Goal: Task Accomplishment & Management: Complete application form

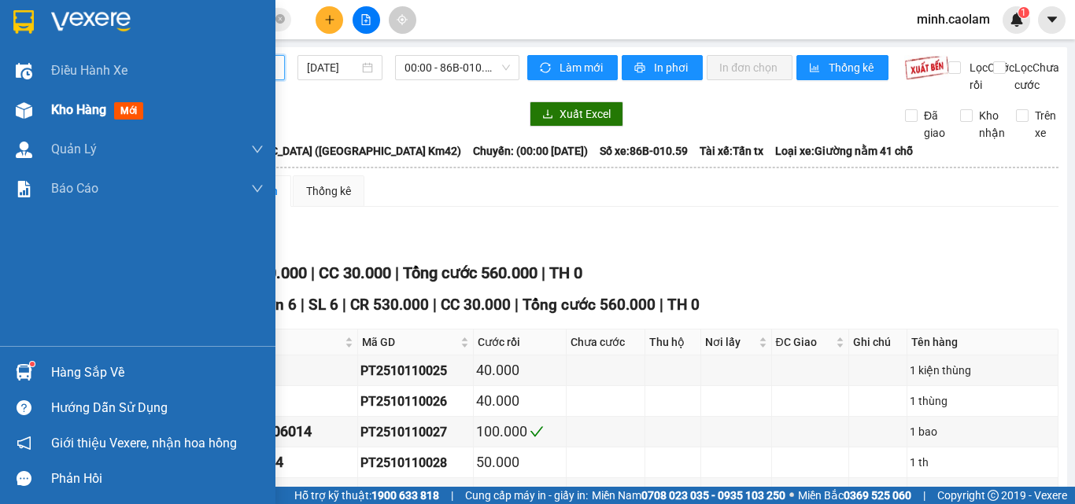
click at [33, 111] on div at bounding box center [24, 111] width 28 height 28
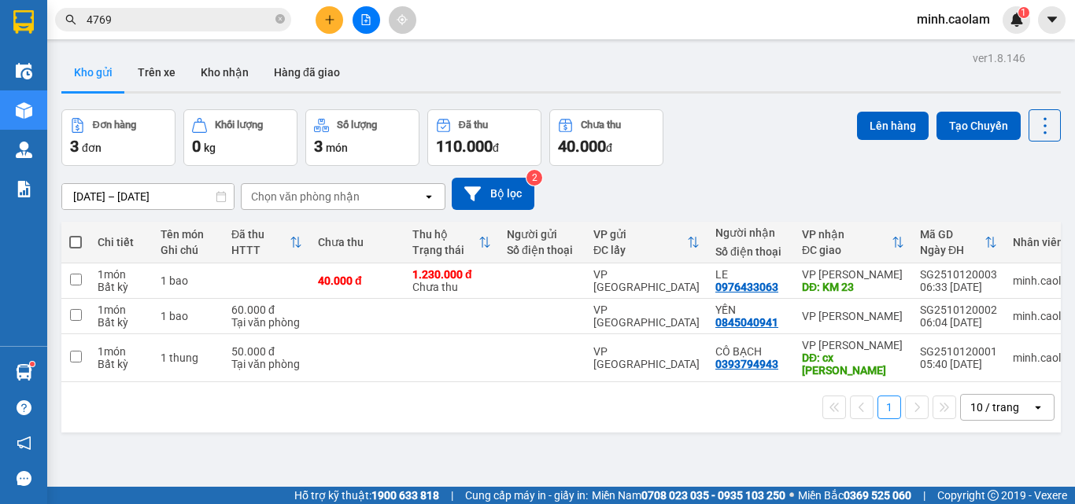
click at [77, 242] on span at bounding box center [75, 242] width 13 height 13
click at [76, 234] on input "checkbox" at bounding box center [76, 234] width 0 height 0
checkbox input "true"
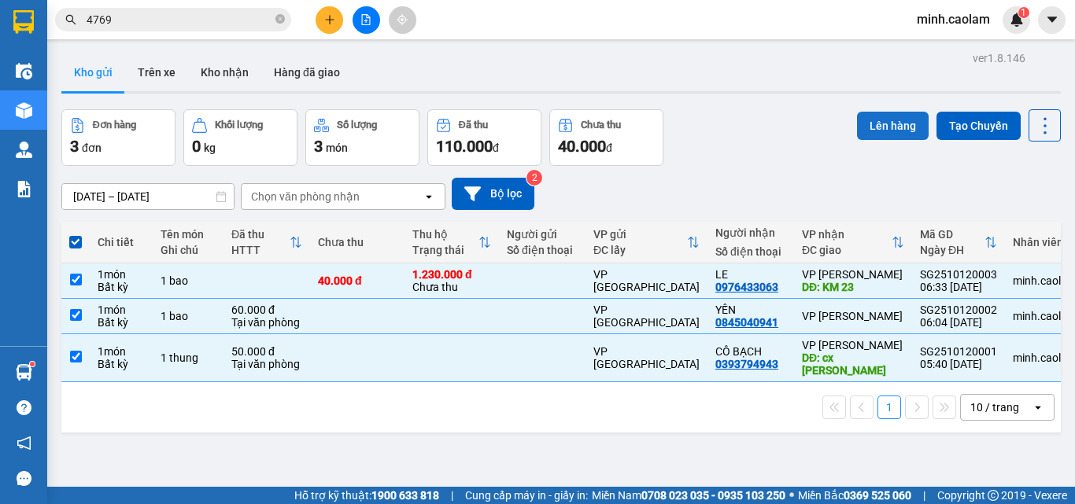
click at [876, 131] on button "Lên hàng" at bounding box center [893, 126] width 72 height 28
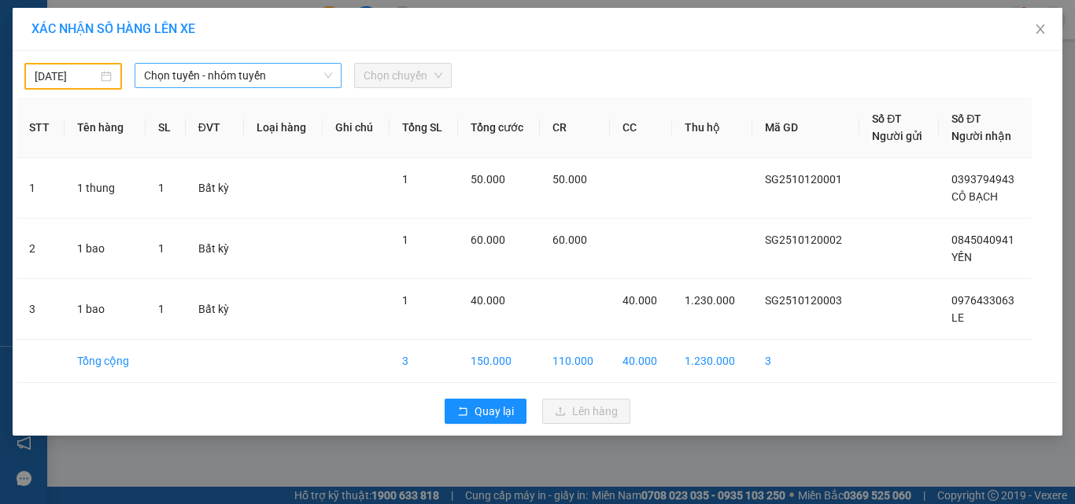
click at [230, 83] on span "Chọn tuyến - nhóm tuyến" at bounding box center [238, 76] width 188 height 24
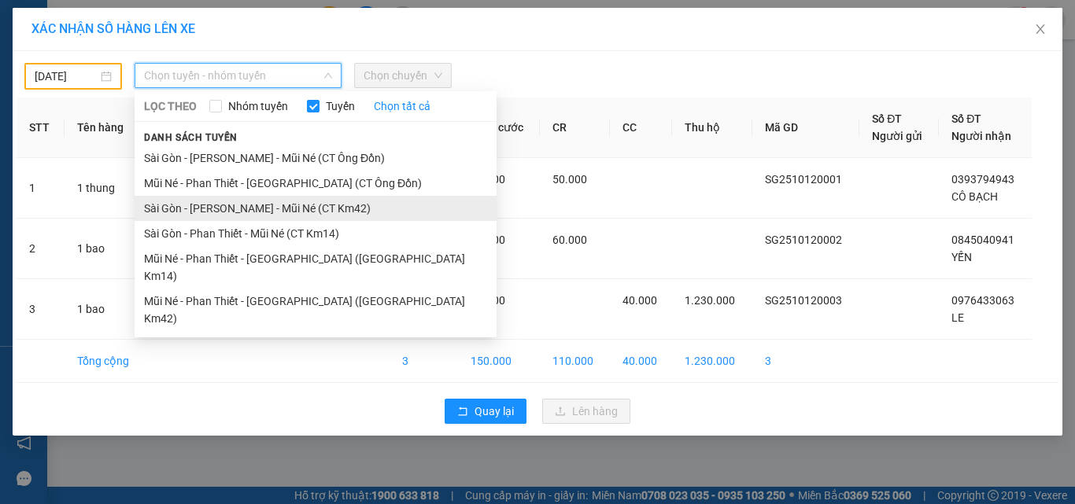
click at [261, 216] on li "Sài Gòn - Phan Thiết - Mũi Né (CT Km42)" at bounding box center [316, 208] width 362 height 25
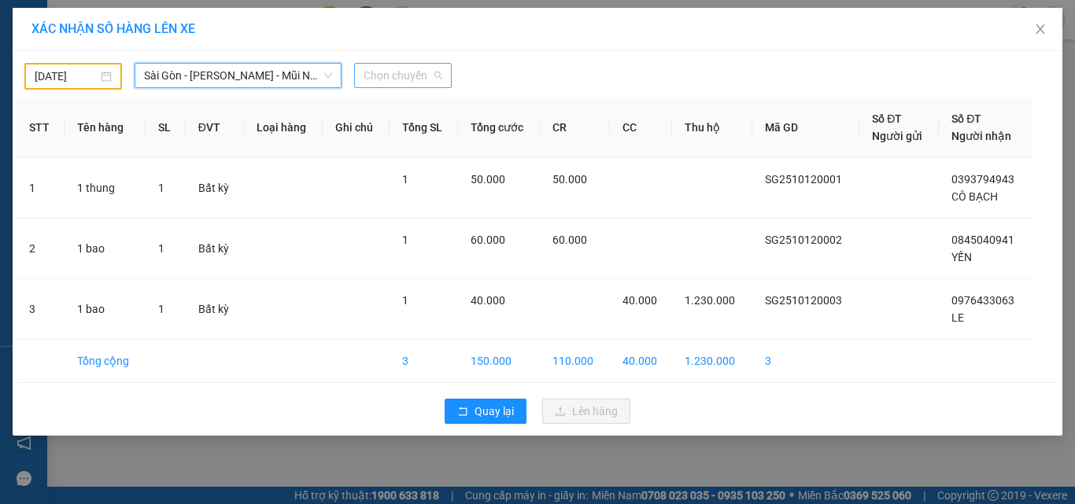
click at [409, 75] on span "Chọn chuyến" at bounding box center [402, 76] width 79 height 24
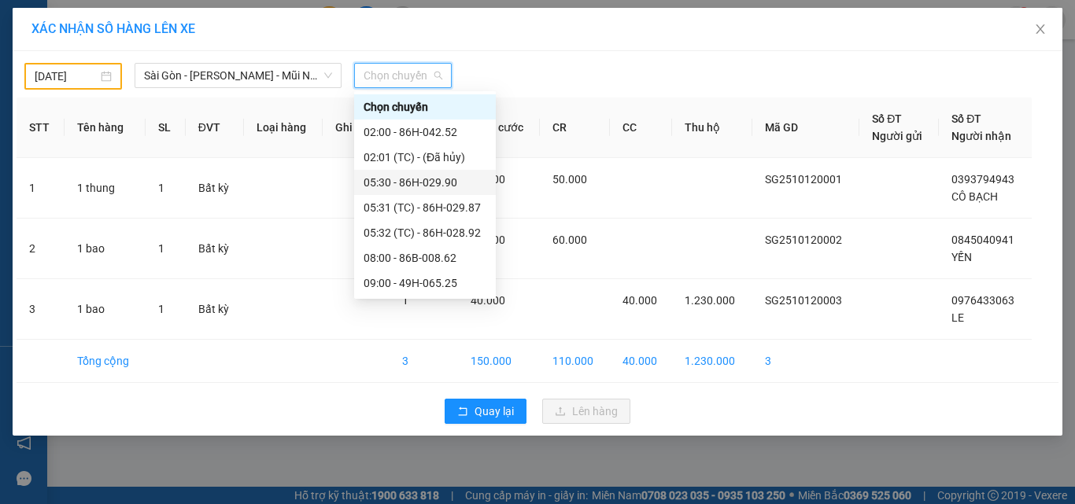
click at [64, 90] on div "11/10/2025 Sài Gòn - Phan Thiết - Mũi Né (CT Km42) LỌC THEO Nhóm tuyến Tuyến Ch…" at bounding box center [538, 243] width 1050 height 385
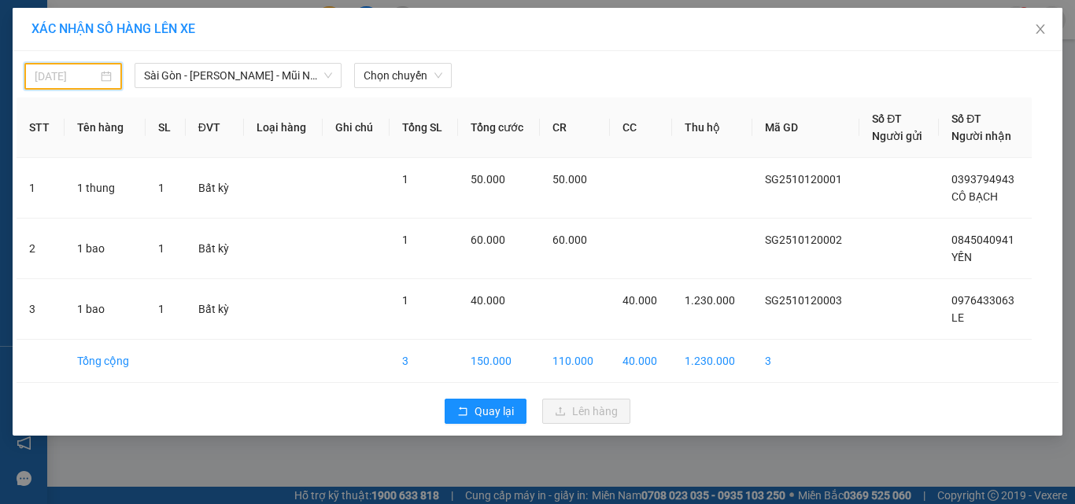
click at [62, 84] on input "11/10/2025" at bounding box center [66, 76] width 63 height 17
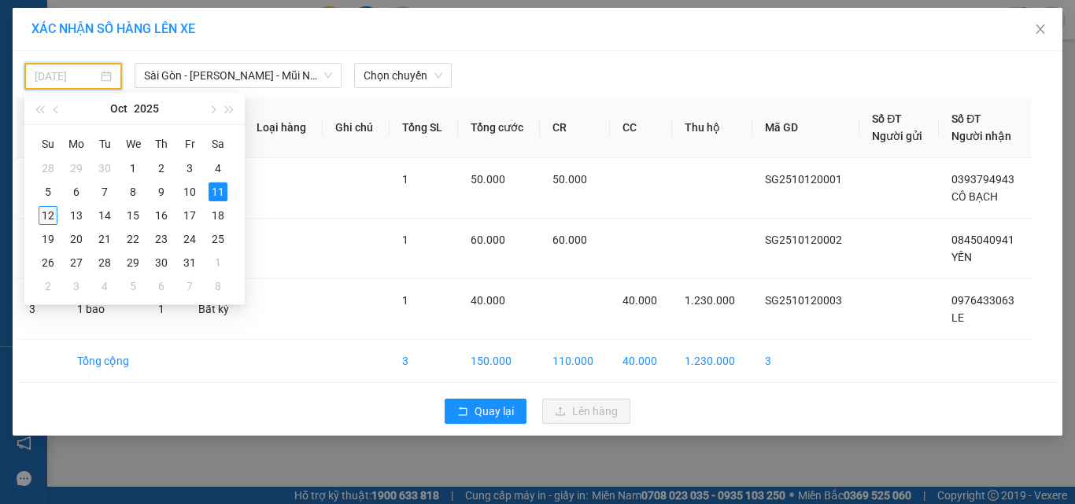
click at [46, 217] on div "12" at bounding box center [48, 215] width 19 height 19
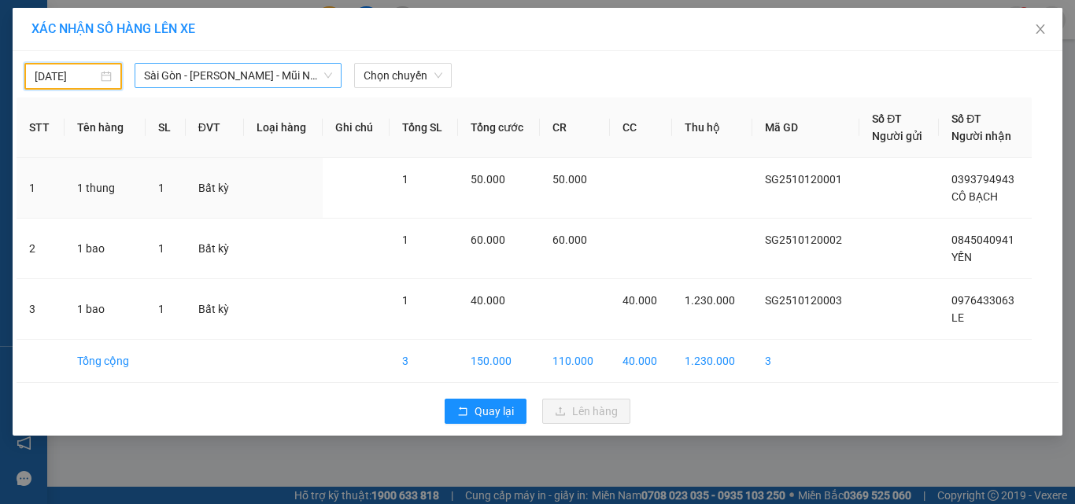
type input "12/10/2025"
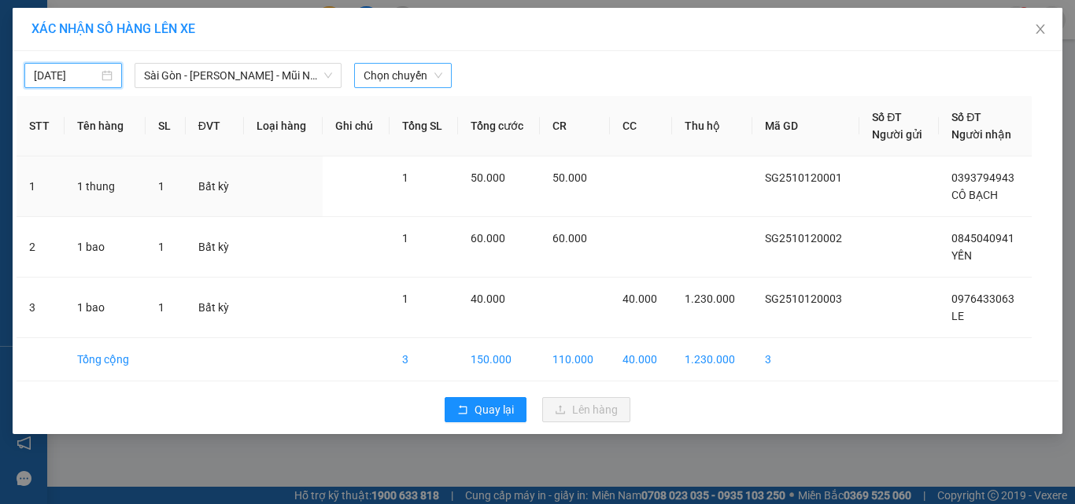
click at [396, 76] on span "Chọn chuyến" at bounding box center [402, 76] width 79 height 24
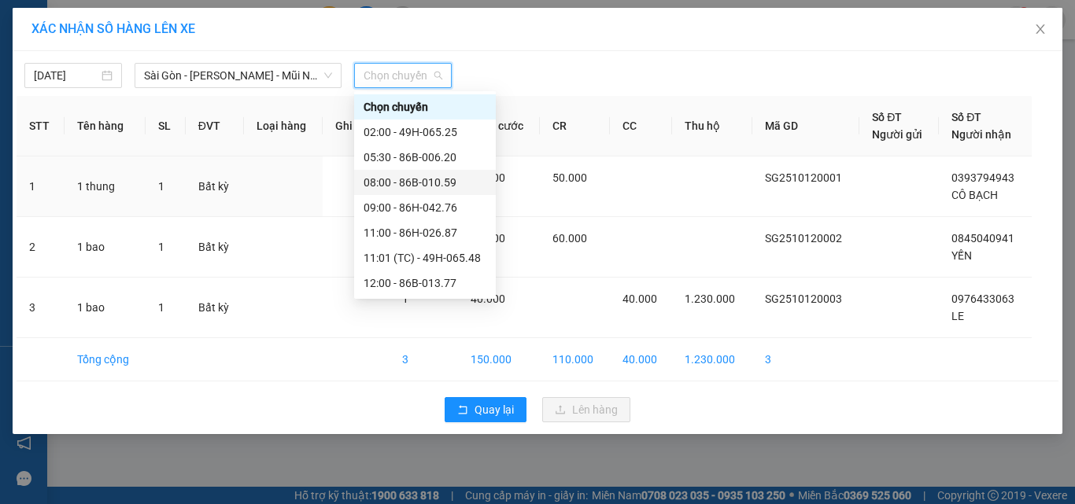
click at [423, 182] on div "08:00 - 86B-010.59" at bounding box center [424, 182] width 123 height 17
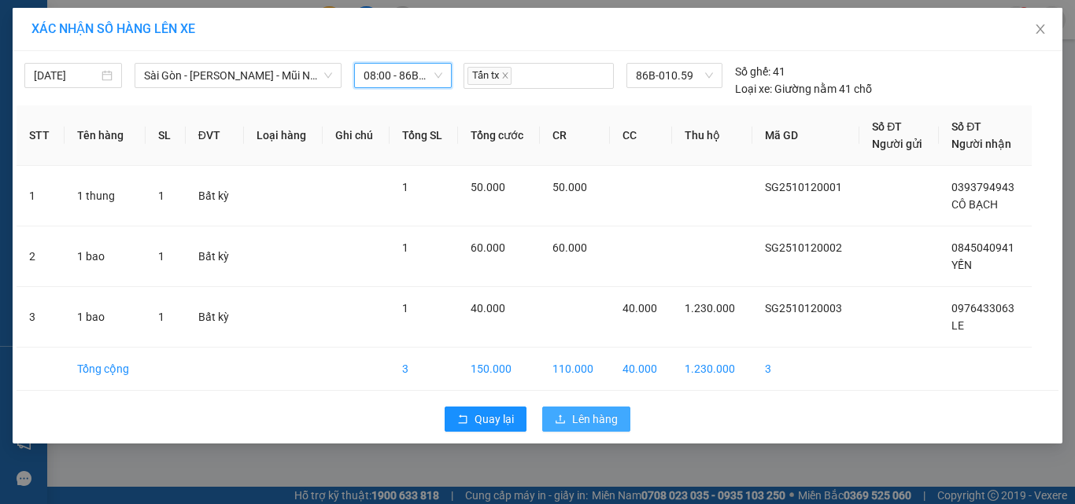
click at [588, 420] on span "Lên hàng" at bounding box center [595, 419] width 46 height 17
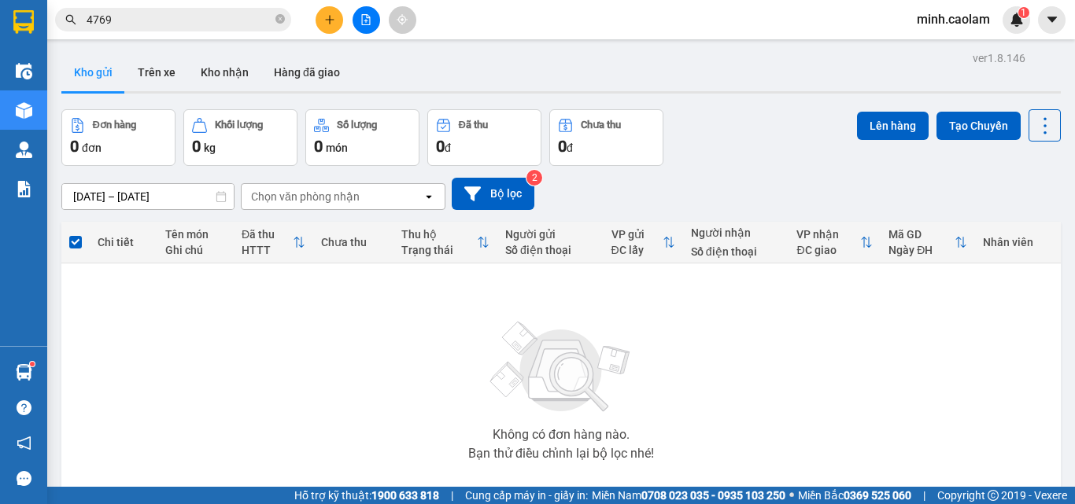
drag, startPoint x: 362, startPoint y: 20, endPoint x: 338, endPoint y: 41, distance: 31.2
click at [360, 22] on button at bounding box center [366, 20] width 28 height 28
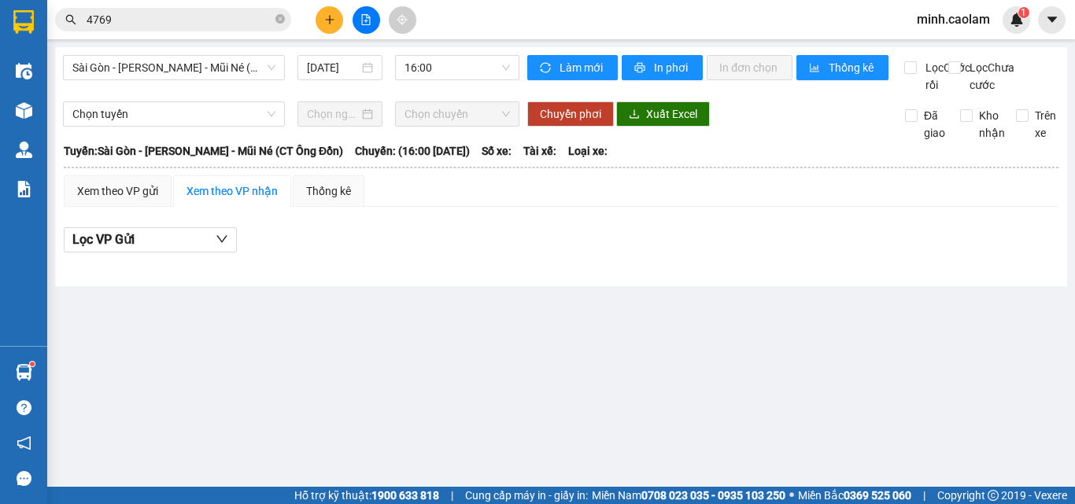
click at [145, 91] on div "Sài Gòn - Phan Thiết - Mũi Né (CT Ông Đồn) 12/10/2025 16:00" at bounding box center [291, 74] width 456 height 39
click at [159, 69] on span "Sài Gòn - Phan Thiết - Mũi Né (CT Ông Đồn)" at bounding box center [173, 68] width 203 height 24
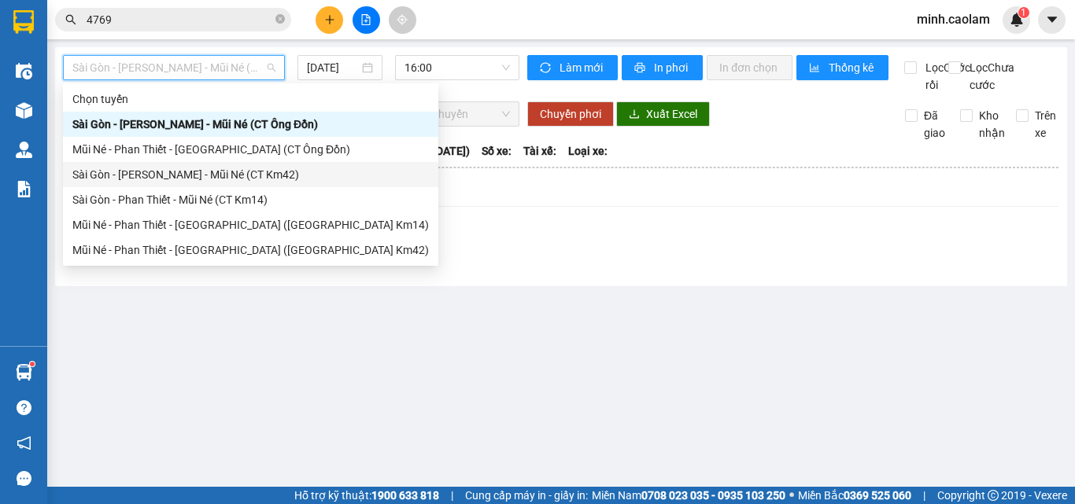
drag, startPoint x: 138, startPoint y: 179, endPoint x: 443, endPoint y: 87, distance: 318.1
click at [153, 167] on div "Sài Gòn - Phan Thiết - Mũi Né (CT Km42)" at bounding box center [250, 174] width 356 height 17
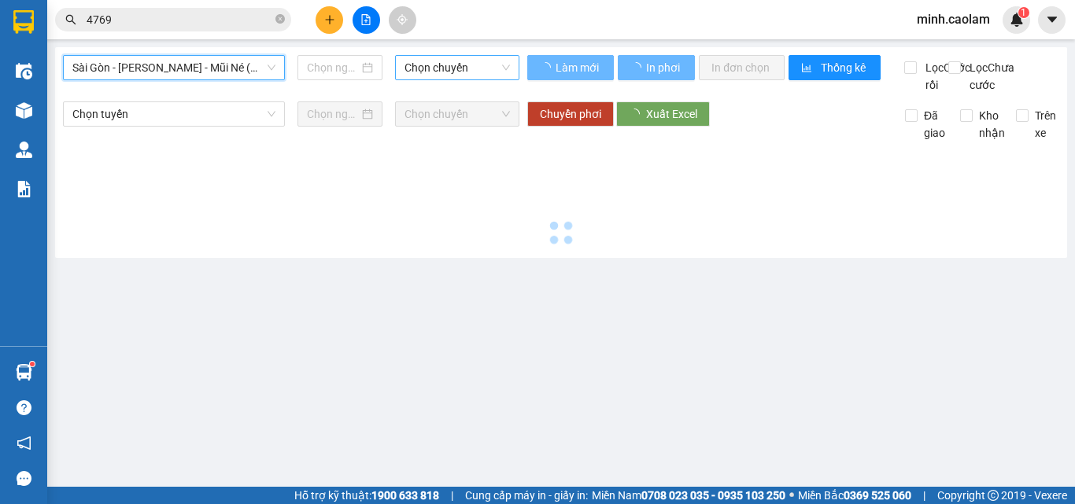
type input "12/10/2025"
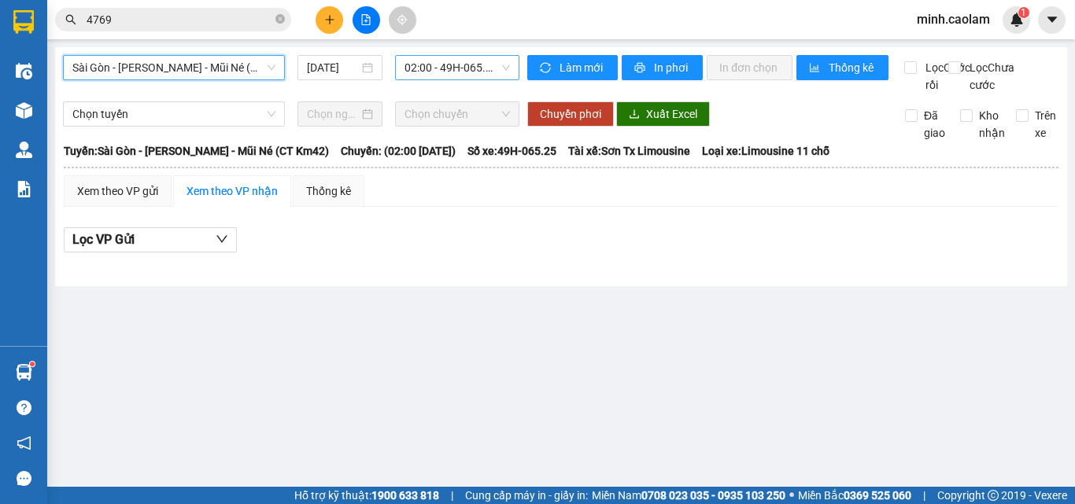
drag, startPoint x: 455, startPoint y: 74, endPoint x: 588, endPoint y: 157, distance: 157.6
click at [461, 79] on div "02:00 - 49H-065.25" at bounding box center [457, 67] width 124 height 25
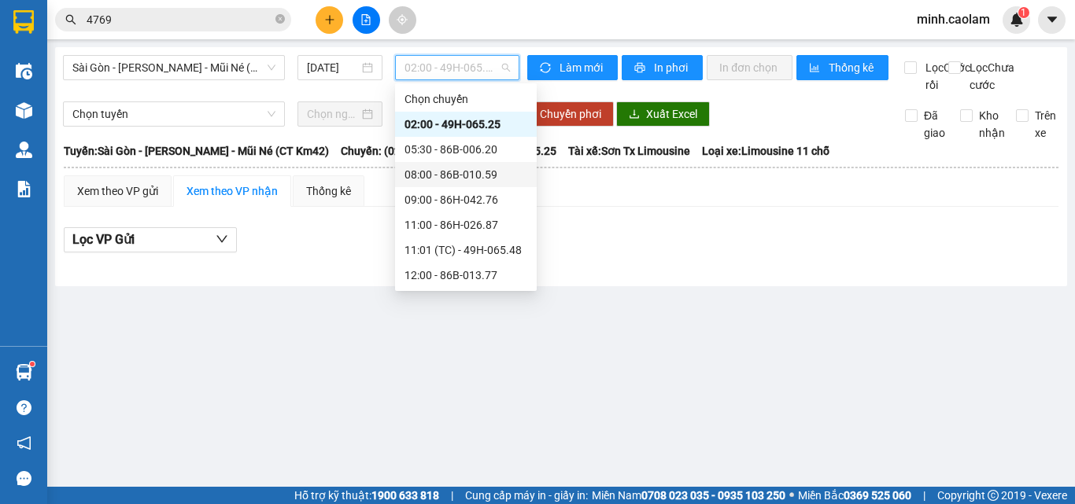
click at [444, 164] on div "08:00 - 86B-010.59" at bounding box center [466, 174] width 142 height 25
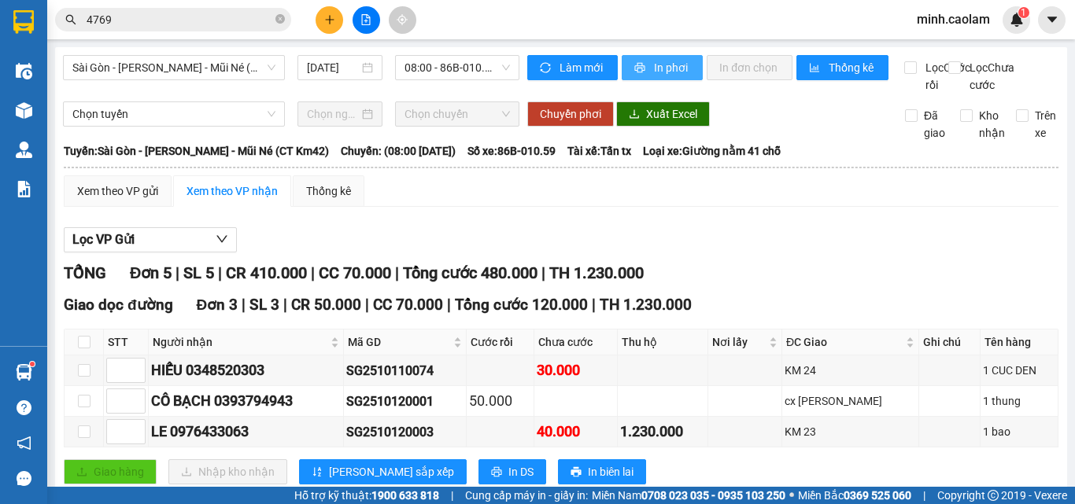
click at [664, 62] on span "In phơi" at bounding box center [672, 67] width 36 height 17
click at [493, 231] on div "Xem theo VP gửi Xem theo VP nhận Thống kê Lọc VP Gửi TỔNG Đơn 5 | SL 5 | CR 41…" at bounding box center [561, 429] width 994 height 509
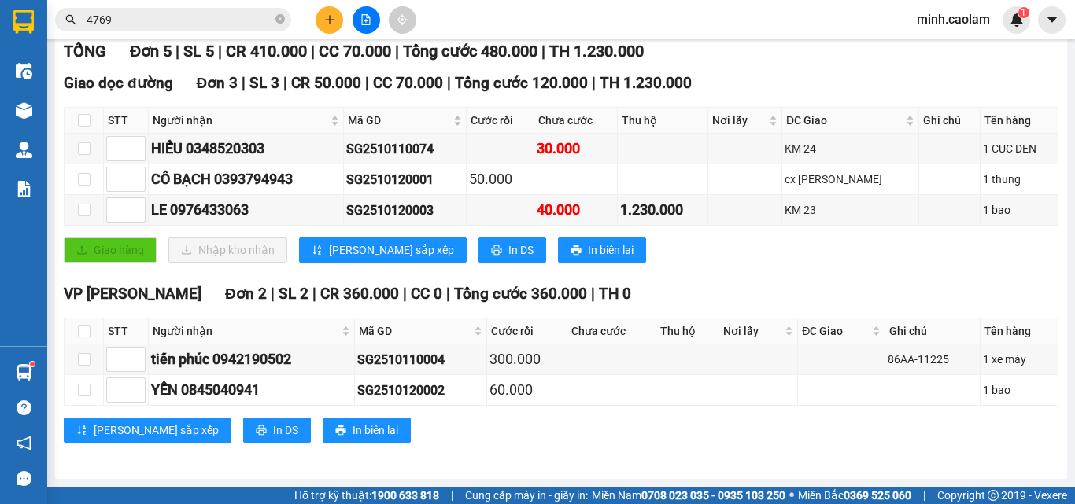
scroll to position [239, 0]
click at [485, 461] on div "Sài Gòn - Phan Thiết - Mũi Né (CT Km42) 12/10/2025 08:00 - 86B-010.59 Làm mới I…" at bounding box center [561, 152] width 1012 height 654
click at [751, 443] on div "Lưu sắp xếp In DS In biên lai" at bounding box center [561, 430] width 994 height 25
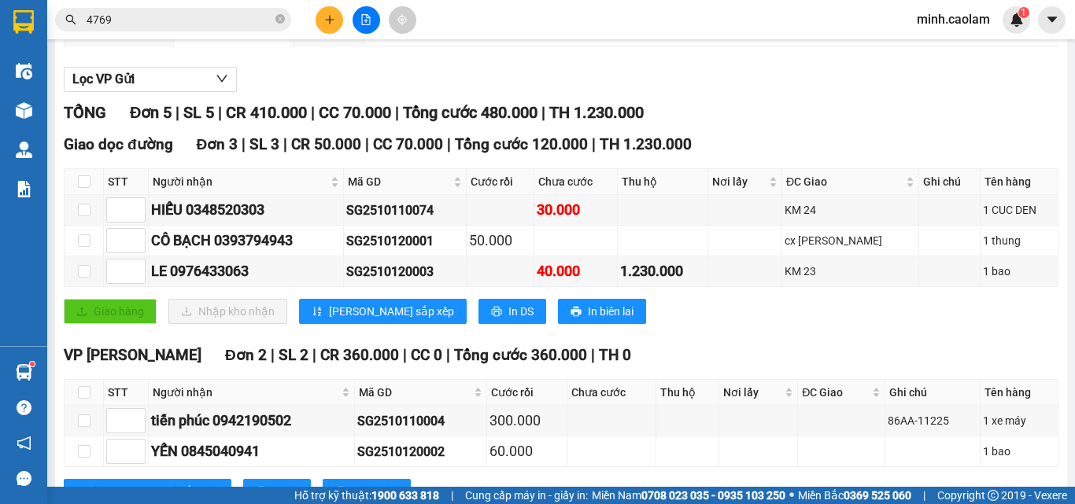
scroll to position [3, 0]
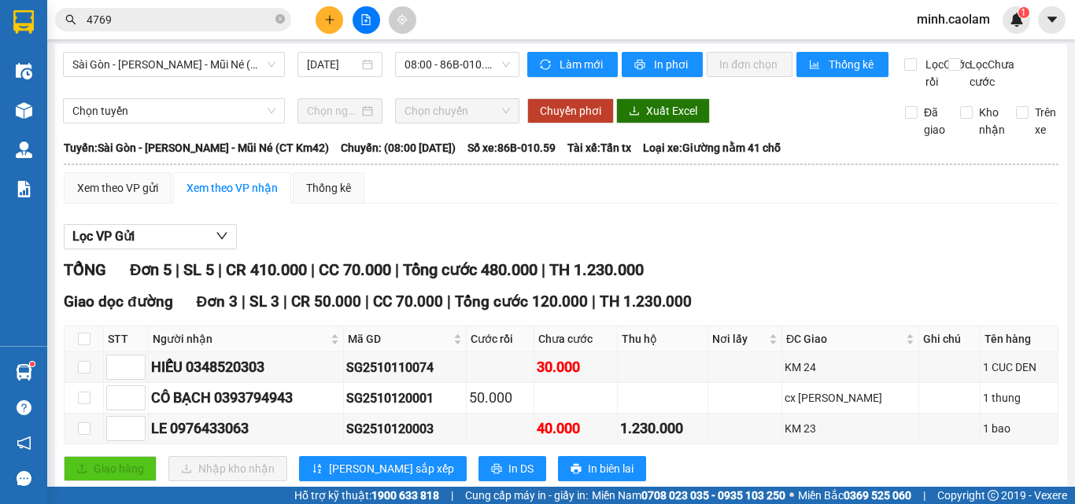
drag, startPoint x: 982, startPoint y: 21, endPoint x: 965, endPoint y: 28, distance: 18.0
click at [980, 21] on span "minh.caolam" at bounding box center [953, 19] width 98 height 20
click at [955, 39] on li "Đăng xuất" at bounding box center [954, 48] width 101 height 25
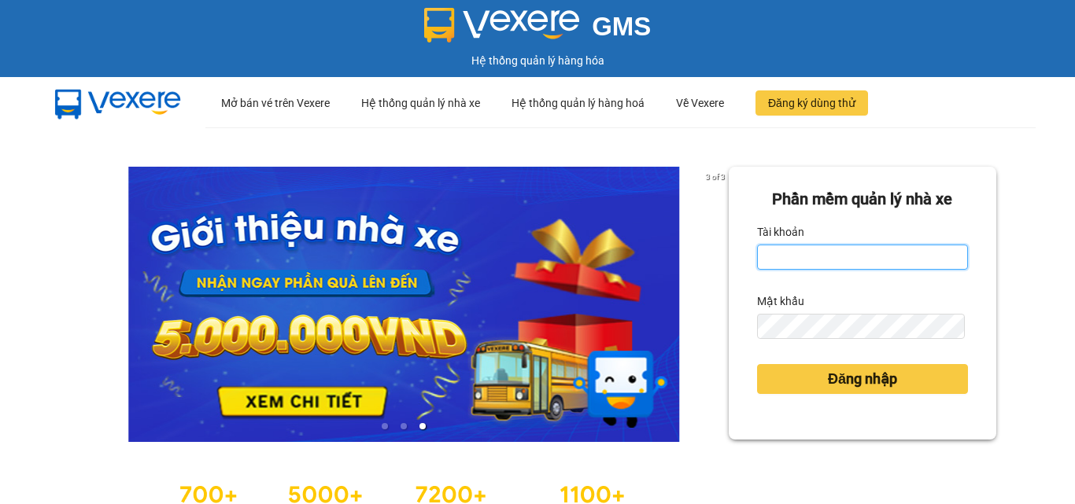
click at [896, 264] on input "Tài khoản" at bounding box center [862, 257] width 211 height 25
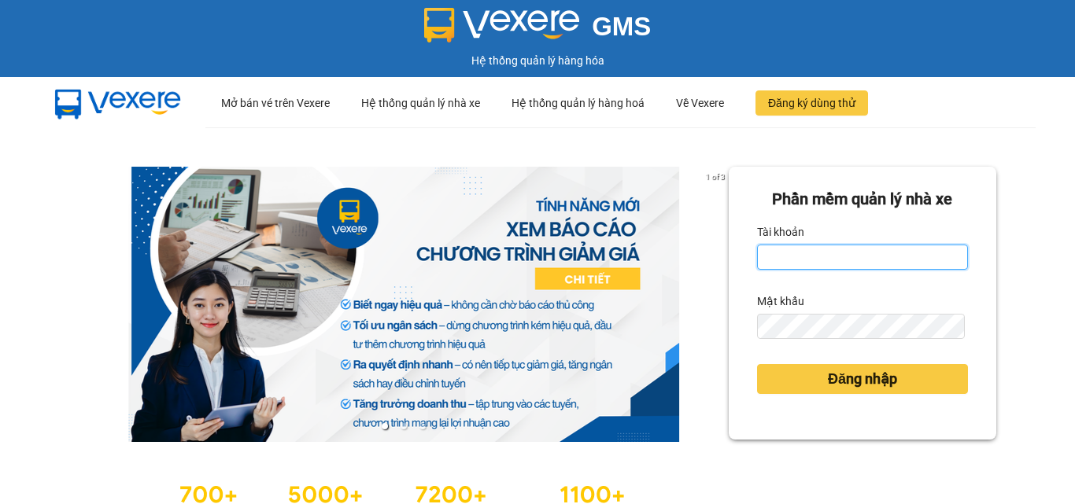
type input "thuyanh.caolam"
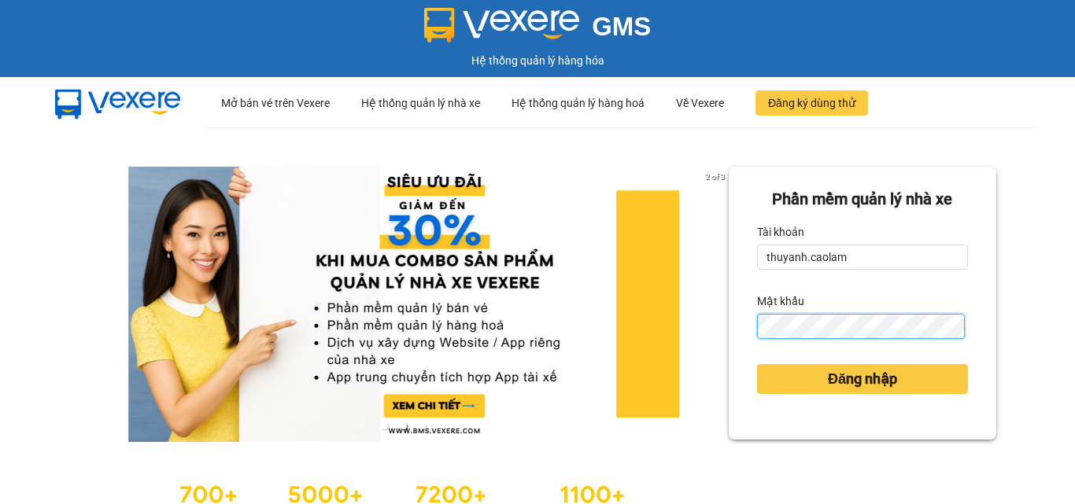
click at [757, 364] on button "Đăng nhập" at bounding box center [862, 379] width 211 height 30
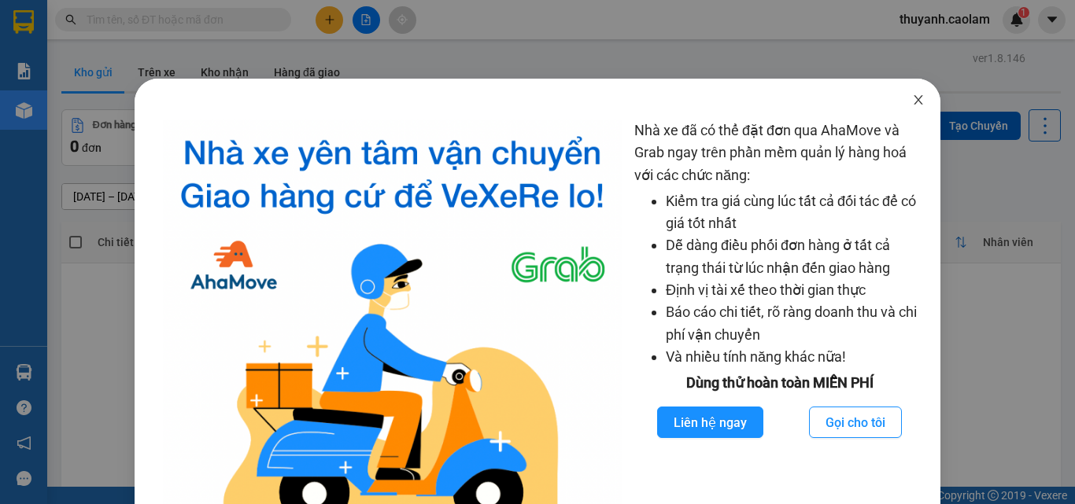
click at [912, 99] on icon "close" at bounding box center [918, 100] width 13 height 13
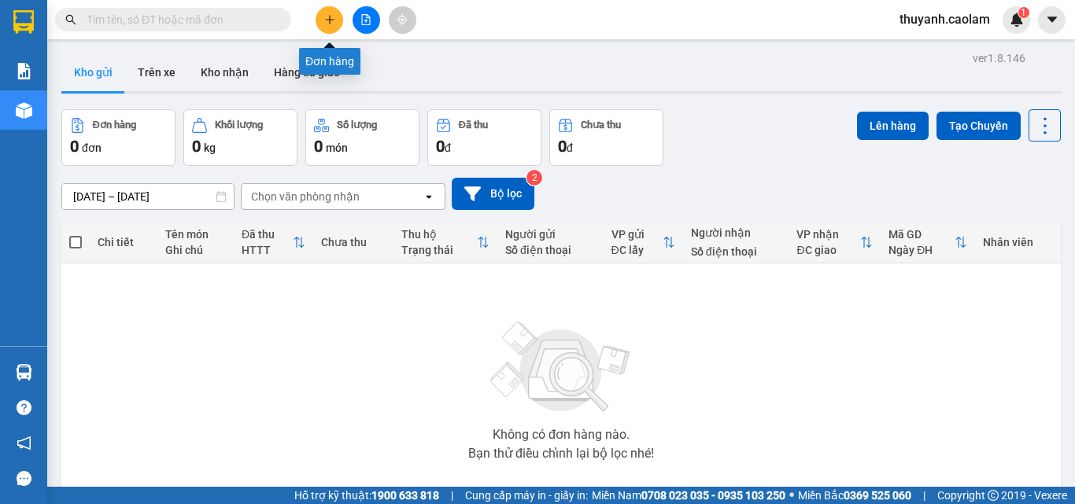
click at [329, 20] on icon "plus" at bounding box center [329, 19] width 9 height 1
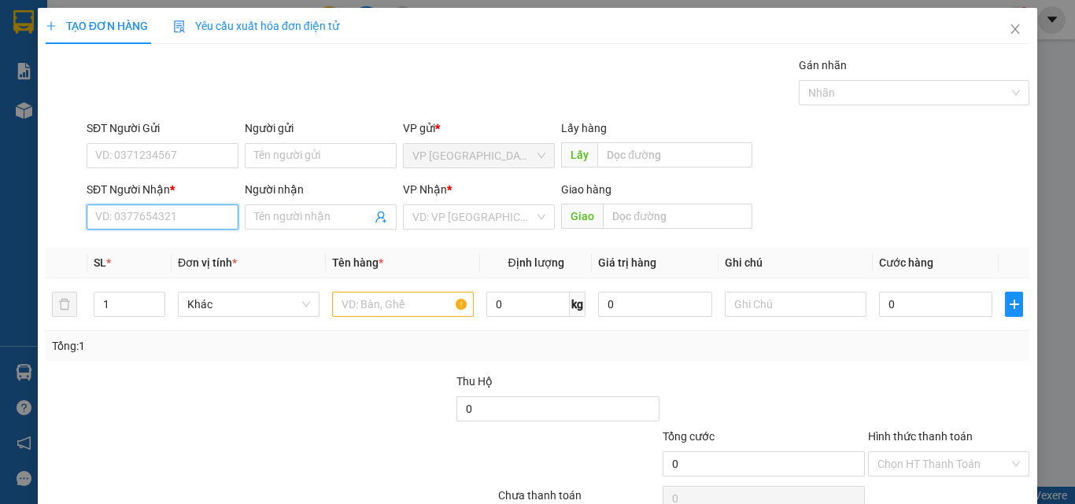
click at [185, 220] on input "SĐT Người Nhận *" at bounding box center [163, 217] width 152 height 25
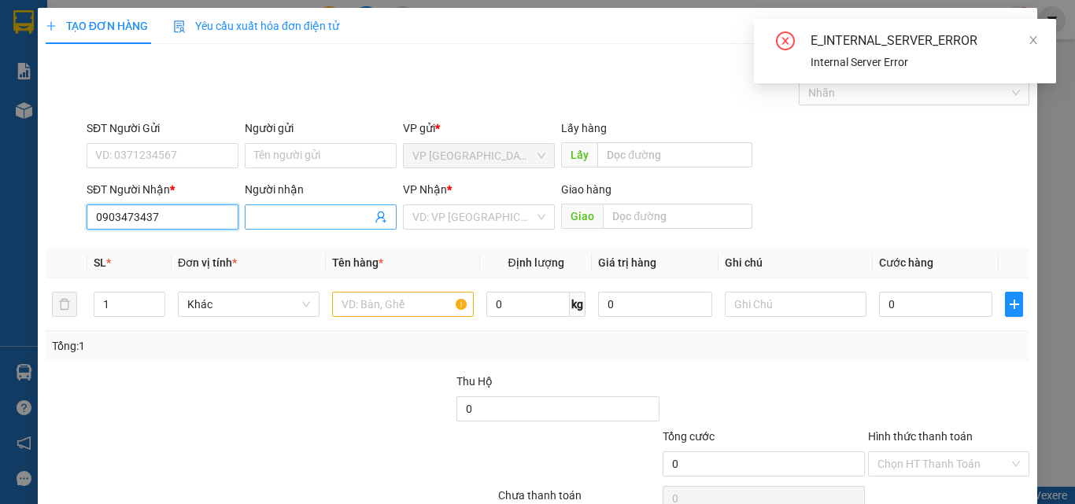
type input "0903473437"
click at [283, 220] on input "Người nhận" at bounding box center [312, 216] width 117 height 17
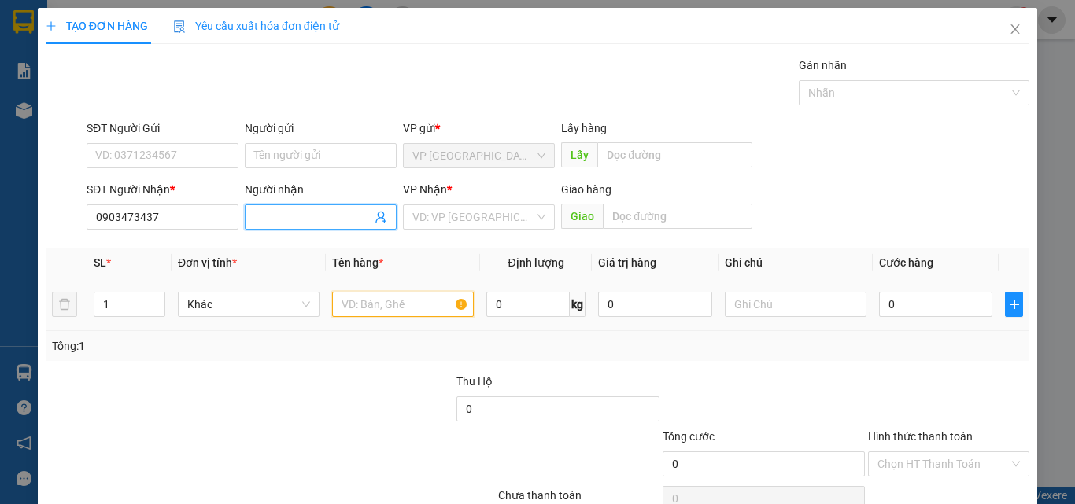
click at [379, 304] on input "text" at bounding box center [403, 304] width 142 height 25
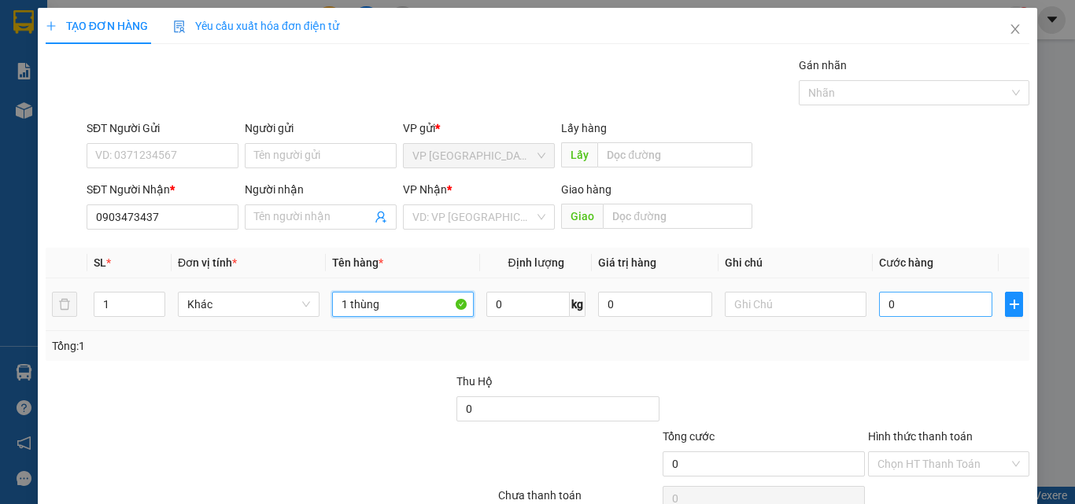
type input "1 thùng"
click at [907, 299] on input "0" at bounding box center [935, 304] width 113 height 25
type input "4"
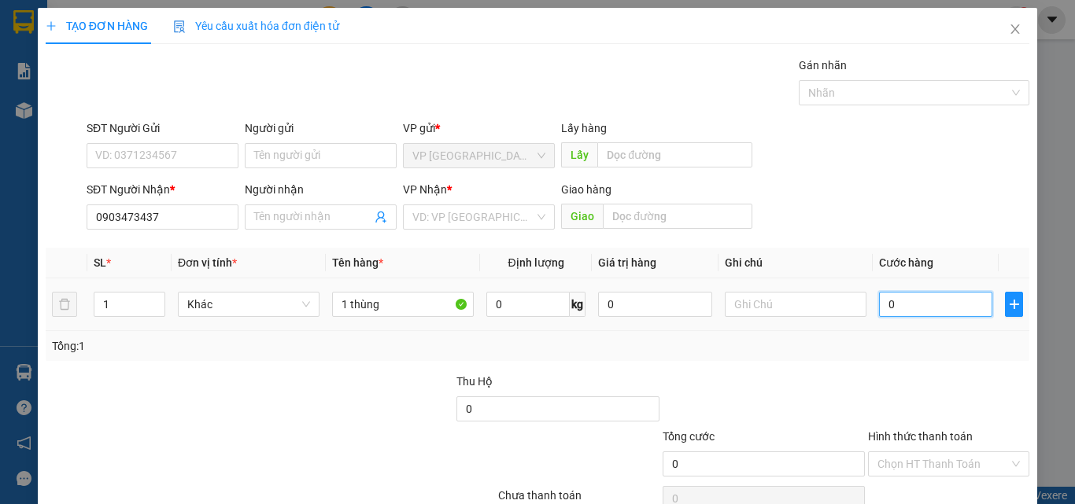
type input "4"
type input "40"
type input "40.000"
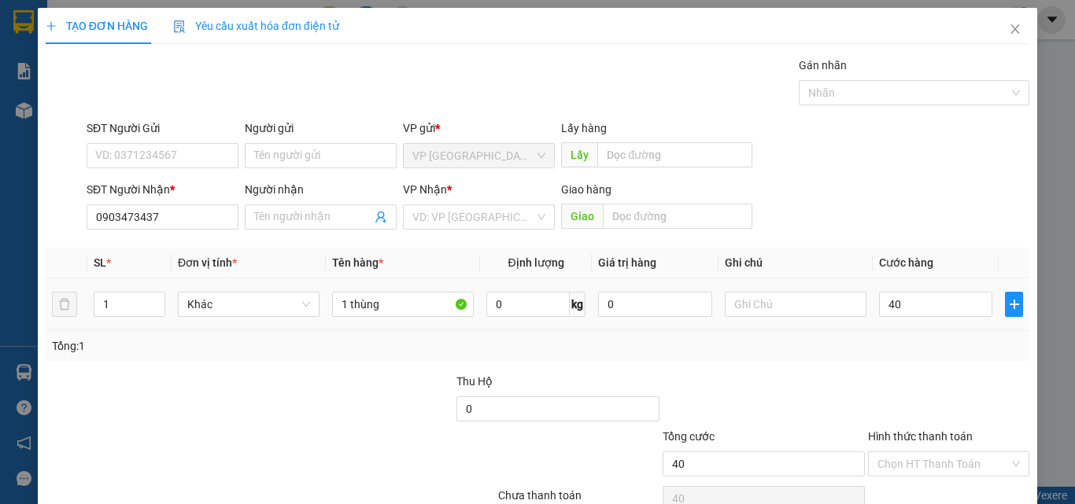
type input "40.000"
click at [382, 323] on td "1 thùng" at bounding box center [403, 305] width 154 height 53
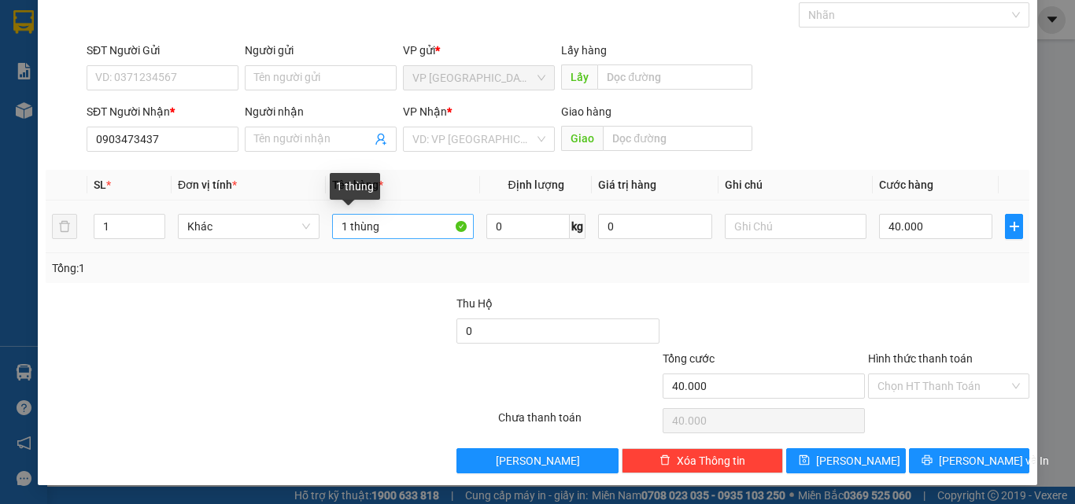
click at [421, 219] on input "1 thùng" at bounding box center [403, 226] width 142 height 25
type input "1 THÙNG"
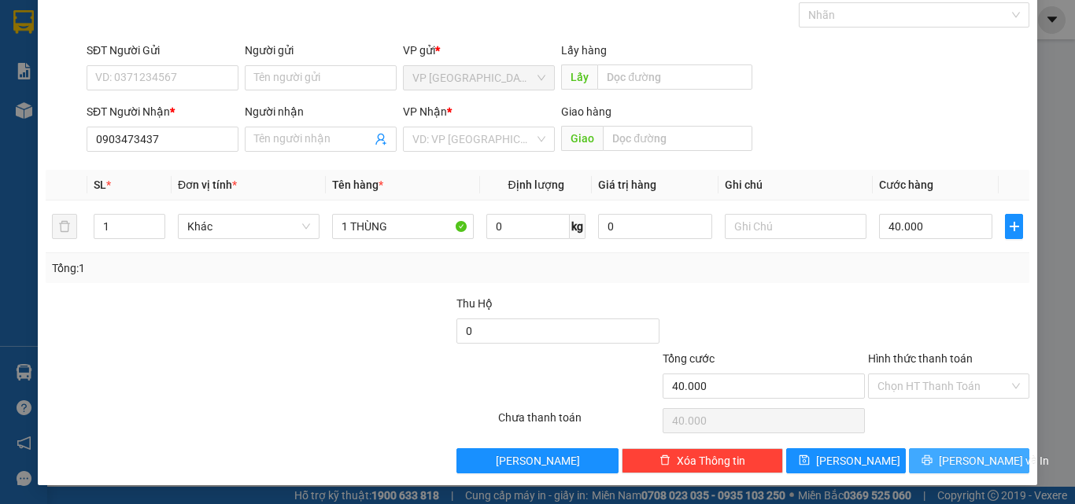
click at [946, 458] on span "[PERSON_NAME] và In" at bounding box center [994, 460] width 110 height 17
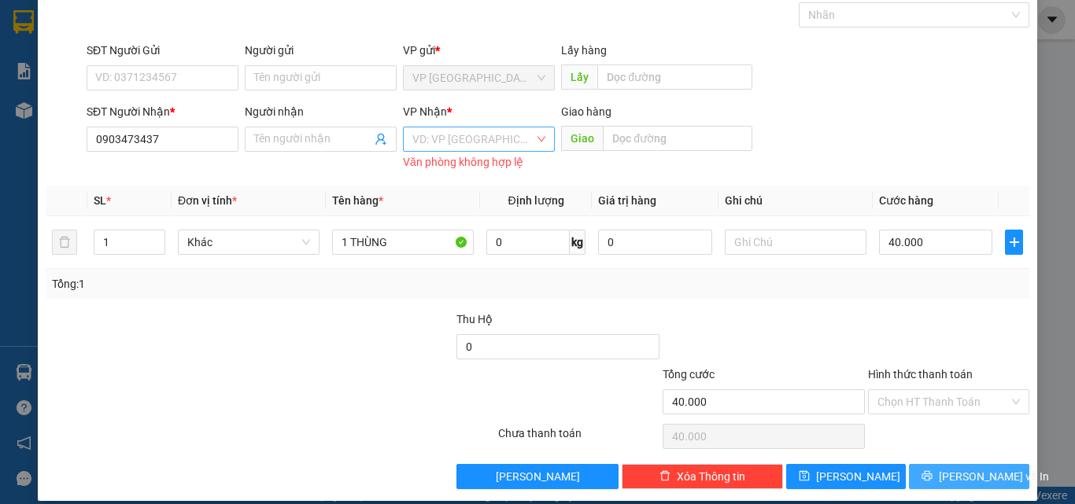
click at [529, 138] on div "VD: VP [GEOGRAPHIC_DATA]" at bounding box center [479, 139] width 152 height 25
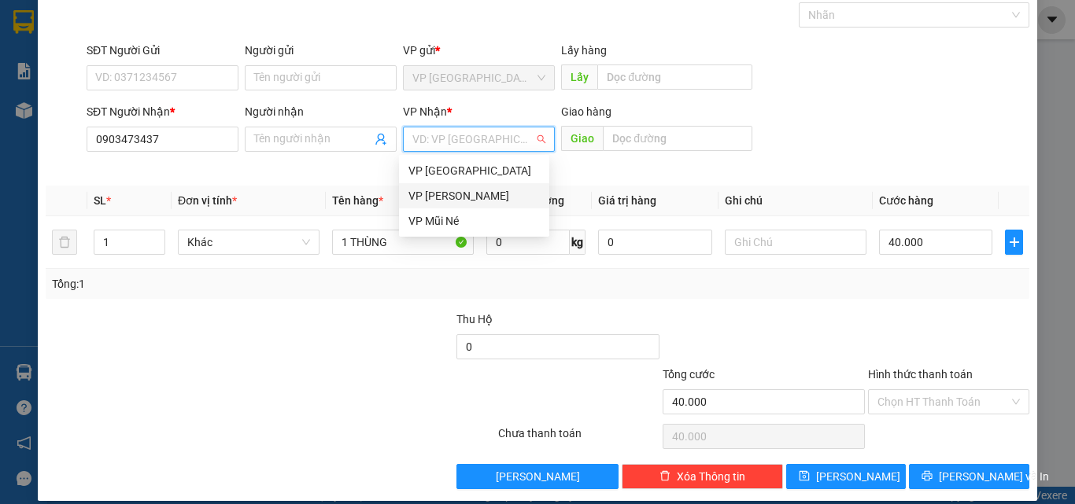
click at [513, 196] on div "VP [PERSON_NAME]" at bounding box center [473, 195] width 131 height 17
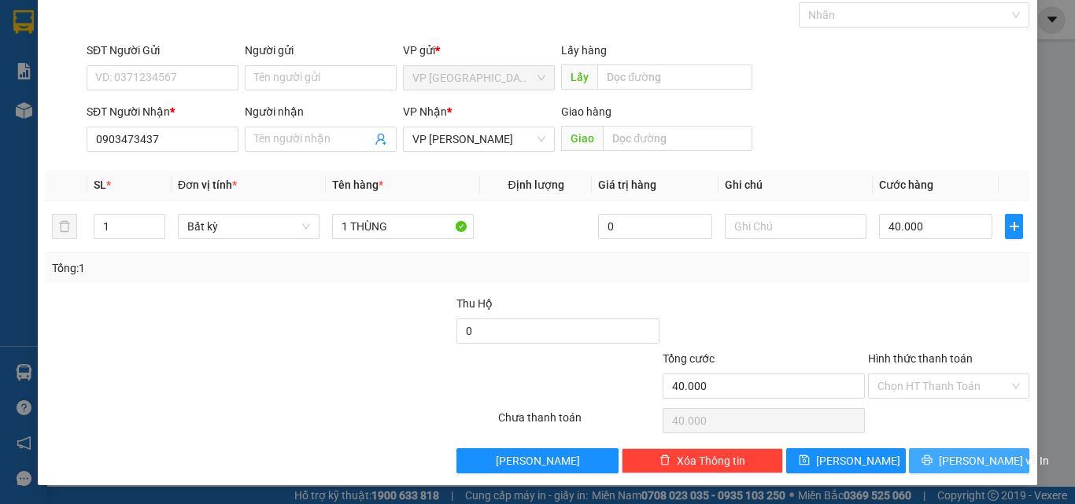
click at [949, 465] on span "[PERSON_NAME] và In" at bounding box center [994, 460] width 110 height 17
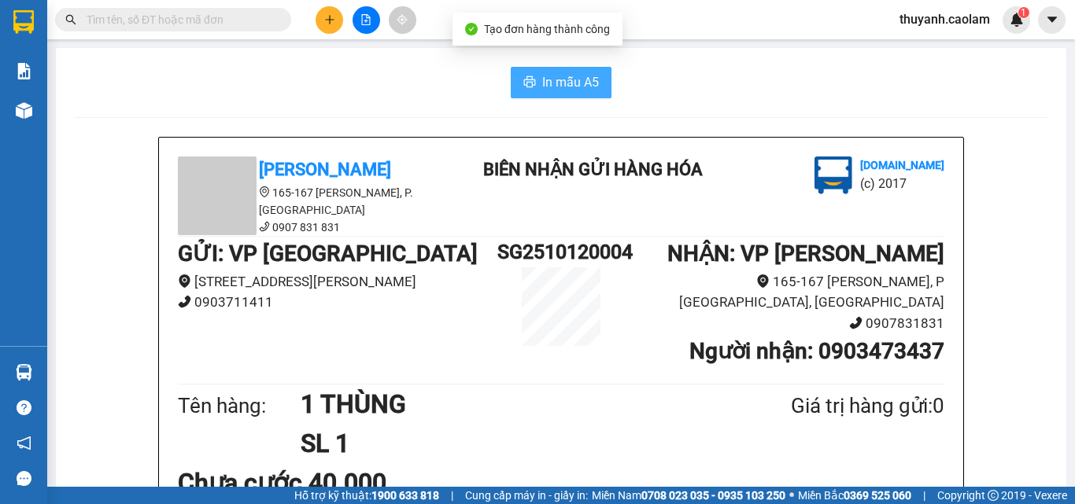
click at [573, 68] on button "In mẫu A5" at bounding box center [561, 82] width 101 height 31
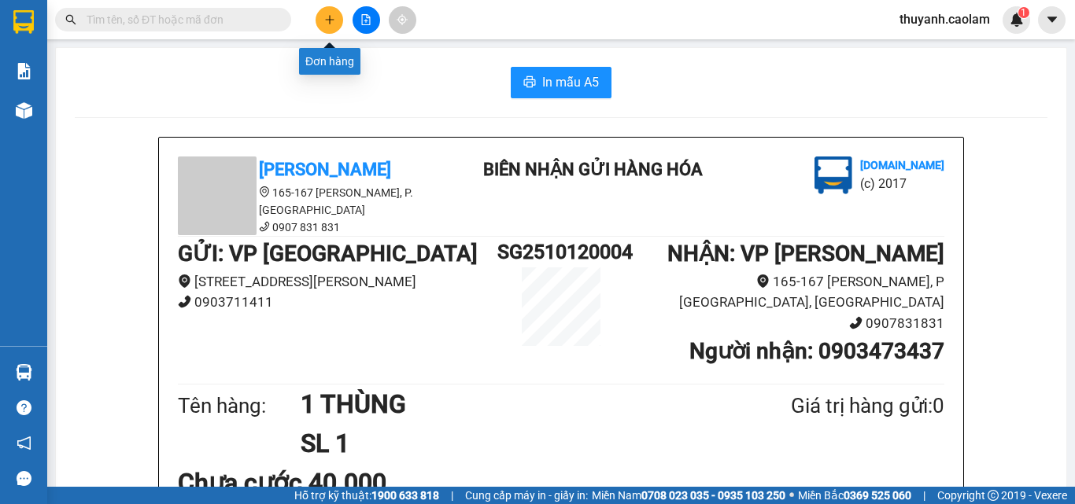
click at [326, 26] on button at bounding box center [329, 20] width 28 height 28
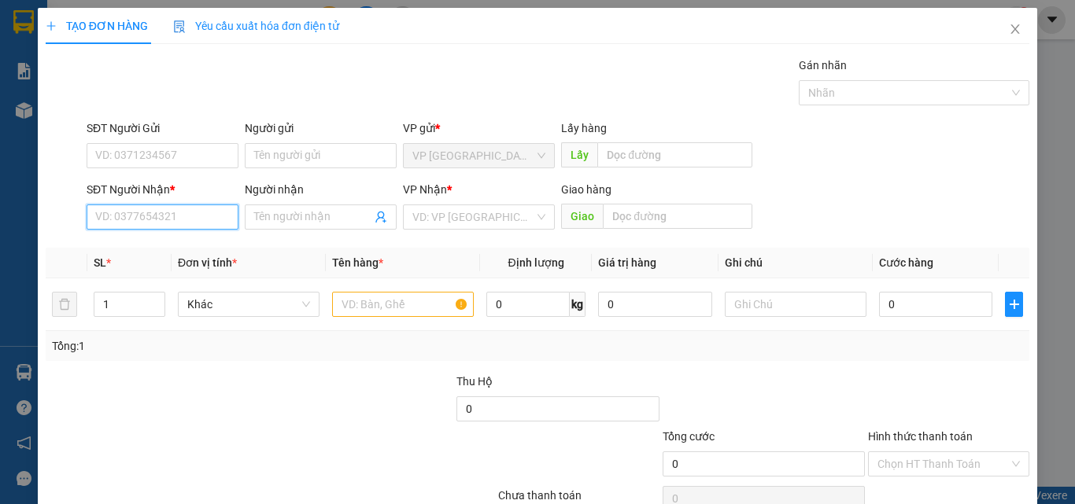
click at [161, 214] on input "SĐT Người Nhận *" at bounding box center [163, 217] width 152 height 25
click at [157, 242] on div "0943003017 - TRANG NHÃ" at bounding box center [161, 248] width 132 height 17
type input "0943003017"
type input "TRANG NHÃ"
type input "KM 28"
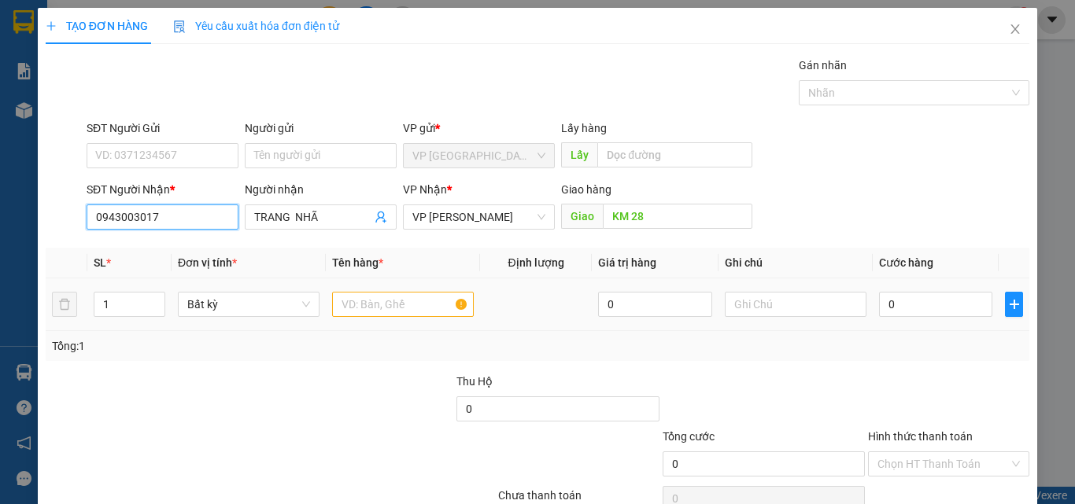
type input "0943003017"
click at [374, 303] on input "text" at bounding box center [403, 304] width 142 height 25
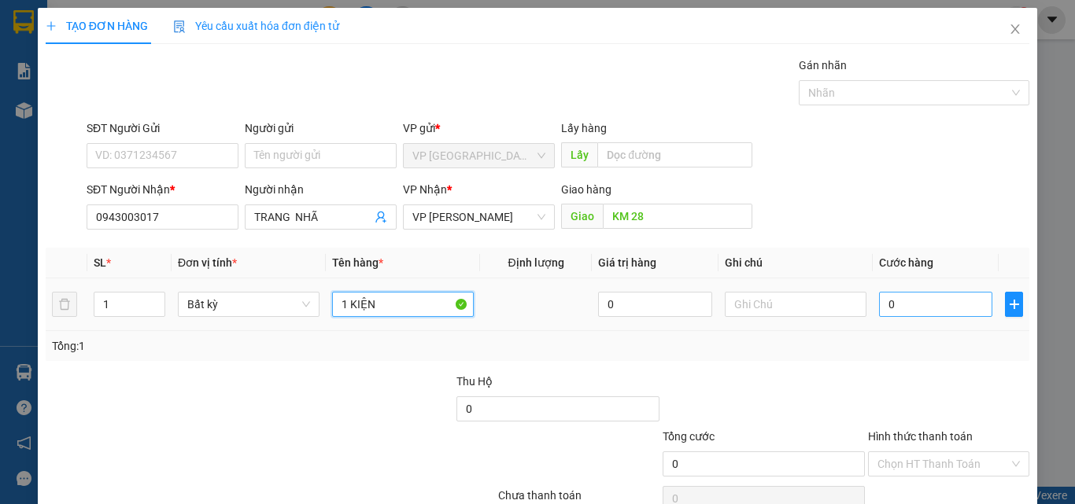
type input "1 KIỆN"
click at [901, 297] on input "0" at bounding box center [935, 304] width 113 height 25
type input "5"
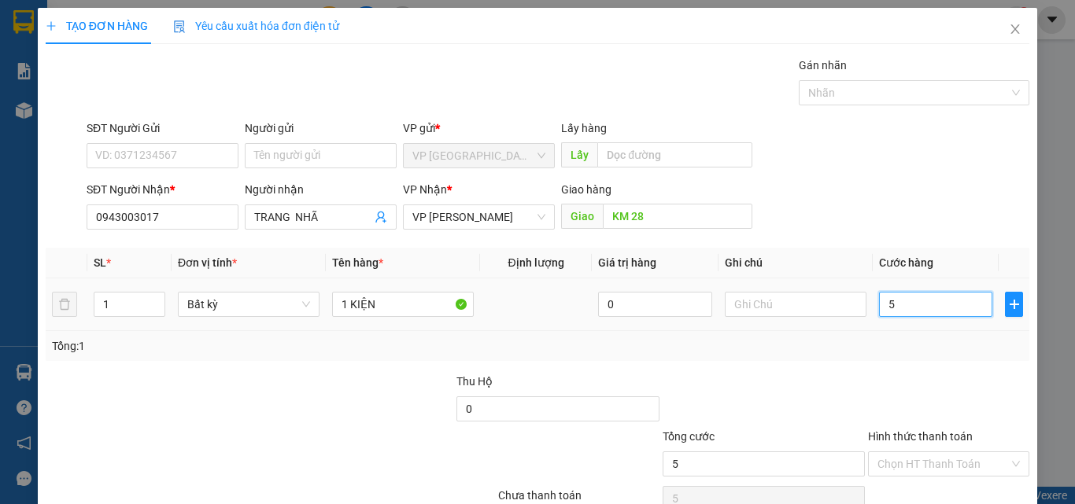
type input "50"
type input "50.000"
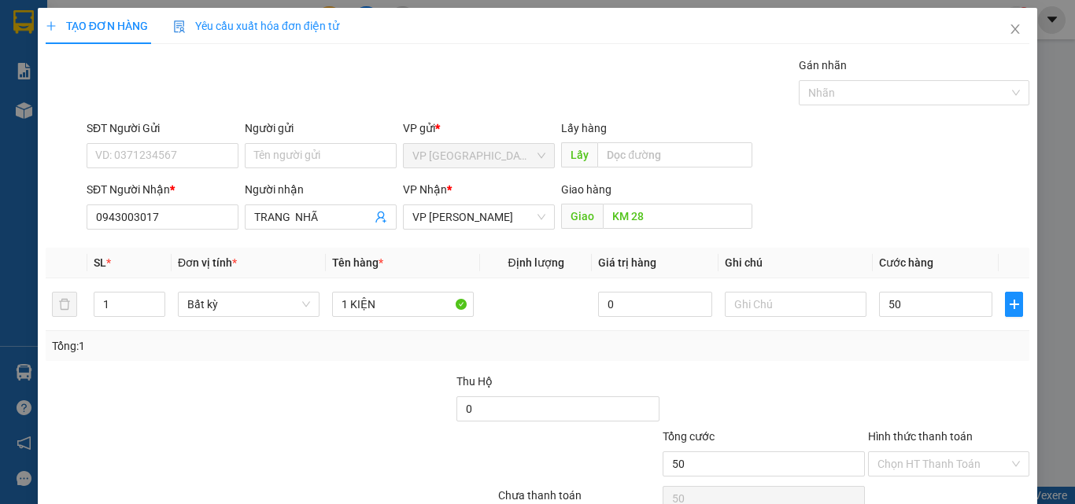
type input "50.000"
click at [868, 378] on div at bounding box center [948, 400] width 164 height 55
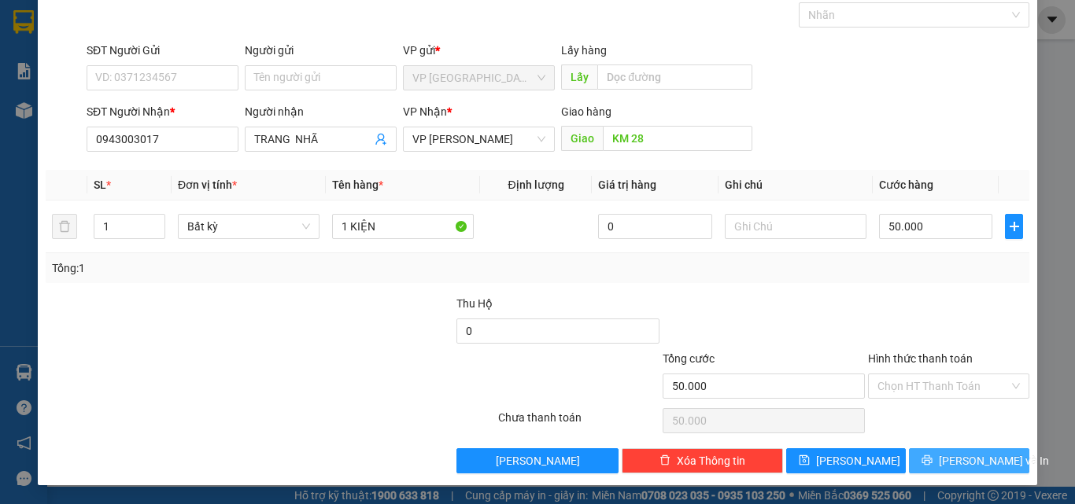
click at [958, 463] on span "[PERSON_NAME] và In" at bounding box center [994, 460] width 110 height 17
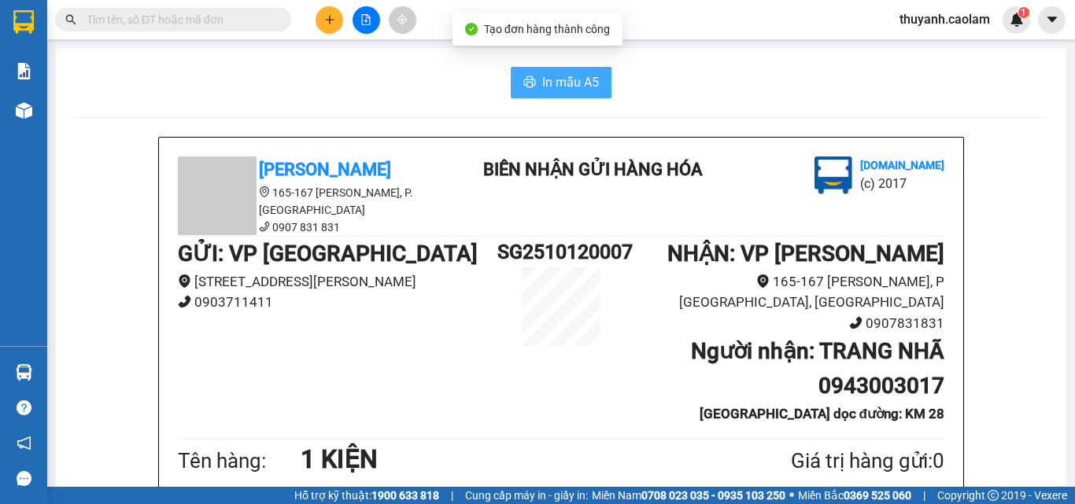
click at [568, 67] on button "In mẫu A5" at bounding box center [561, 82] width 101 height 31
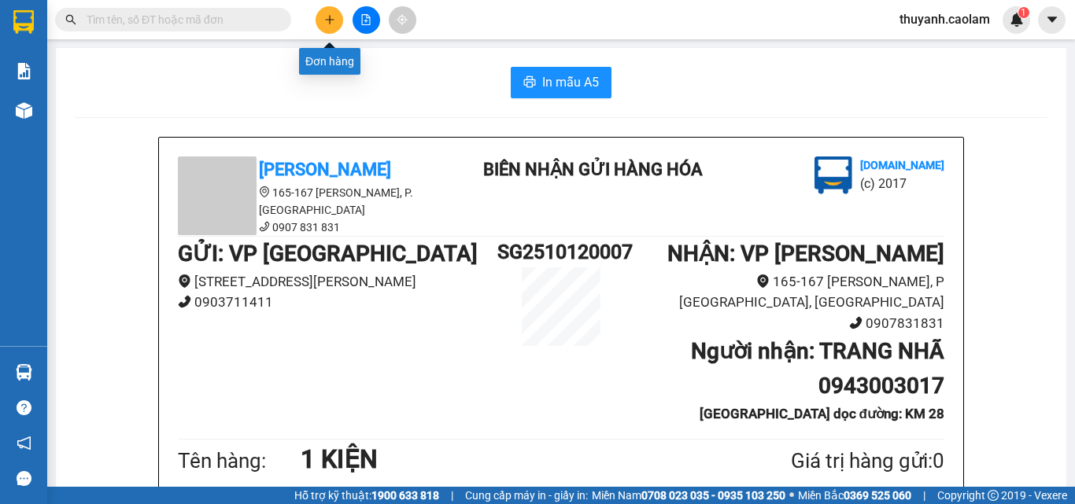
click at [343, 19] on div at bounding box center [366, 20] width 118 height 28
click at [333, 16] on icon "plus" at bounding box center [329, 19] width 11 height 11
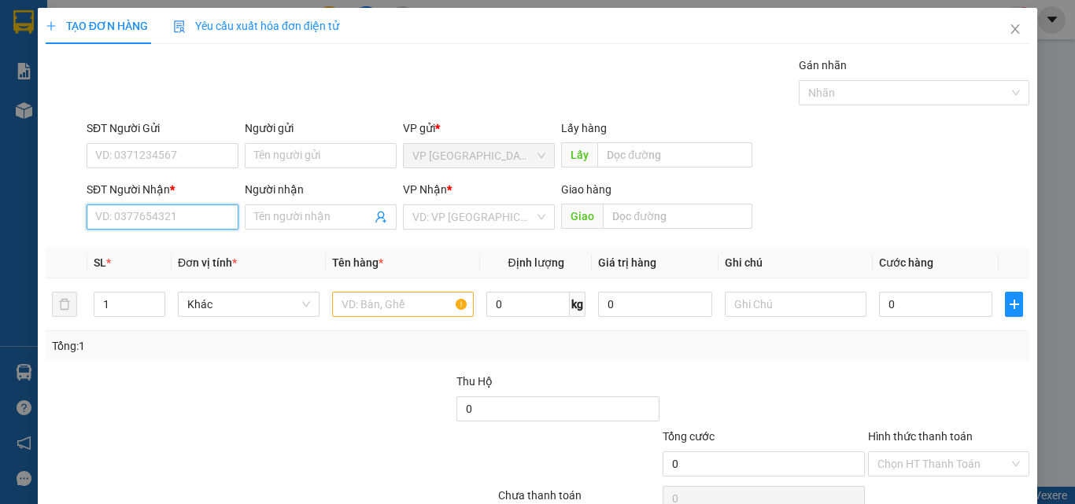
click at [188, 222] on input "SĐT Người Nhận *" at bounding box center [163, 217] width 152 height 25
type input "0919003313"
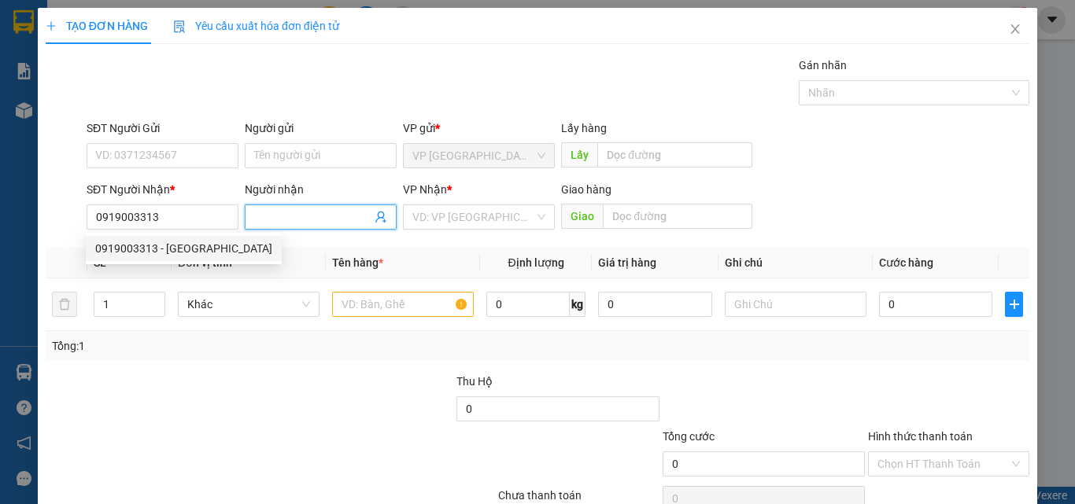
click at [314, 213] on input "Người nhận" at bounding box center [312, 216] width 117 height 17
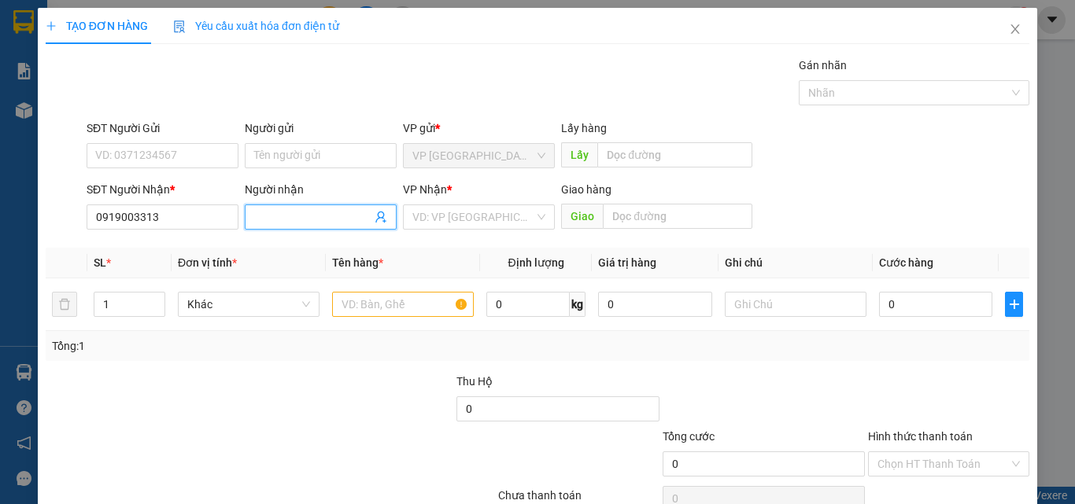
type input "A"
type input "ÁNH"
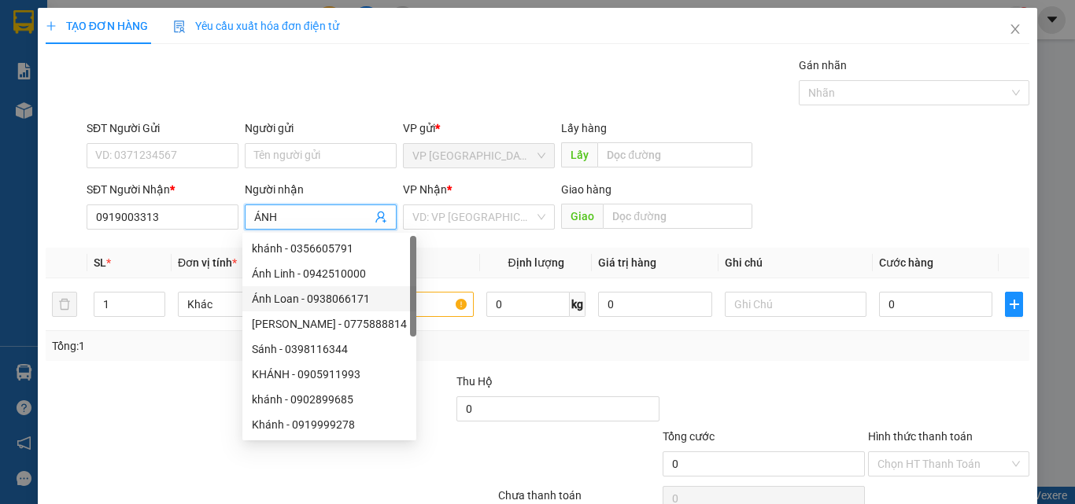
click at [382, 304] on div "Ánh Loan - 0938066171" at bounding box center [329, 298] width 155 height 17
type input "0938066171"
type input "Ánh Loan"
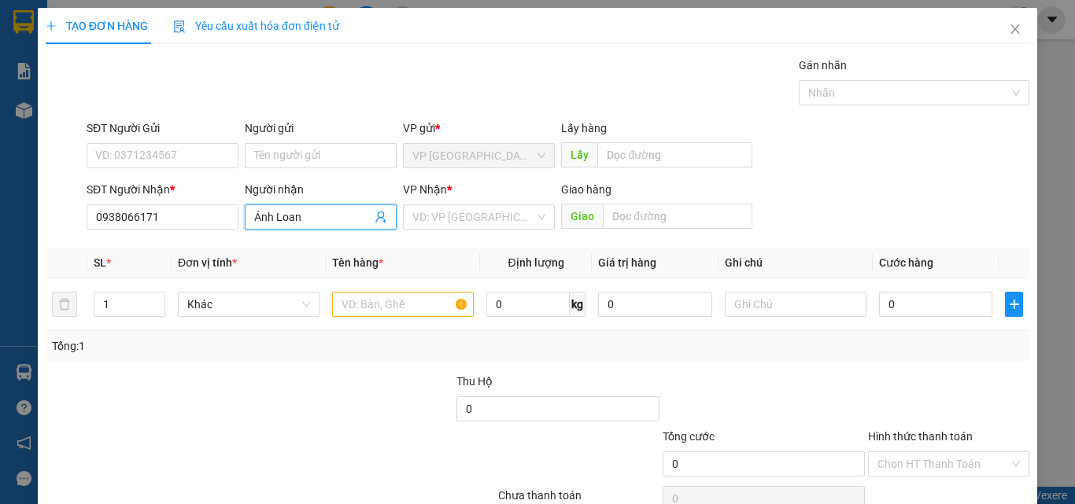
click at [308, 217] on input "Ánh Loan" at bounding box center [312, 216] width 117 height 17
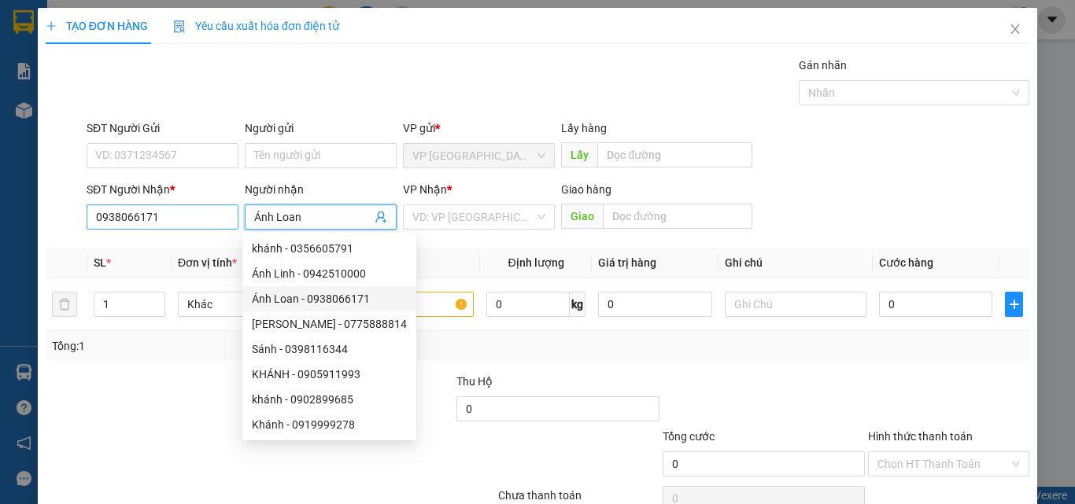
drag, startPoint x: 302, startPoint y: 217, endPoint x: 230, endPoint y: 217, distance: 72.4
click at [230, 217] on div "SĐT Người Nhận * 0938066171 Người nhận Ánh Loan VP Nhận * VD: VP [GEOGRAPHIC_DA…" at bounding box center [557, 208] width 949 height 55
click at [183, 245] on div "Transit Pickup Surcharge Ids Transit Deliver Surcharge Ids Transit Deliver Surc…" at bounding box center [537, 304] width 983 height 495
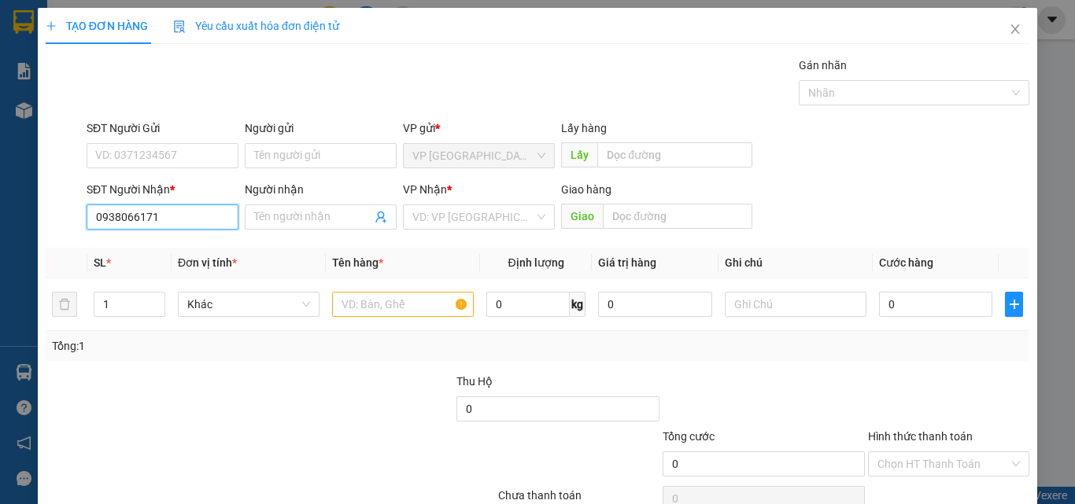
click at [151, 216] on input "0938066171" at bounding box center [163, 217] width 152 height 25
click at [173, 218] on input "0938066171" at bounding box center [163, 217] width 152 height 25
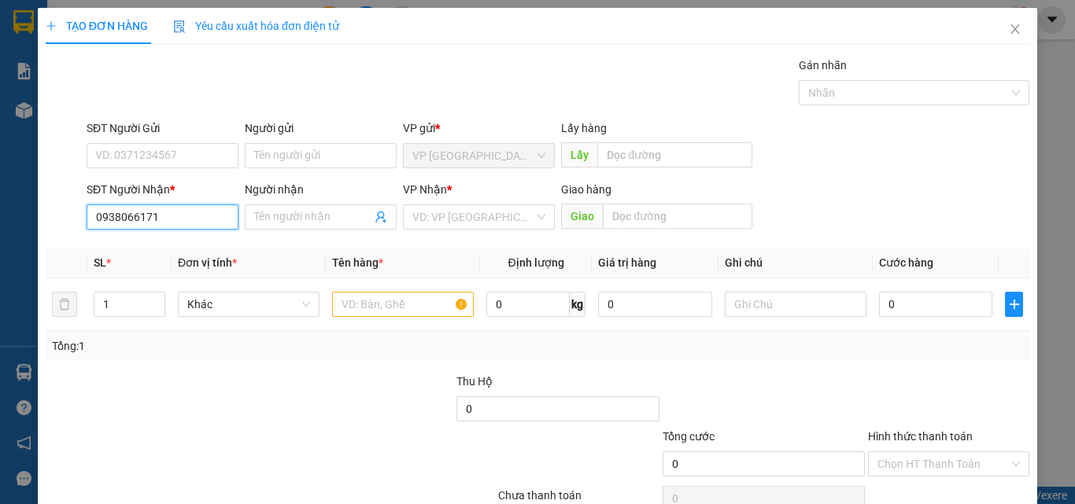
click at [173, 218] on input "0938066171" at bounding box center [163, 217] width 152 height 25
type input "0919003313"
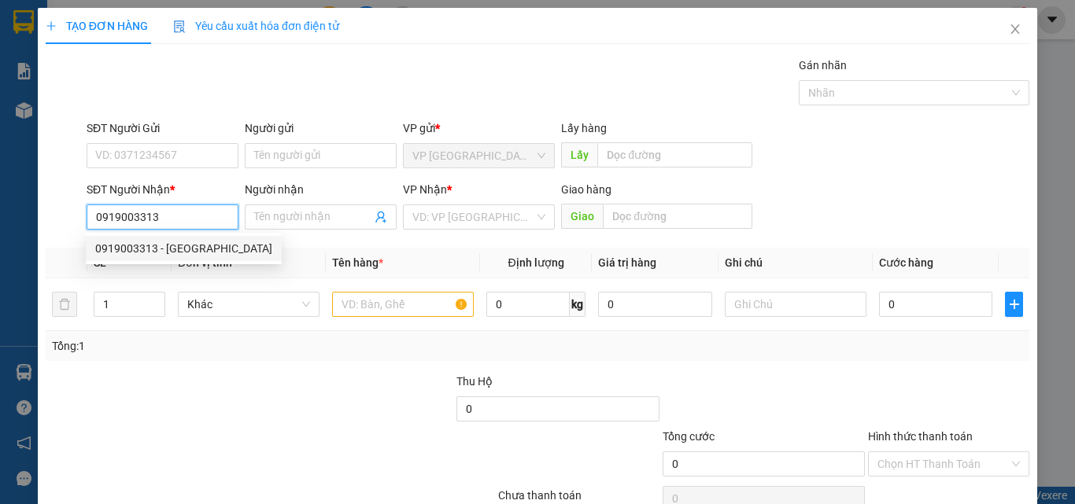
click at [165, 244] on div "0919003313 - [GEOGRAPHIC_DATA]" at bounding box center [183, 248] width 177 height 17
type input "ANH"
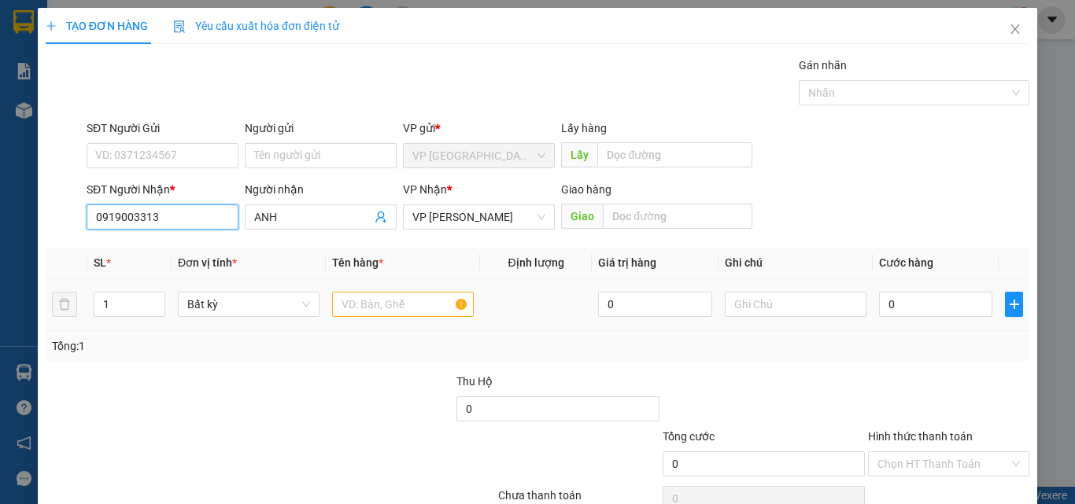
type input "0919003313"
click at [433, 309] on input "text" at bounding box center [403, 304] width 142 height 25
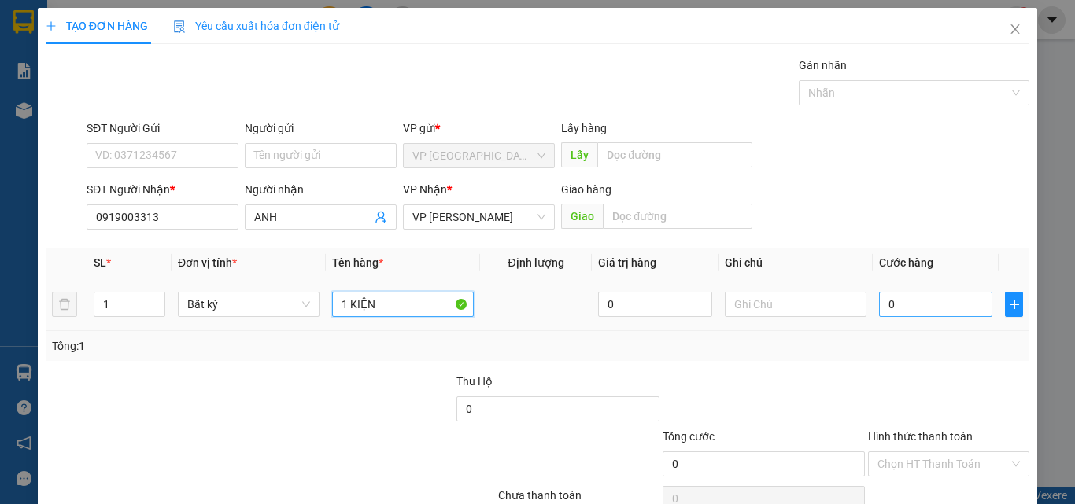
type input "1 KIỆN"
click at [888, 308] on input "0" at bounding box center [935, 304] width 113 height 25
type input "4"
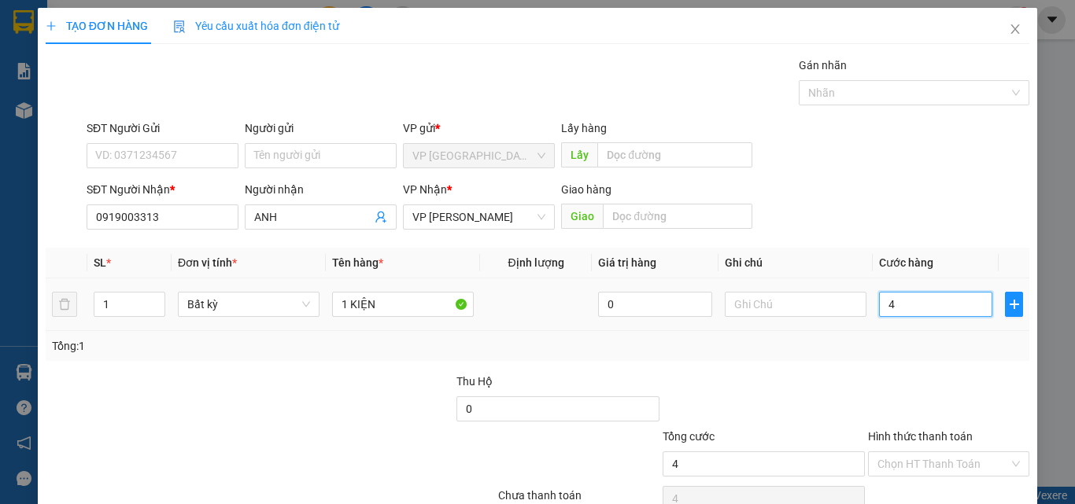
type input "40"
type input "40.000"
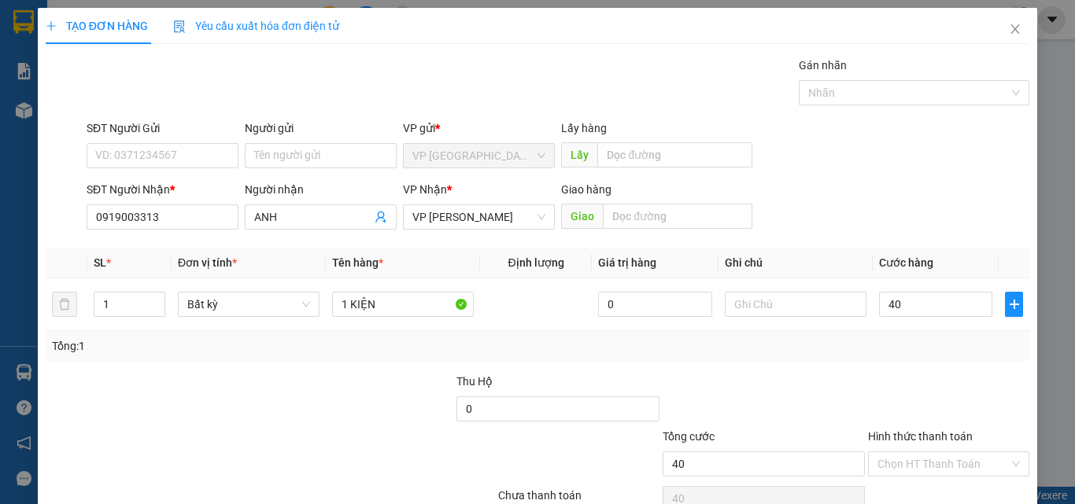
type input "40.000"
click at [859, 352] on div "Tổng: 1" at bounding box center [537, 346] width 971 height 17
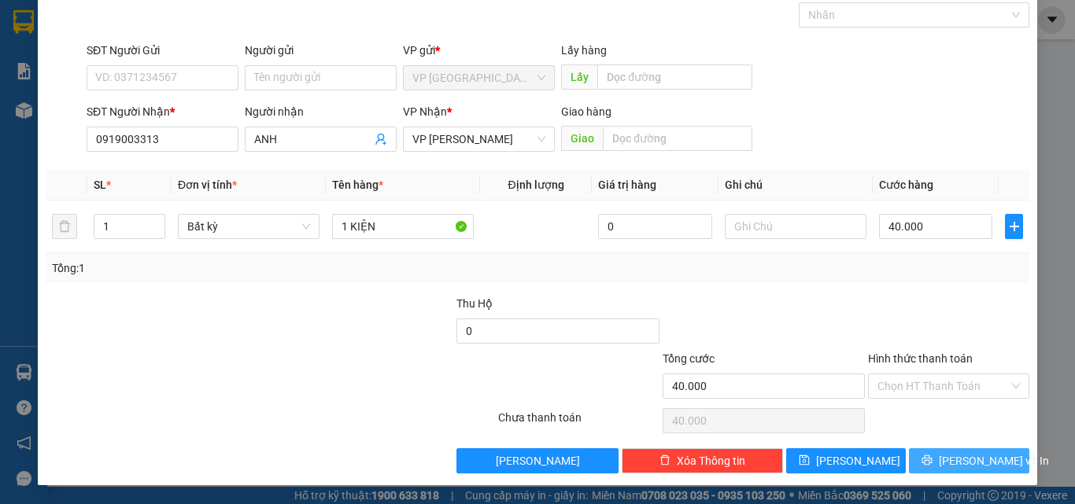
click at [932, 463] on icon "printer" at bounding box center [927, 461] width 10 height 10
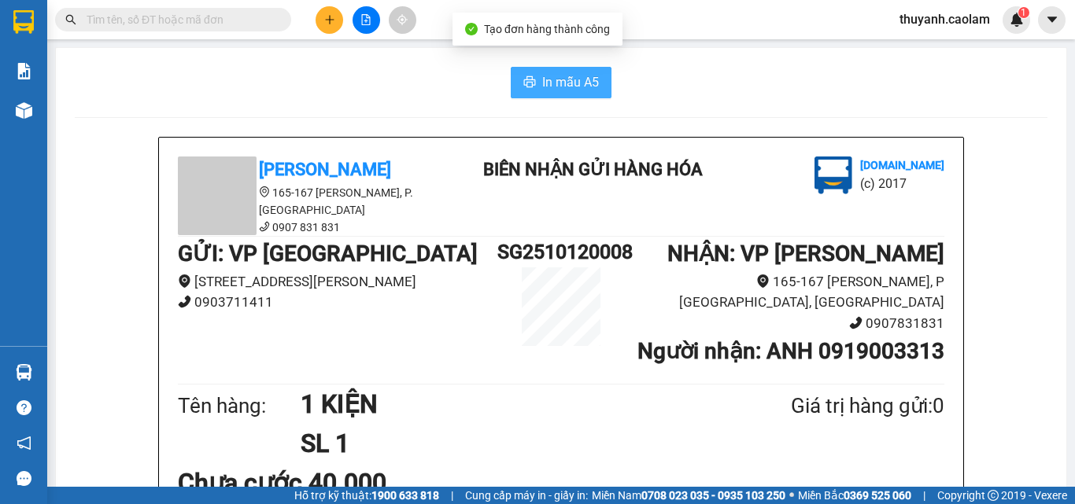
click at [588, 90] on span "In mẫu A5" at bounding box center [570, 82] width 57 height 20
click at [126, 26] on input "text" at bounding box center [180, 19] width 186 height 17
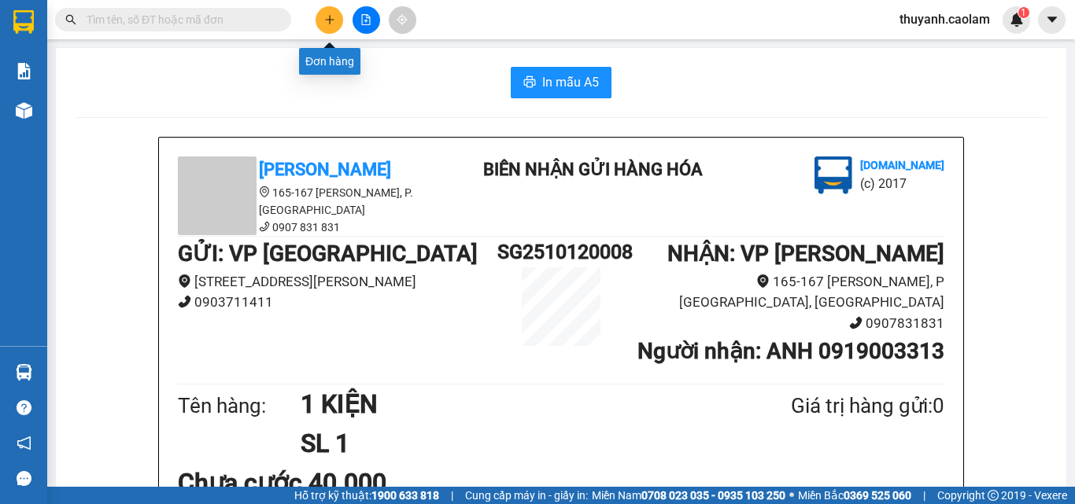
click at [330, 26] on button at bounding box center [329, 20] width 28 height 28
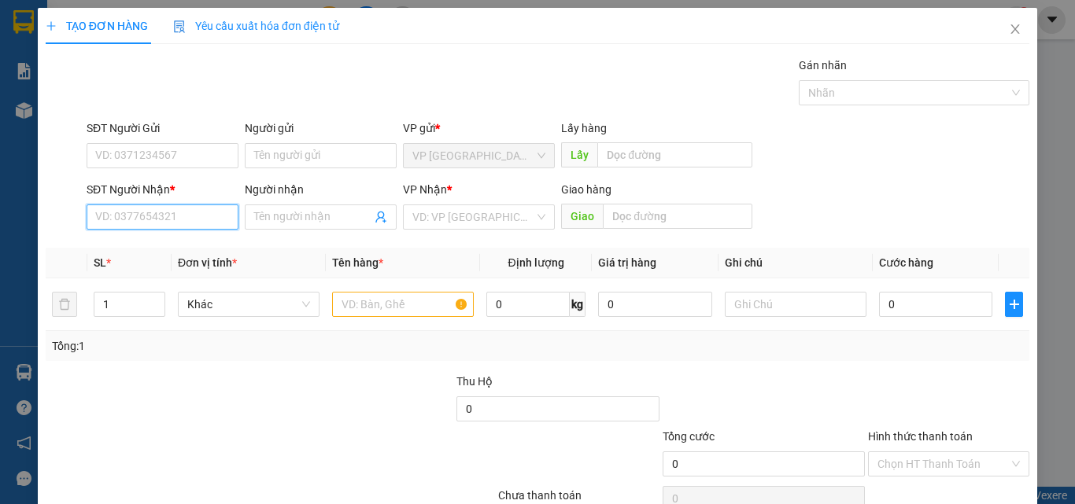
click at [177, 223] on input "SĐT Người Nhận *" at bounding box center [163, 217] width 152 height 25
click at [309, 222] on input "Người nhận" at bounding box center [312, 216] width 117 height 17
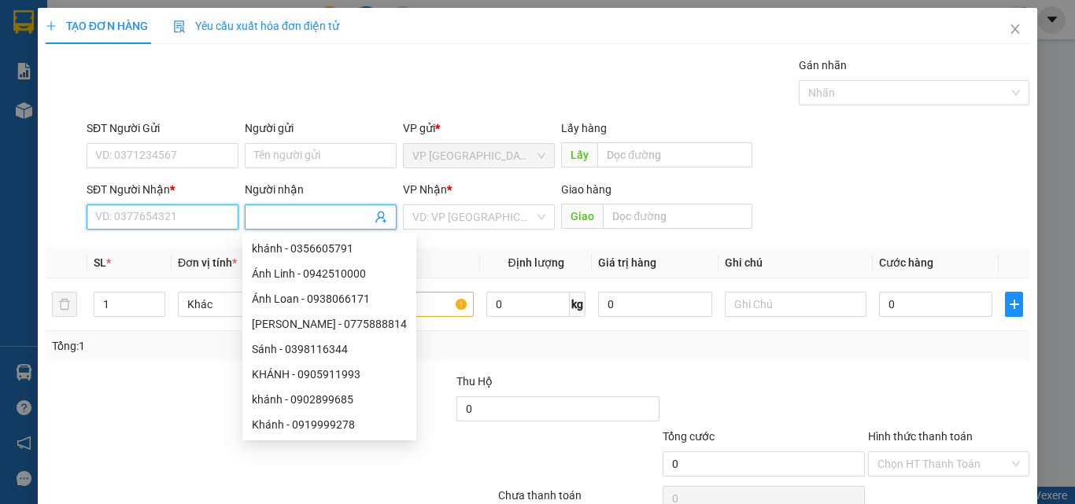
click at [164, 221] on input "SĐT Người Nhận *" at bounding box center [163, 217] width 152 height 25
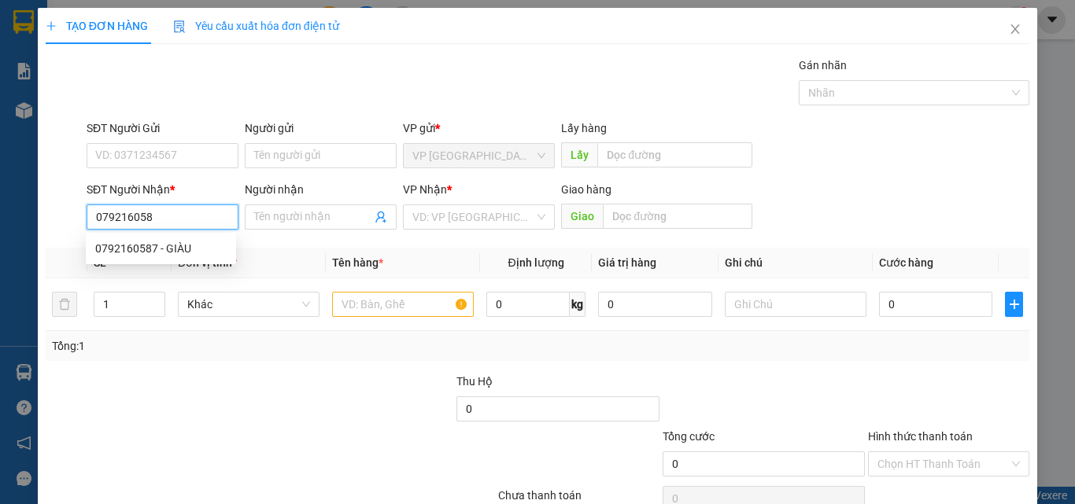
type input "0792160587"
click at [174, 250] on div "0792160587 - GIÀU" at bounding box center [160, 248] width 131 height 17
type input "GIÀU"
type input "0792160587"
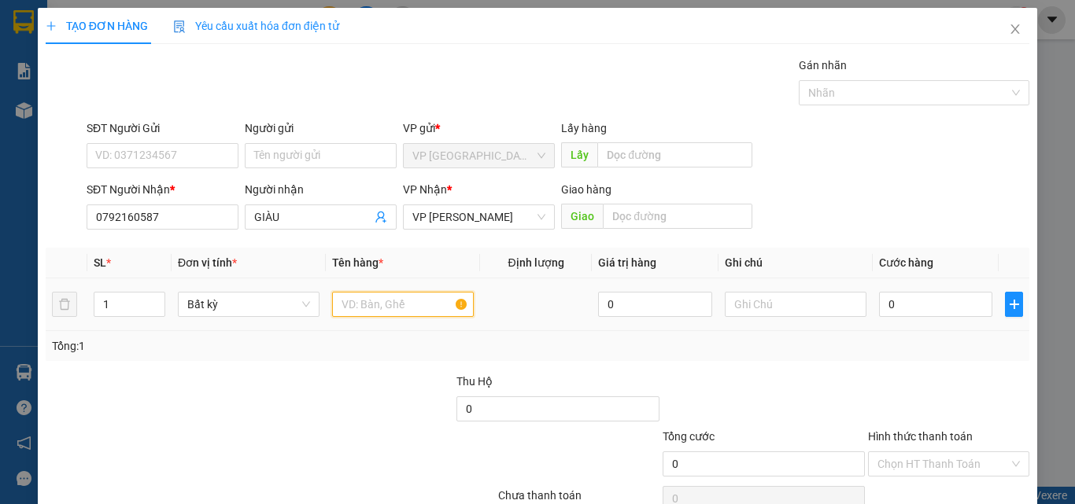
click at [430, 306] on input "text" at bounding box center [403, 304] width 142 height 25
type input "1 CÂY"
click at [922, 319] on div "0" at bounding box center [935, 304] width 113 height 31
click at [922, 308] on input "0" at bounding box center [935, 304] width 113 height 25
type input "7"
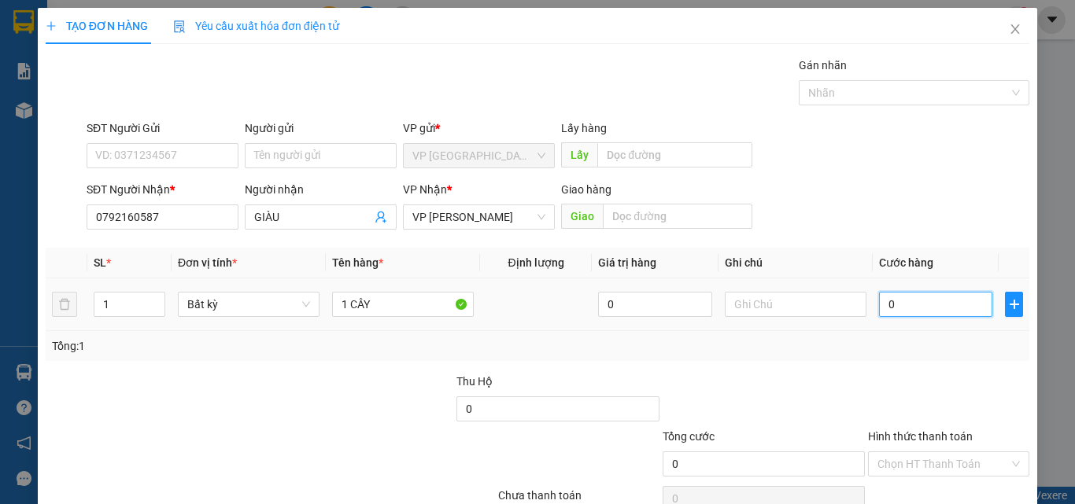
type input "7"
type input "70"
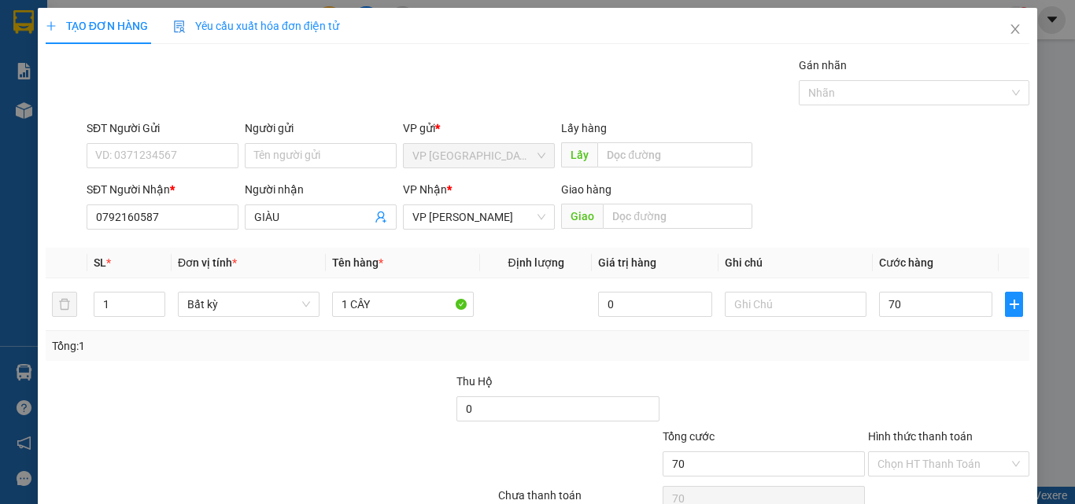
type input "70.000"
click at [902, 355] on div "Tổng: 1" at bounding box center [537, 346] width 983 height 30
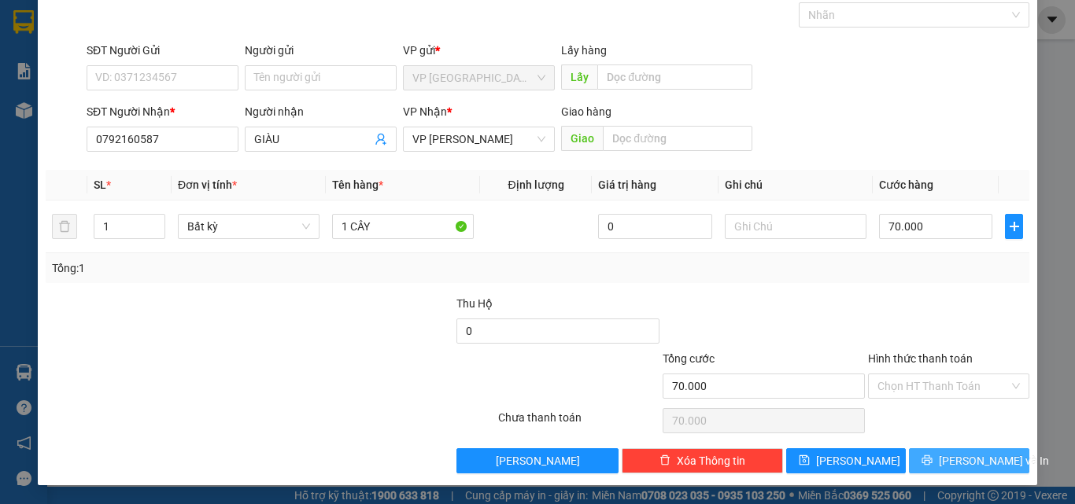
click at [955, 453] on span "[PERSON_NAME] và In" at bounding box center [994, 460] width 110 height 17
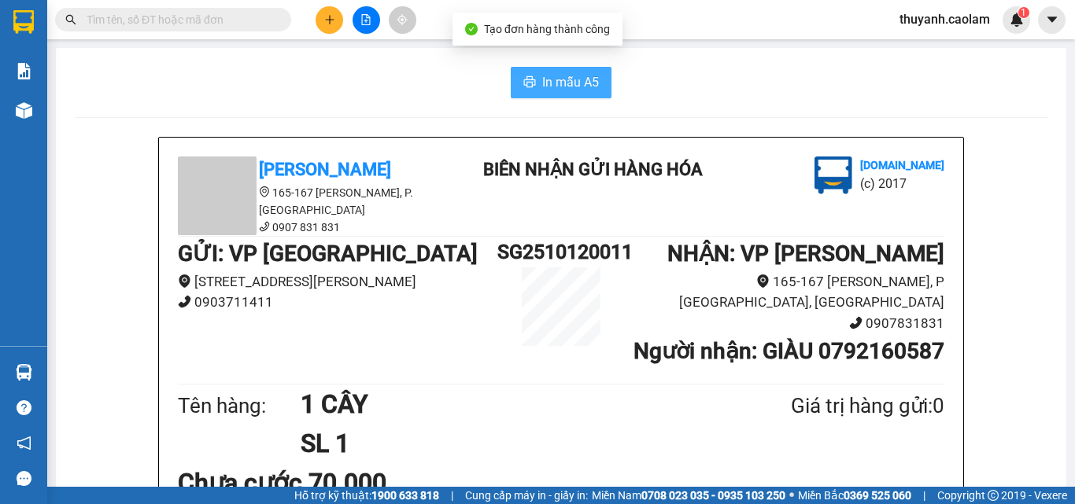
click at [542, 80] on span "In mẫu A5" at bounding box center [570, 82] width 57 height 20
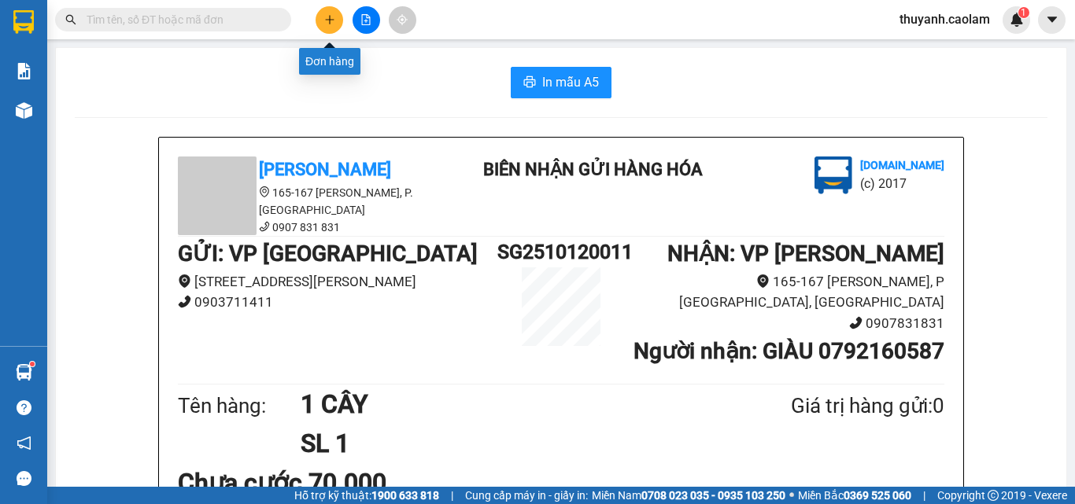
click at [326, 16] on icon "plus" at bounding box center [329, 19] width 11 height 11
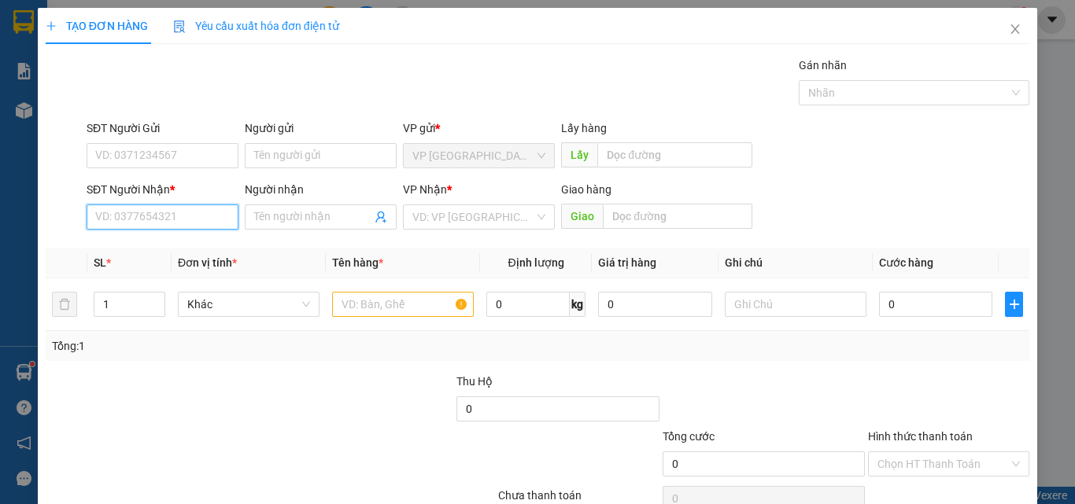
click at [216, 219] on input "SĐT Người Nhận *" at bounding box center [163, 217] width 152 height 25
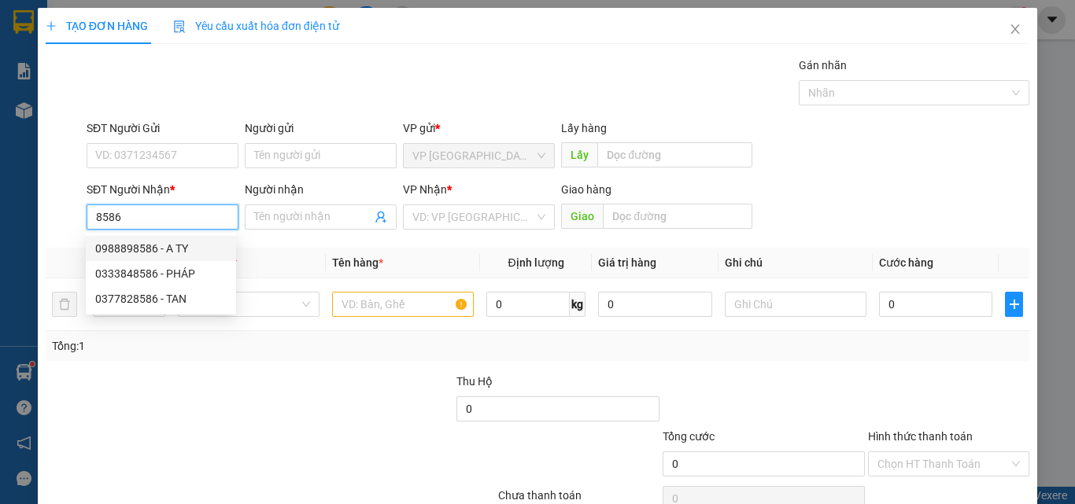
click at [163, 249] on div "0988898586 - A TY" at bounding box center [160, 248] width 131 height 17
type input "0988898586"
type input "A TY"
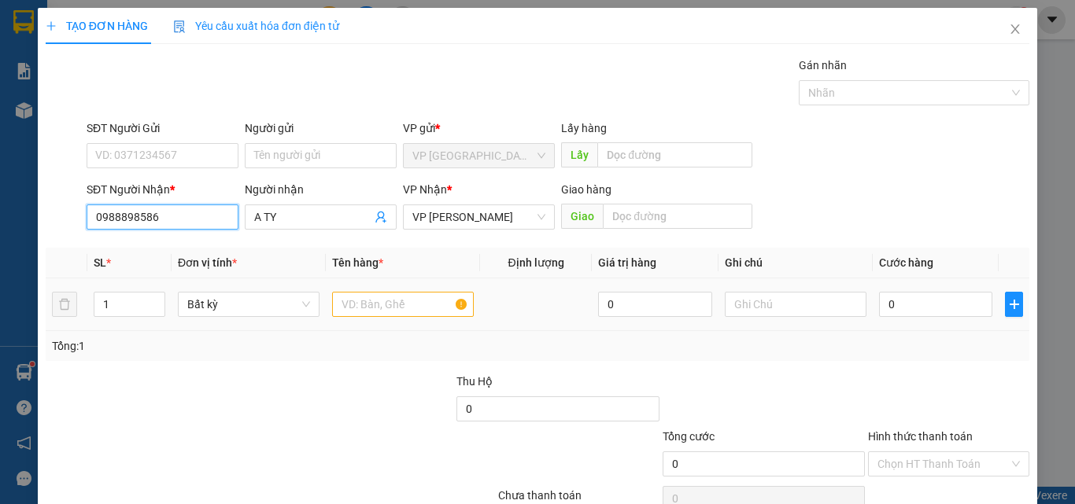
type input "0988898586"
click at [394, 314] on input "text" at bounding box center [403, 304] width 142 height 25
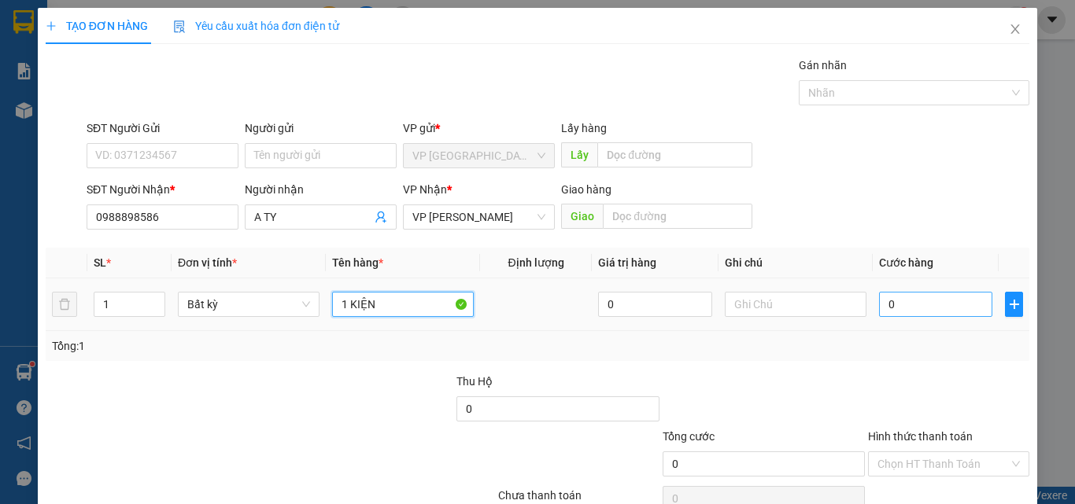
type input "1 KIỆN"
click at [892, 313] on input "0" at bounding box center [935, 304] width 113 height 25
type input "3"
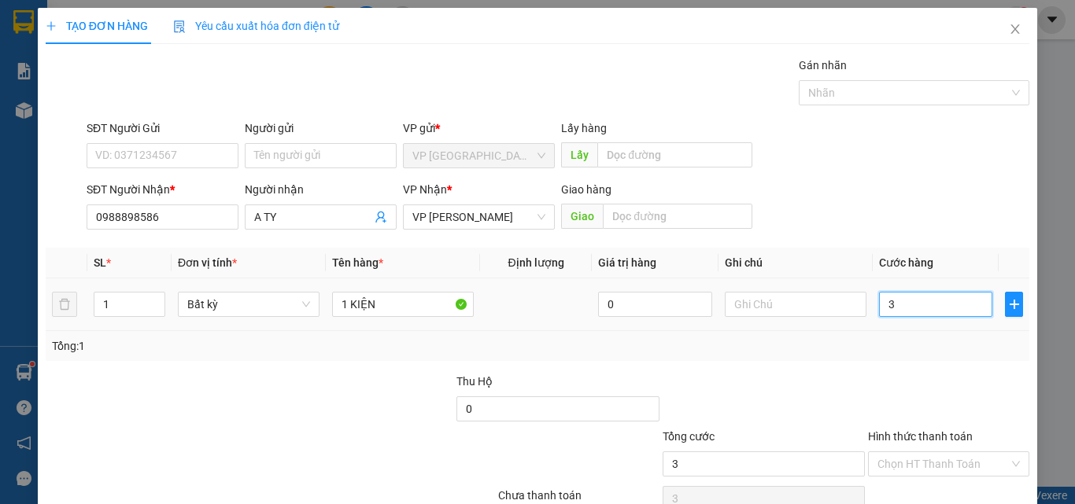
type input "30"
type input "30.000"
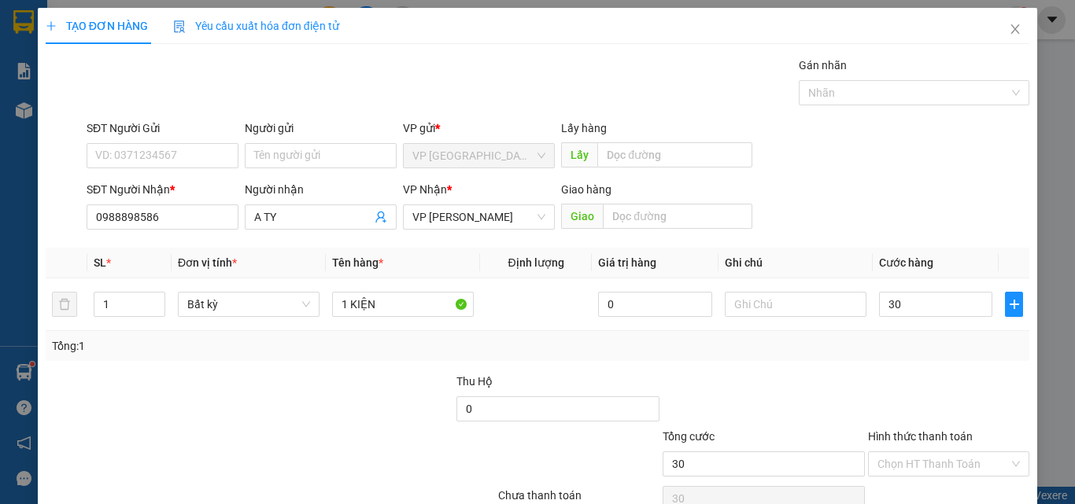
type input "30.000"
click at [902, 397] on div at bounding box center [948, 400] width 164 height 55
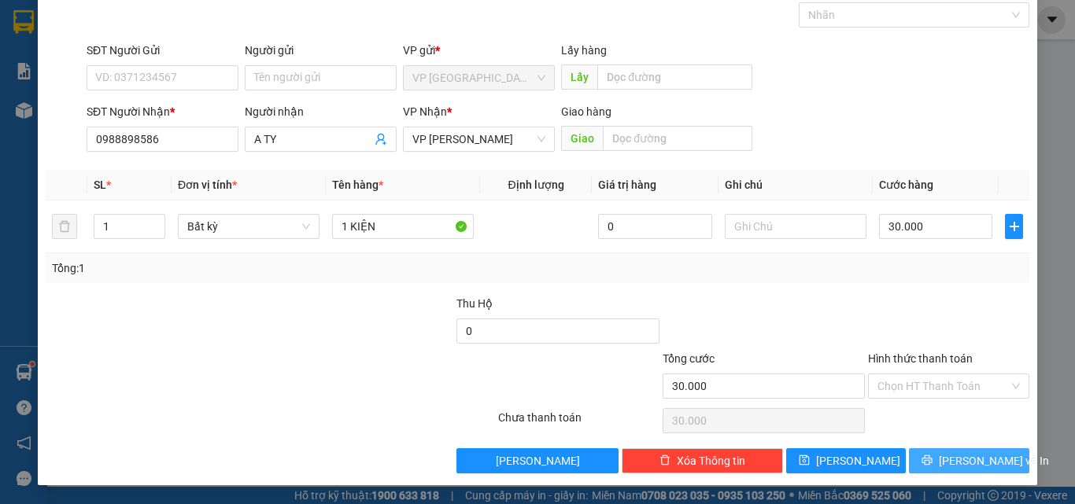
click at [928, 463] on icon "printer" at bounding box center [927, 461] width 10 height 10
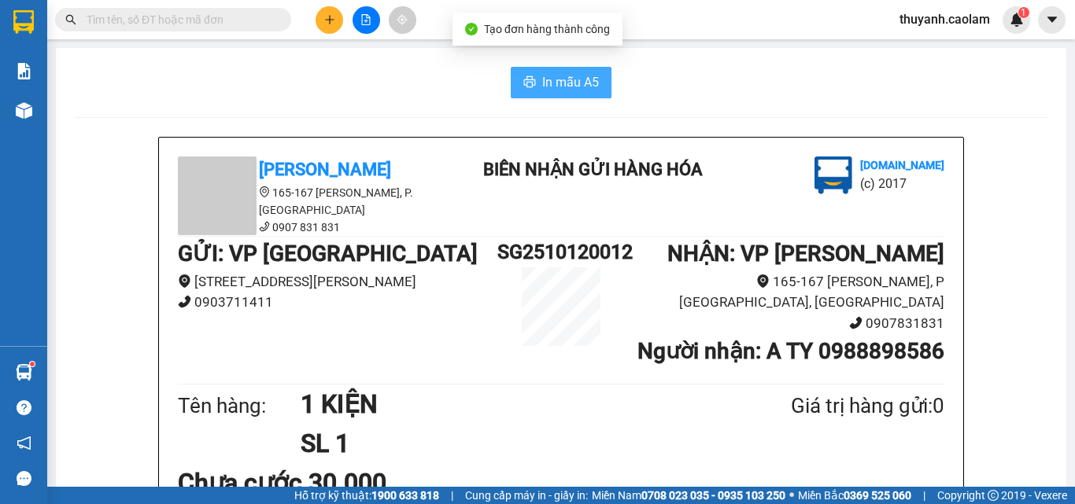
click at [548, 97] on button "In mẫu A5" at bounding box center [561, 82] width 101 height 31
click at [552, 88] on span "In mẫu A5" at bounding box center [570, 82] width 57 height 20
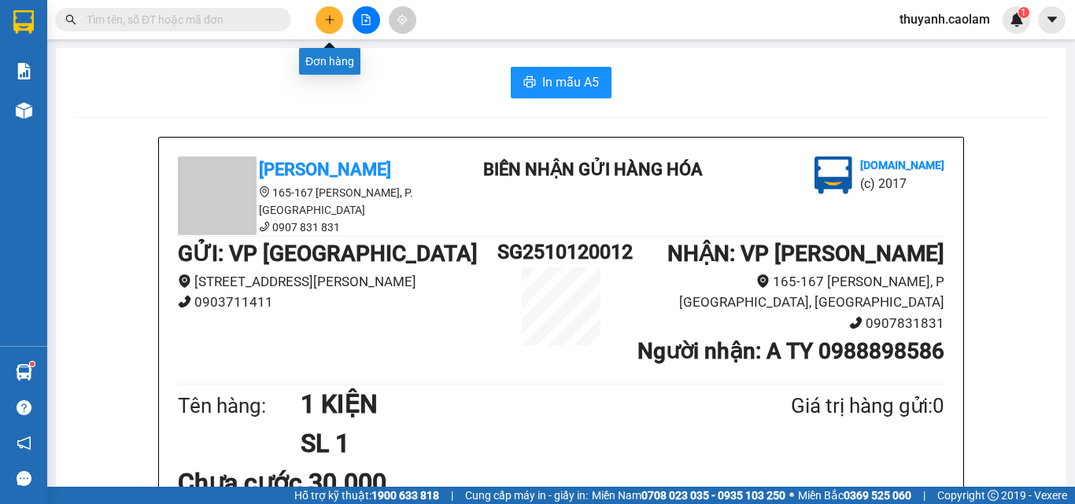
click at [323, 25] on button at bounding box center [329, 20] width 28 height 28
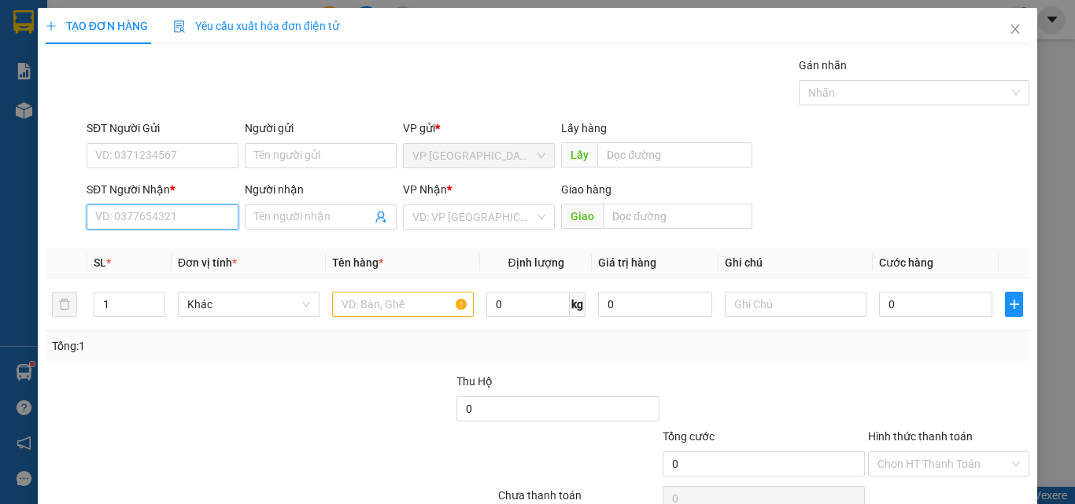
click at [144, 221] on input "SĐT Người Nhận *" at bounding box center [163, 217] width 152 height 25
type input "0947694908"
click at [298, 216] on input "Người nhận" at bounding box center [312, 216] width 117 height 17
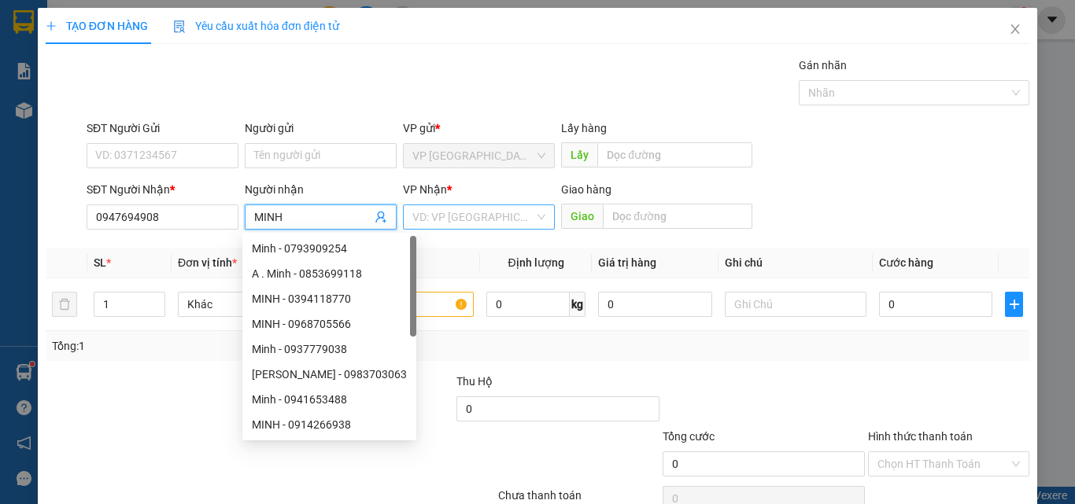
type input "MINH"
click at [428, 218] on input "search" at bounding box center [473, 217] width 122 height 24
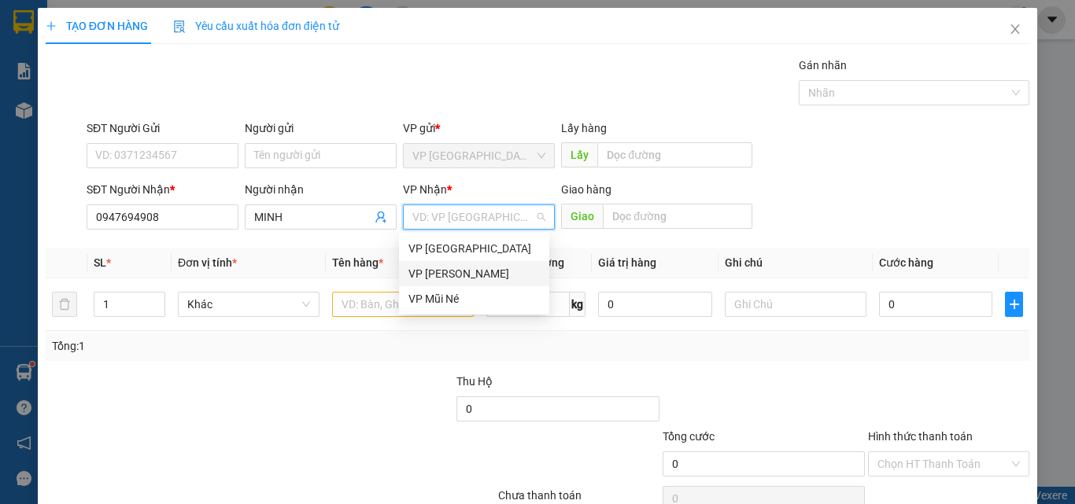
click at [459, 271] on div "VP [PERSON_NAME]" at bounding box center [473, 273] width 131 height 17
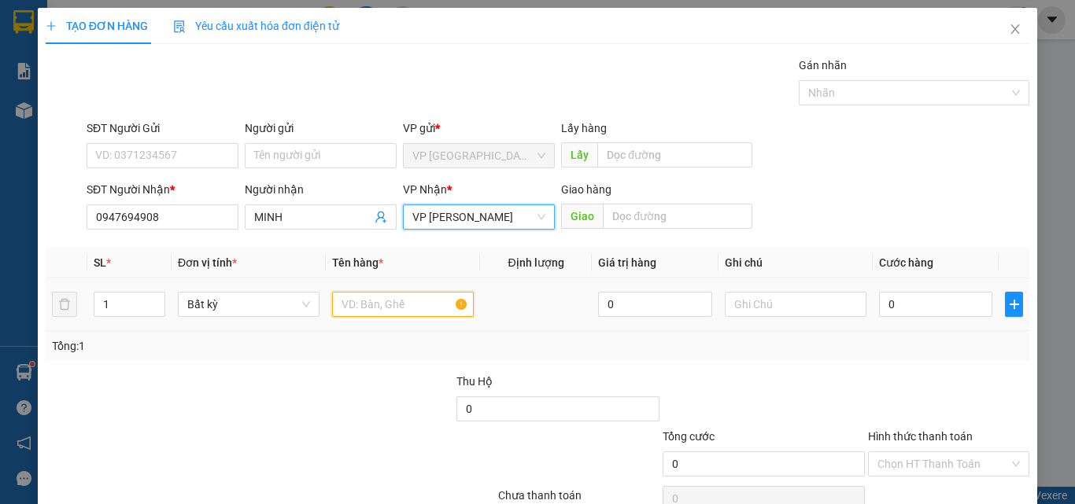
click at [404, 311] on input "text" at bounding box center [403, 304] width 142 height 25
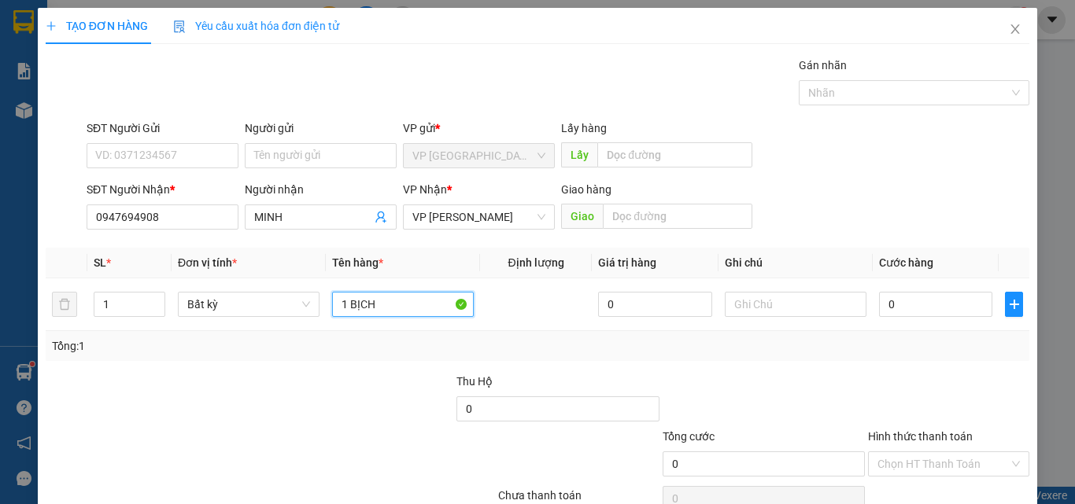
type input "1 BỊCH"
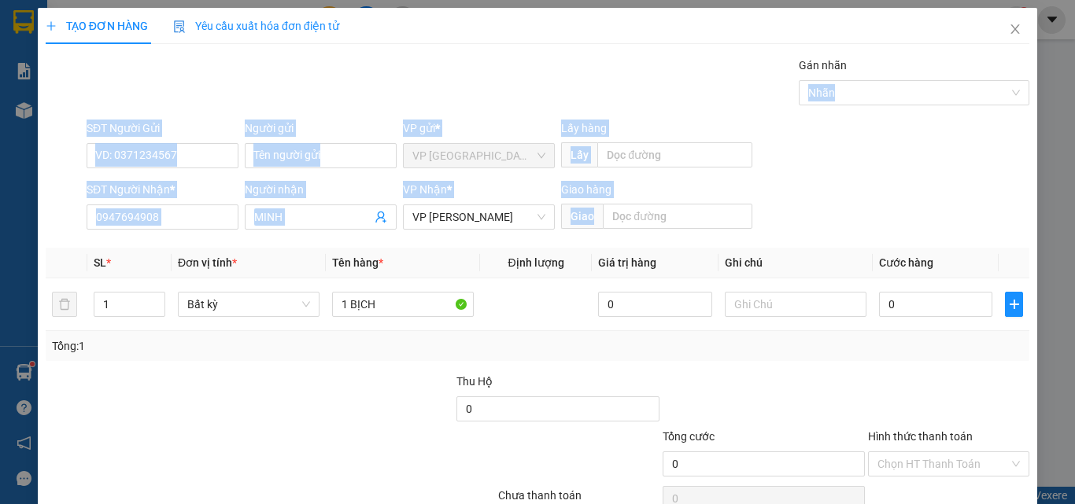
drag, startPoint x: 1074, startPoint y: 91, endPoint x: 1046, endPoint y: 249, distance: 160.7
click at [1046, 245] on div "TẠO ĐƠN HÀNG Yêu cầu xuất hóa đơn điện tử Transit Pickup Surcharge Ids Transit …" at bounding box center [537, 252] width 1075 height 504
click at [939, 303] on input "0" at bounding box center [935, 304] width 113 height 25
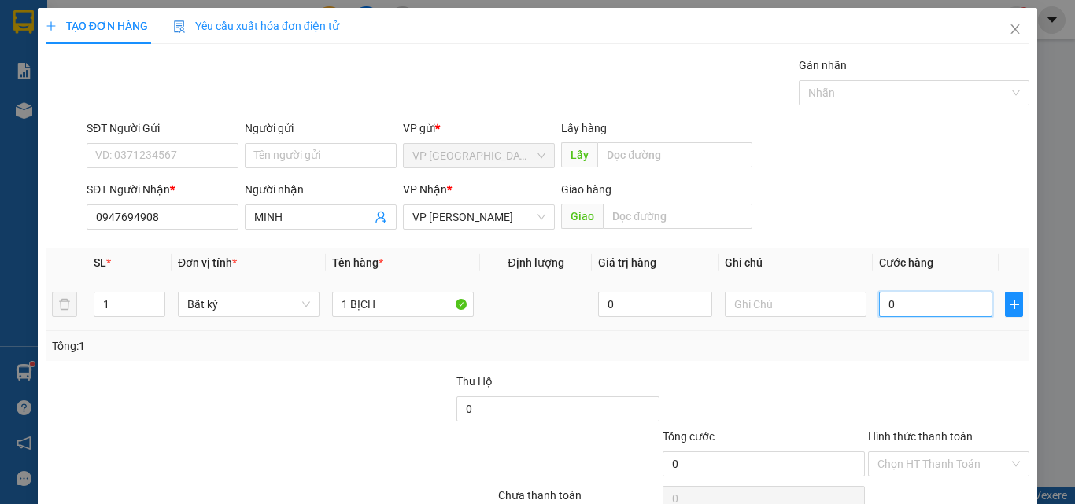
type input "3"
type input "30"
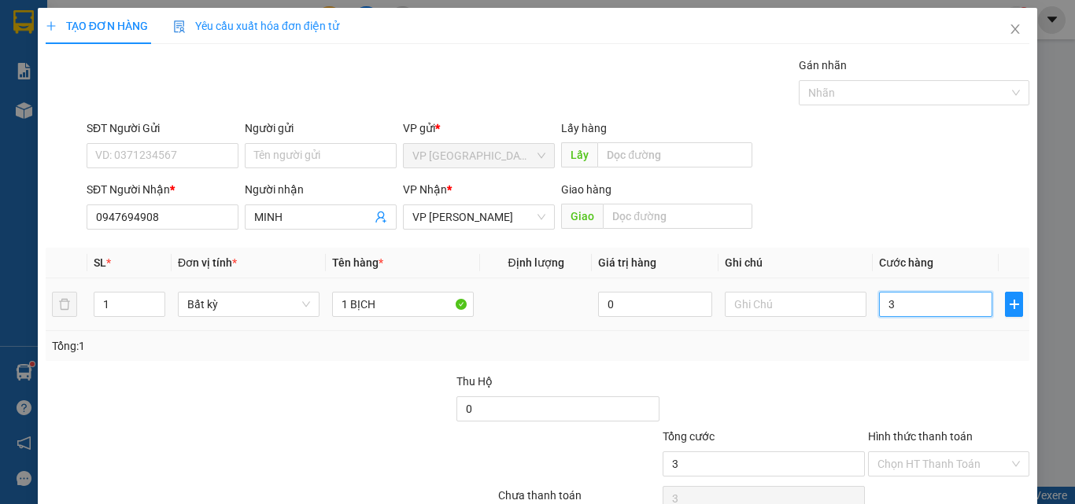
type input "30"
type input "30.000"
click at [934, 392] on div at bounding box center [948, 400] width 164 height 55
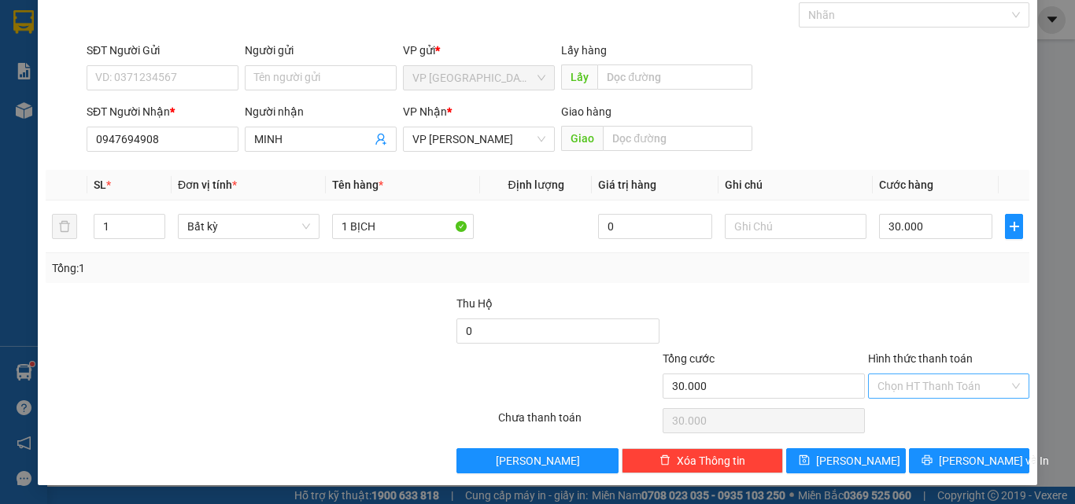
click at [929, 388] on input "Hình thức thanh toán" at bounding box center [942, 386] width 131 height 24
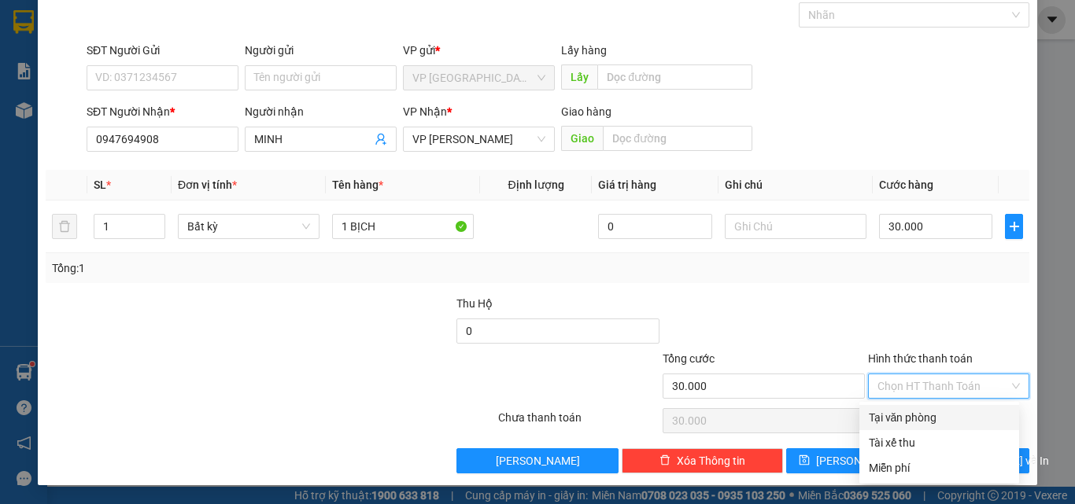
click at [911, 422] on div "Tại văn phòng" at bounding box center [939, 417] width 141 height 17
type input "0"
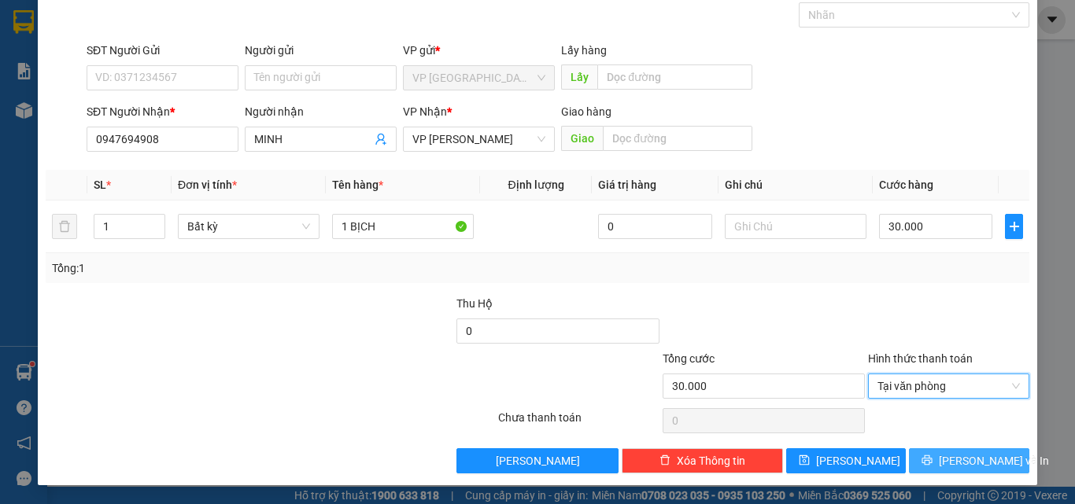
click at [917, 456] on button "[PERSON_NAME] và In" at bounding box center [969, 460] width 120 height 25
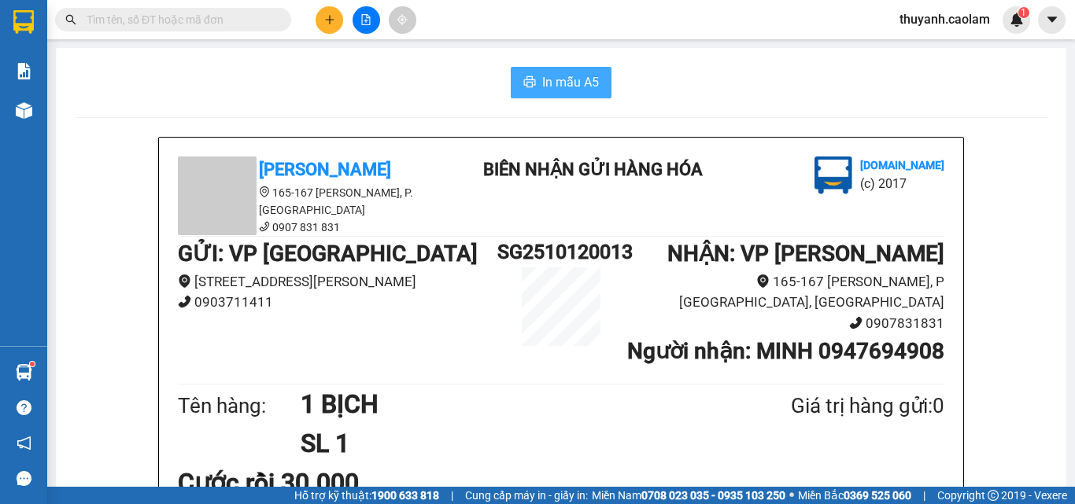
click at [534, 78] on button "In mẫu A5" at bounding box center [561, 82] width 101 height 31
click at [329, 20] on icon "plus" at bounding box center [329, 19] width 11 height 11
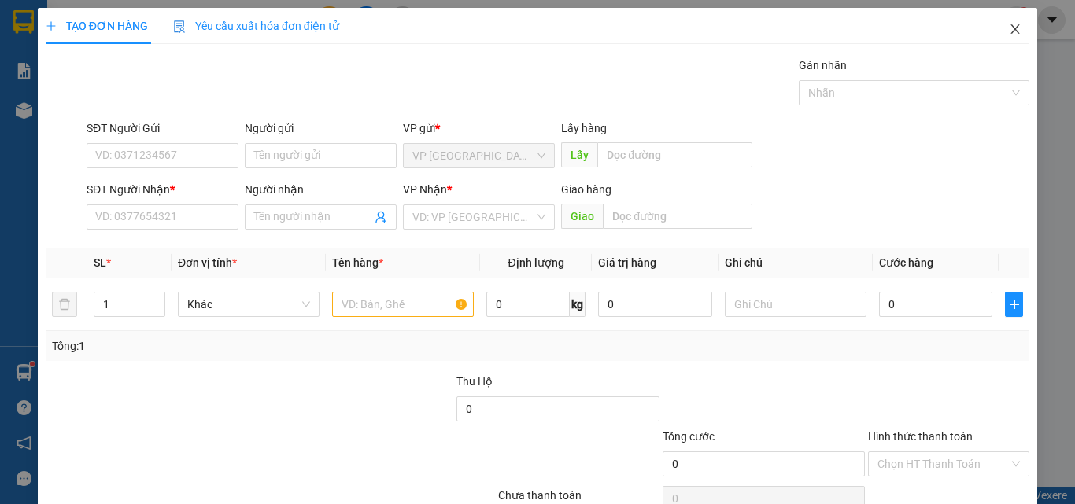
click at [1012, 28] on span "Close" at bounding box center [1015, 30] width 44 height 44
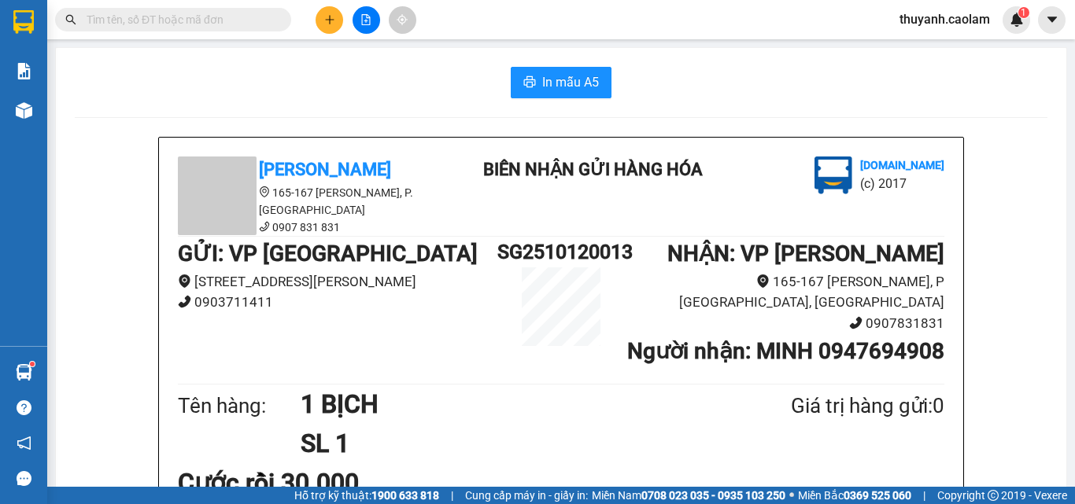
click at [231, 23] on input "text" at bounding box center [180, 19] width 186 height 17
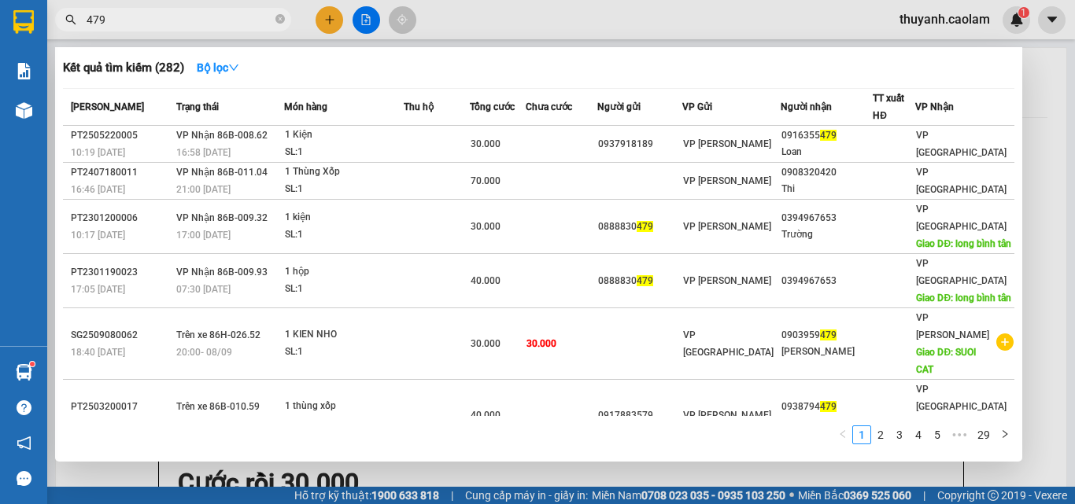
type input "479"
click at [333, 24] on div at bounding box center [537, 252] width 1075 height 504
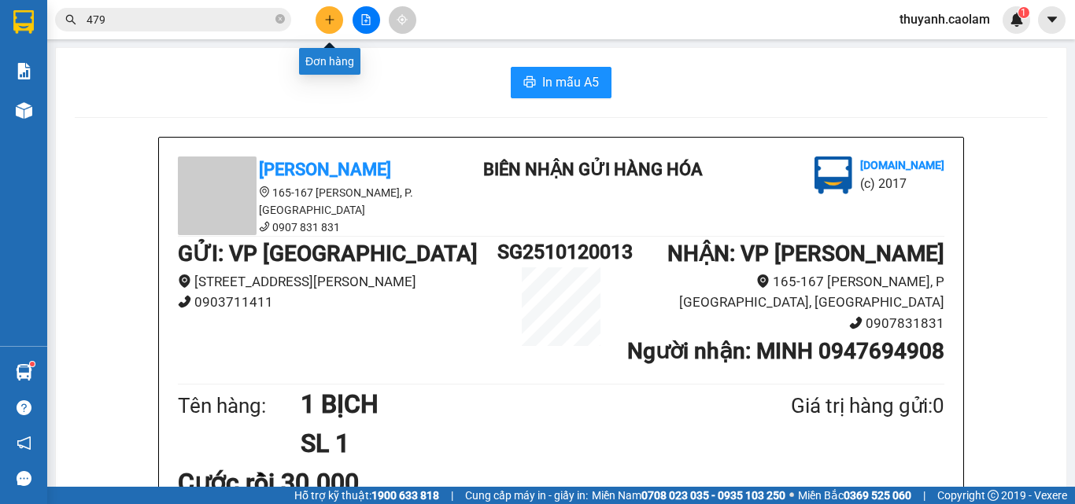
click at [333, 24] on icon "plus" at bounding box center [329, 19] width 11 height 11
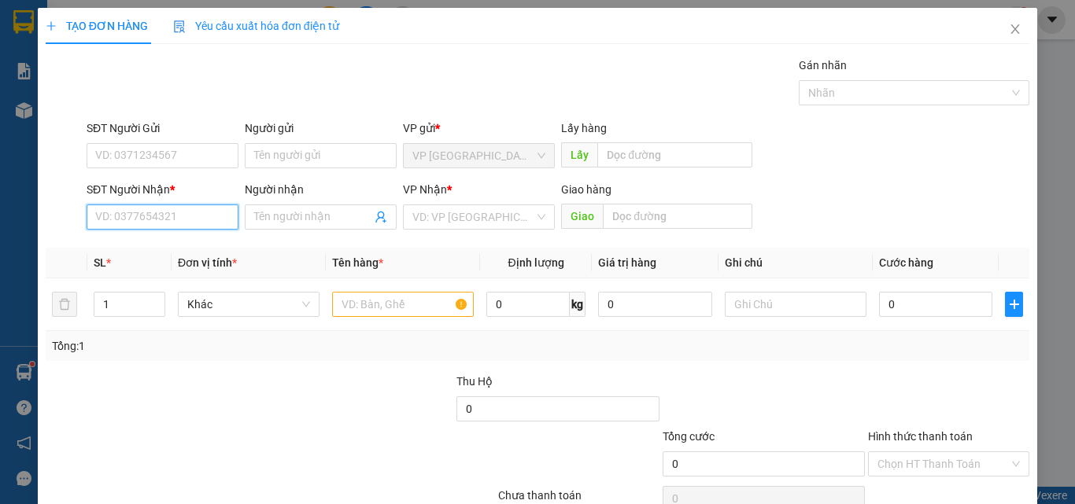
click at [196, 213] on input "SĐT Người Nhận *" at bounding box center [163, 217] width 152 height 25
type input "0949001219"
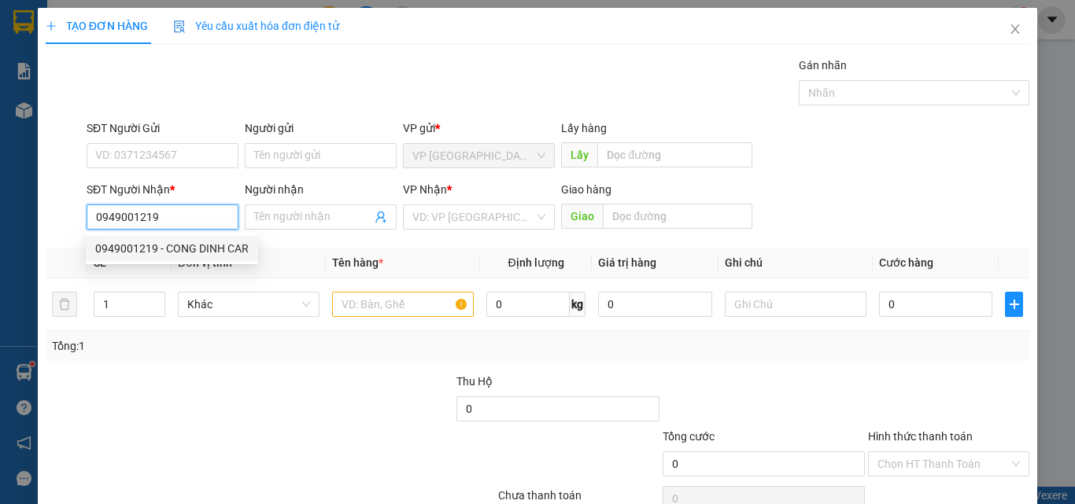
click at [188, 247] on div "0949001219 - CONG DINH CAR" at bounding box center [171, 248] width 153 height 17
type input "[PERSON_NAME] CAR"
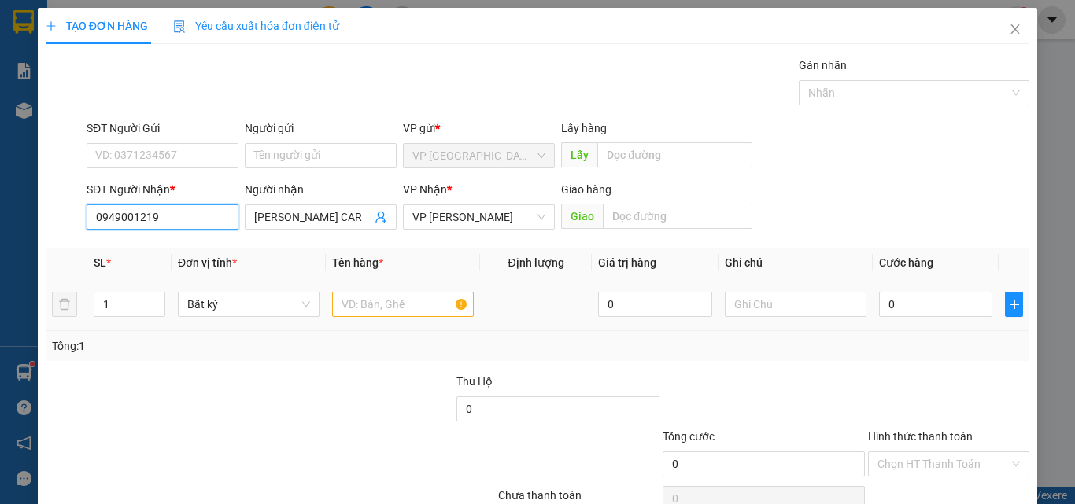
type input "0949001219"
click at [397, 304] on input "text" at bounding box center [403, 304] width 142 height 25
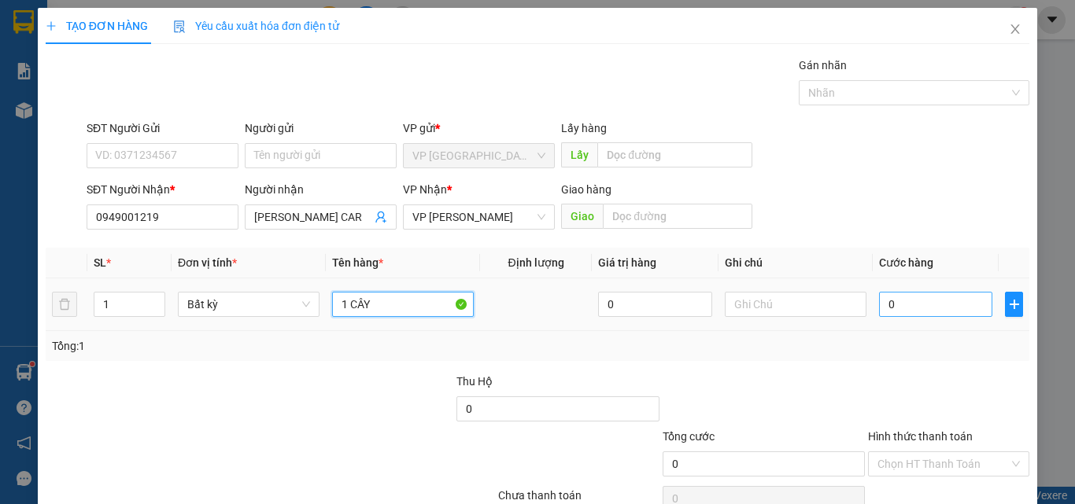
type input "1 CÂY"
click at [913, 308] on input "0" at bounding box center [935, 304] width 113 height 25
type input "4"
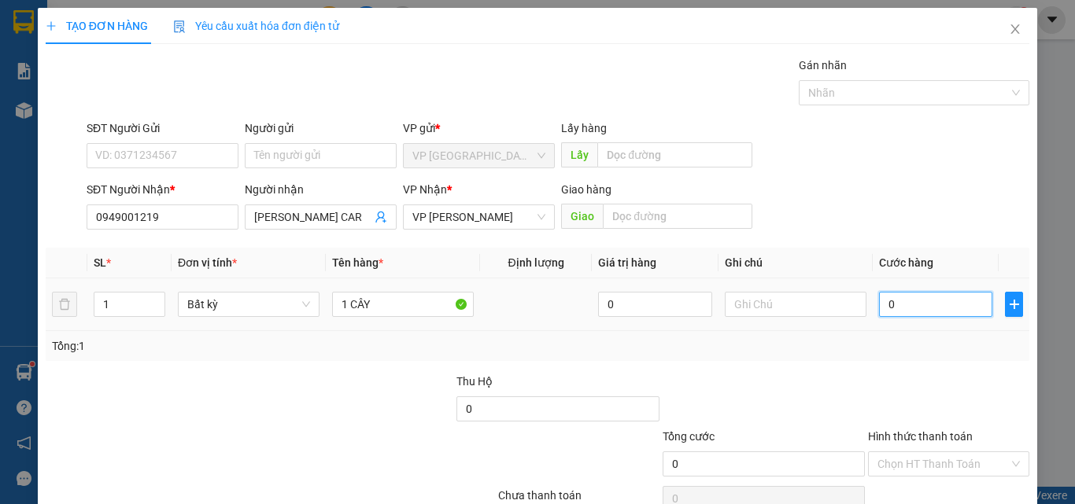
type input "4"
type input "40"
click at [781, 394] on div at bounding box center [763, 400] width 205 height 55
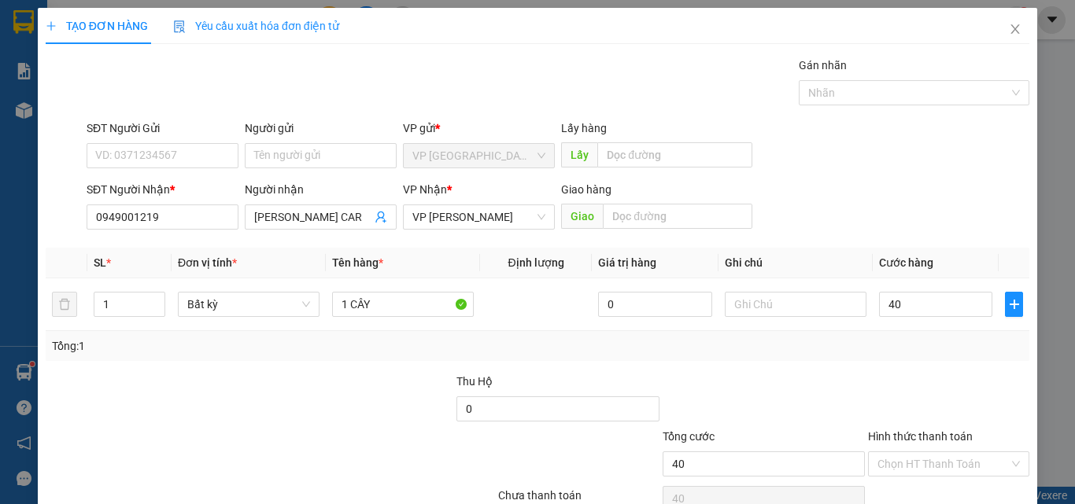
type input "40.000"
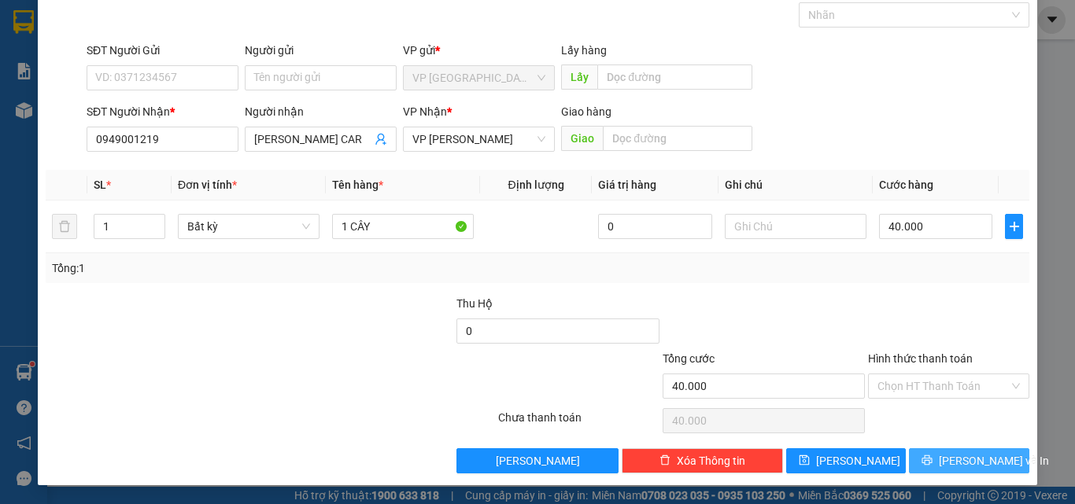
click at [953, 461] on span "[PERSON_NAME] và In" at bounding box center [994, 460] width 110 height 17
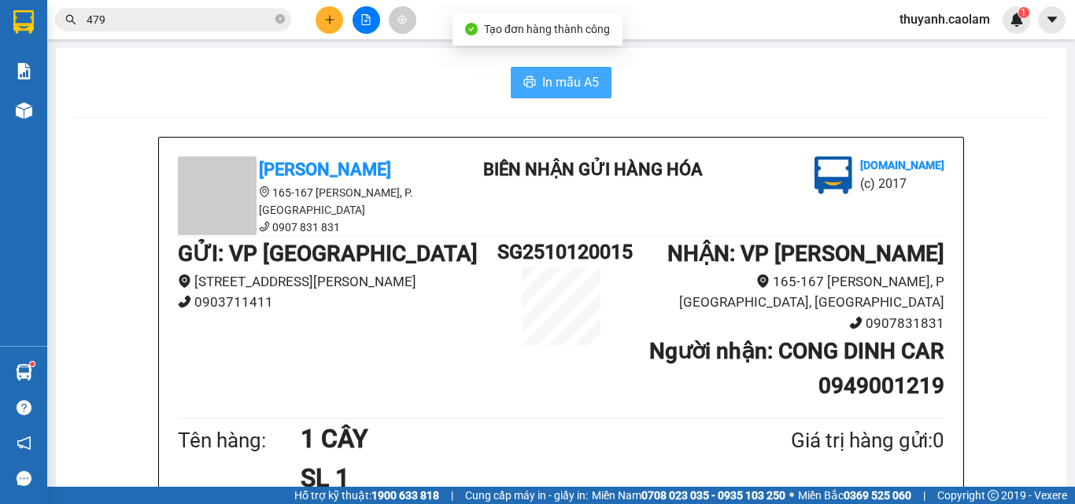
click at [567, 87] on span "In mẫu A5" at bounding box center [570, 82] width 57 height 20
click at [337, 26] on button at bounding box center [329, 20] width 28 height 28
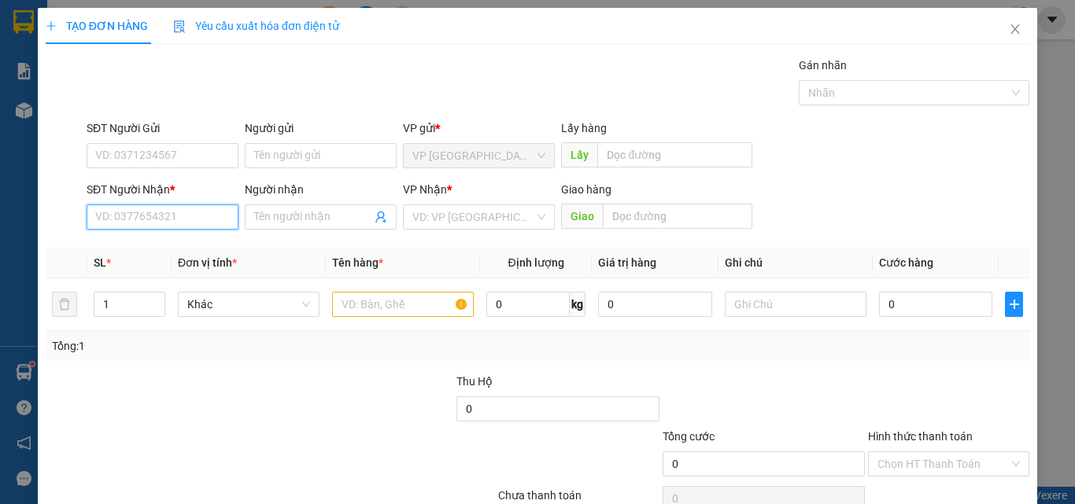
click at [109, 216] on input "SĐT Người Nhận *" at bounding box center [163, 217] width 152 height 25
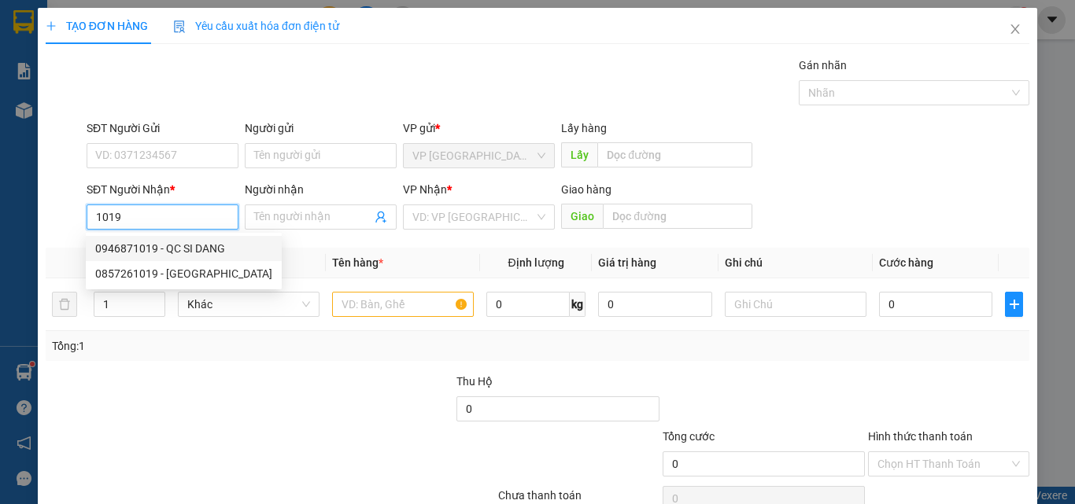
click at [187, 242] on div "0946871019 - QC SI DANG" at bounding box center [183, 248] width 177 height 17
type input "0946871019"
type input "QC SI DANG"
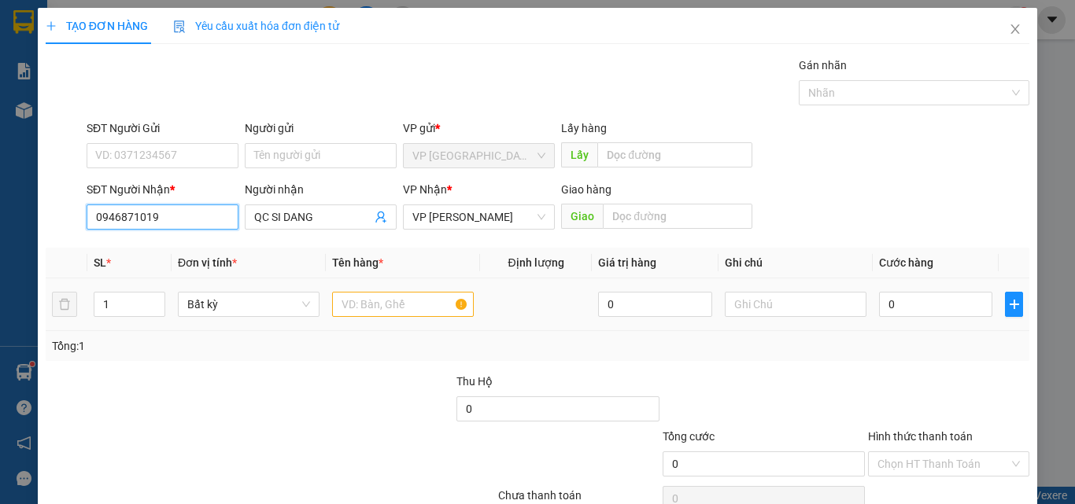
type input "0946871019"
click at [372, 315] on input "text" at bounding box center [403, 304] width 142 height 25
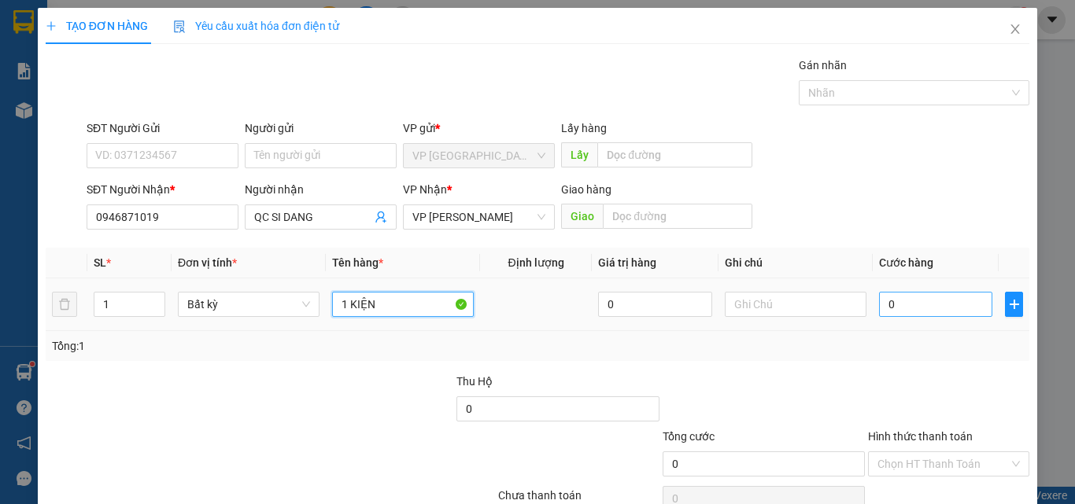
type input "1 KIỆN"
click at [932, 308] on input "0" at bounding box center [935, 304] width 113 height 25
type input "3"
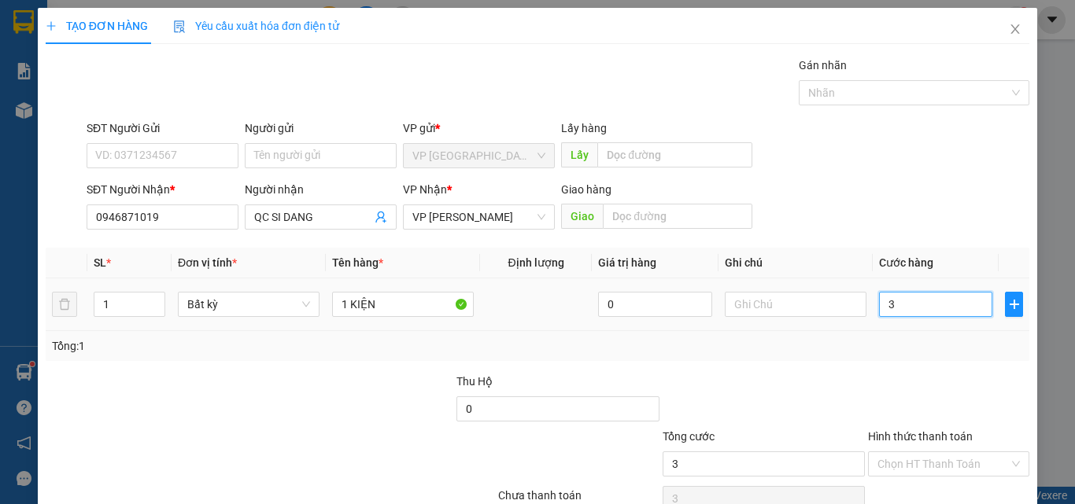
type input "30"
type input "30.000"
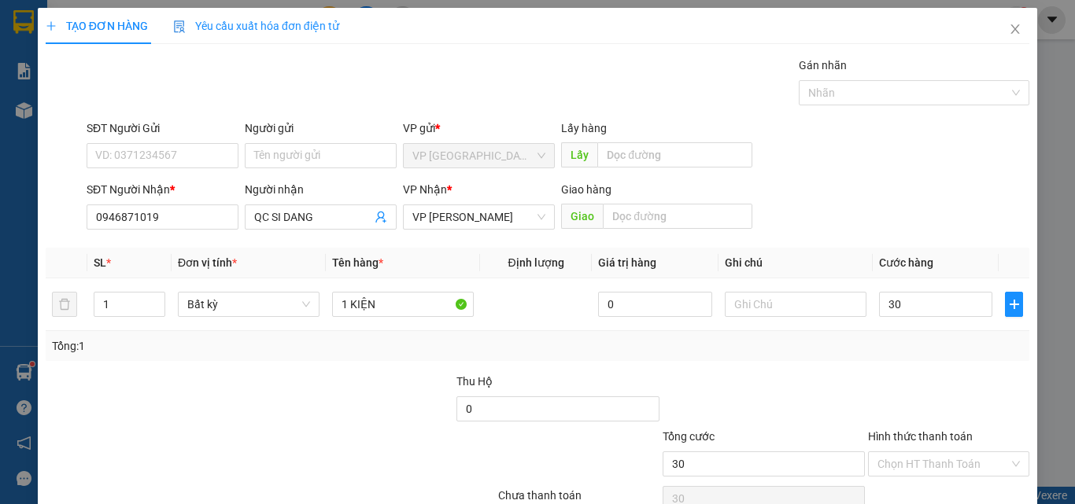
type input "30.000"
click at [820, 374] on div at bounding box center [763, 400] width 205 height 55
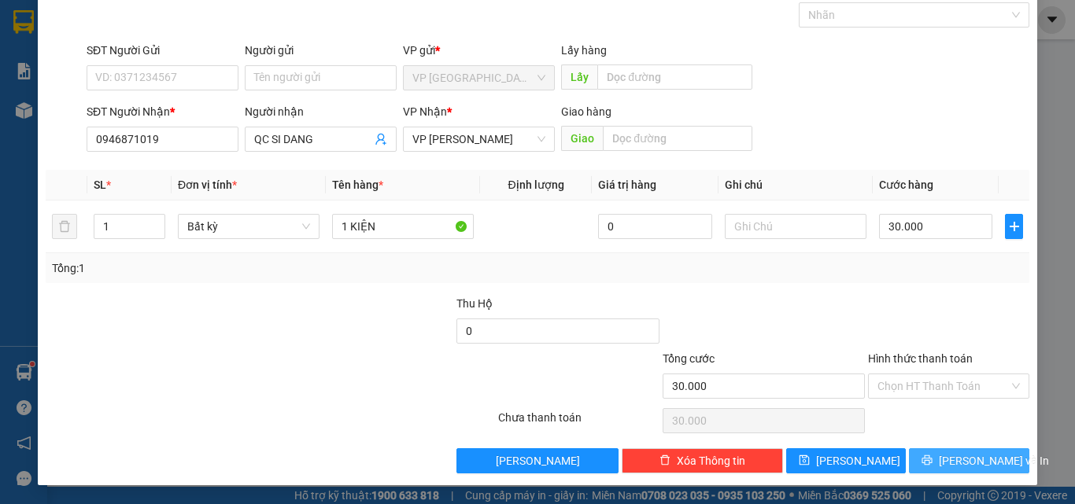
click at [943, 461] on button "[PERSON_NAME] và In" at bounding box center [969, 460] width 120 height 25
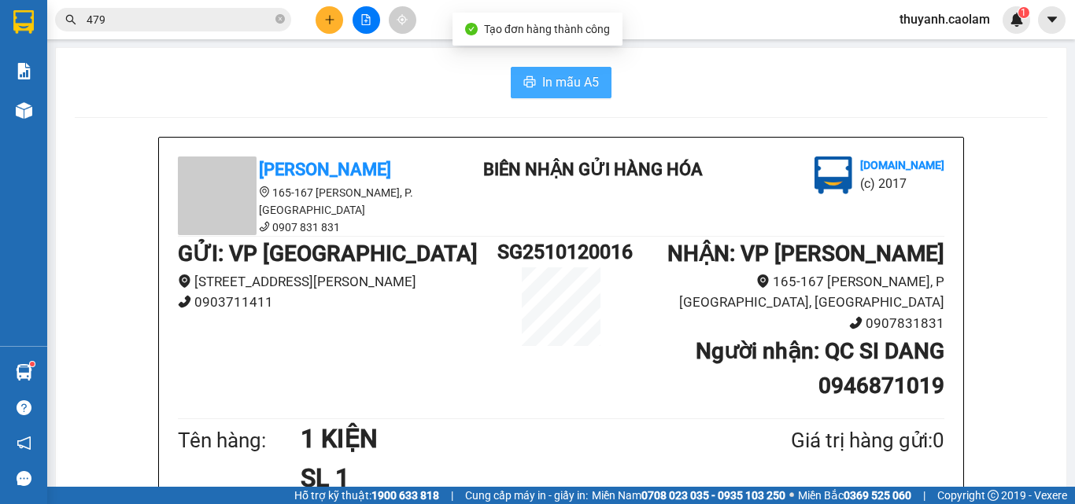
click at [589, 79] on span "In mẫu A5" at bounding box center [570, 82] width 57 height 20
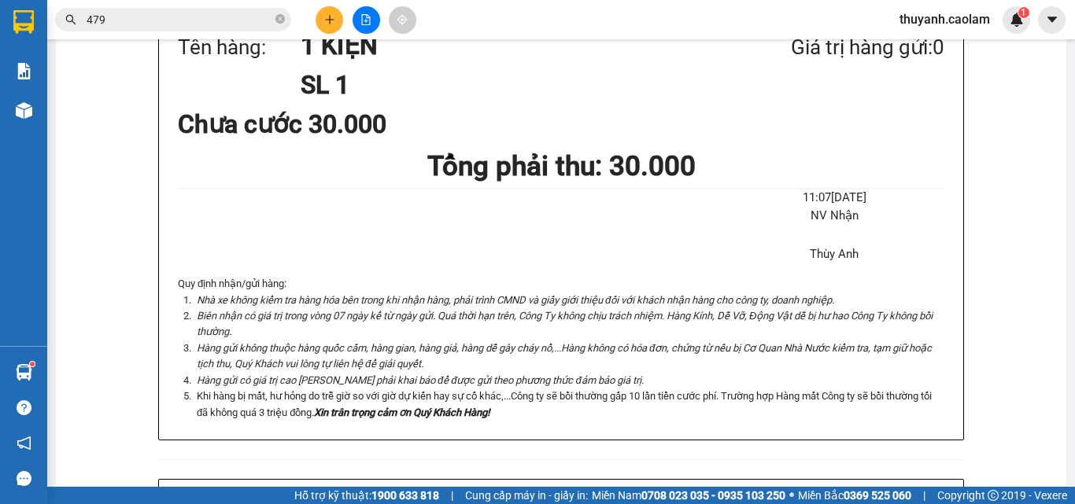
scroll to position [79, 0]
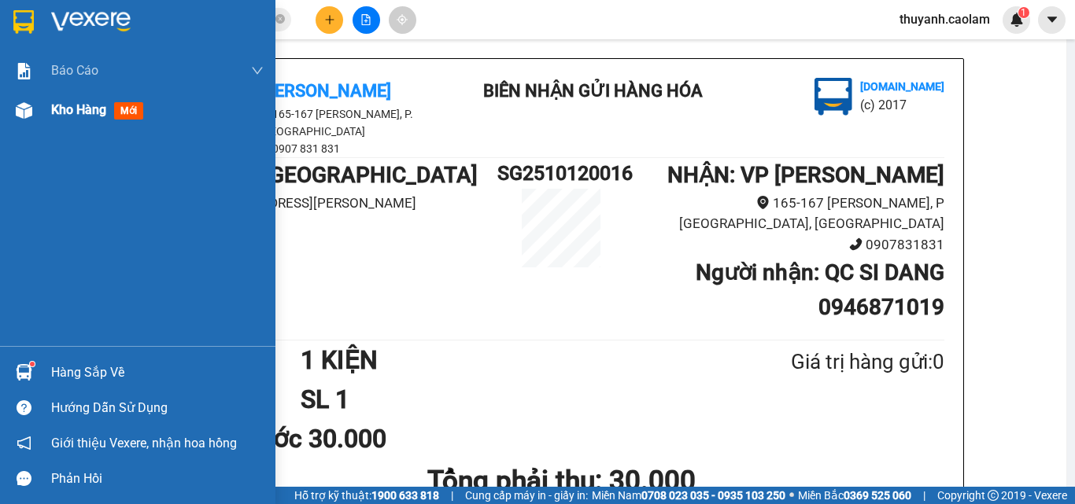
click at [65, 117] on span "Kho hàng" at bounding box center [78, 109] width 55 height 15
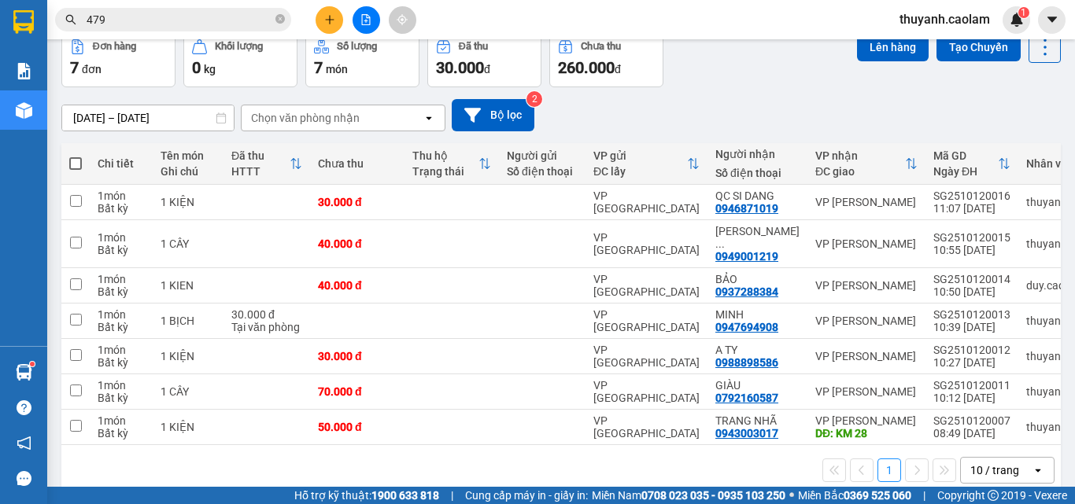
click at [745, 118] on div "[DATE] – [DATE] Press the down arrow key to interact with the calendar and sele…" at bounding box center [560, 115] width 999 height 32
click at [328, 26] on button at bounding box center [329, 20] width 28 height 28
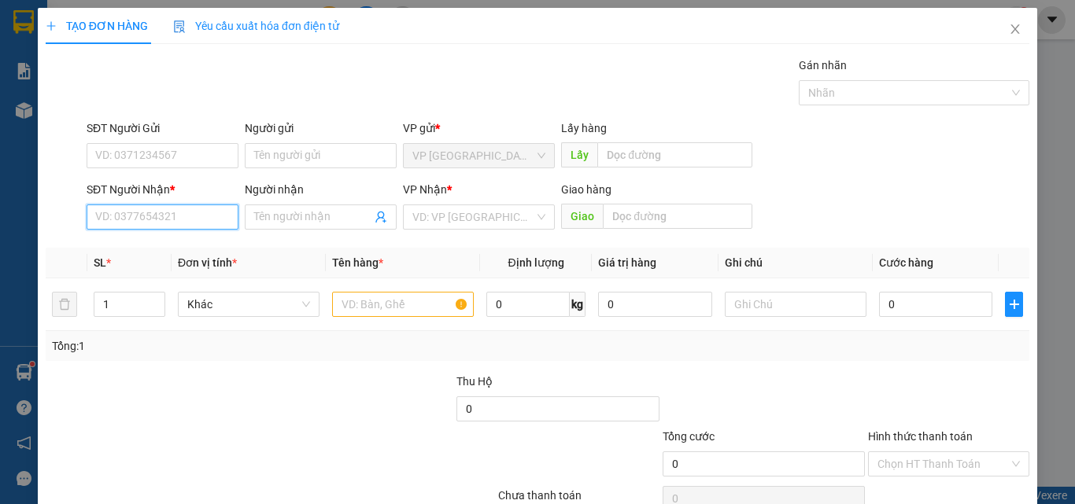
click at [197, 213] on input "SĐT Người Nhận *" at bounding box center [163, 217] width 152 height 25
type input "0943456720"
click at [212, 249] on div "0943456720 - CHUNG" at bounding box center [160, 248] width 131 height 17
type input "CHUNG"
type input "0943456720"
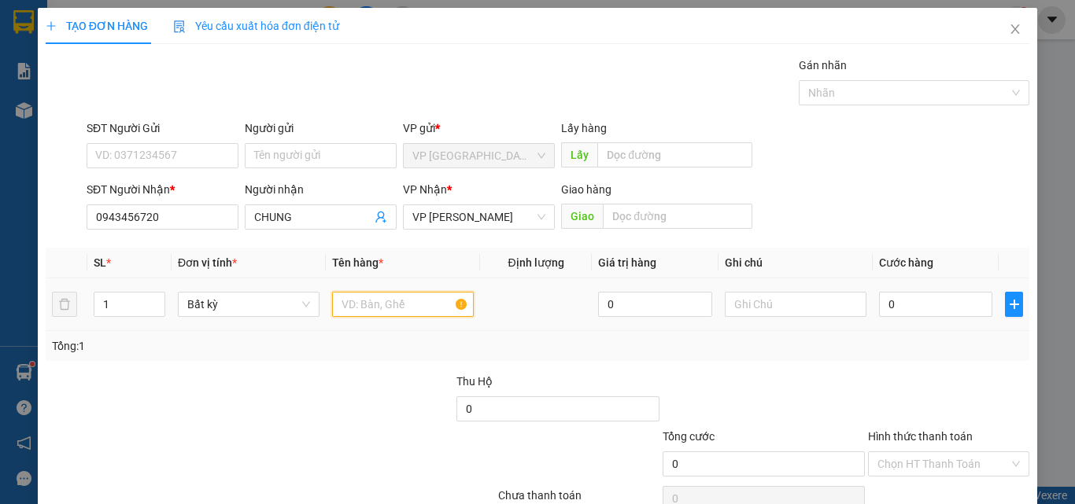
click at [361, 304] on input "text" at bounding box center [403, 304] width 142 height 25
type input "1 KIỆN ĐEN"
click at [886, 301] on input "0" at bounding box center [935, 304] width 113 height 25
type input "5"
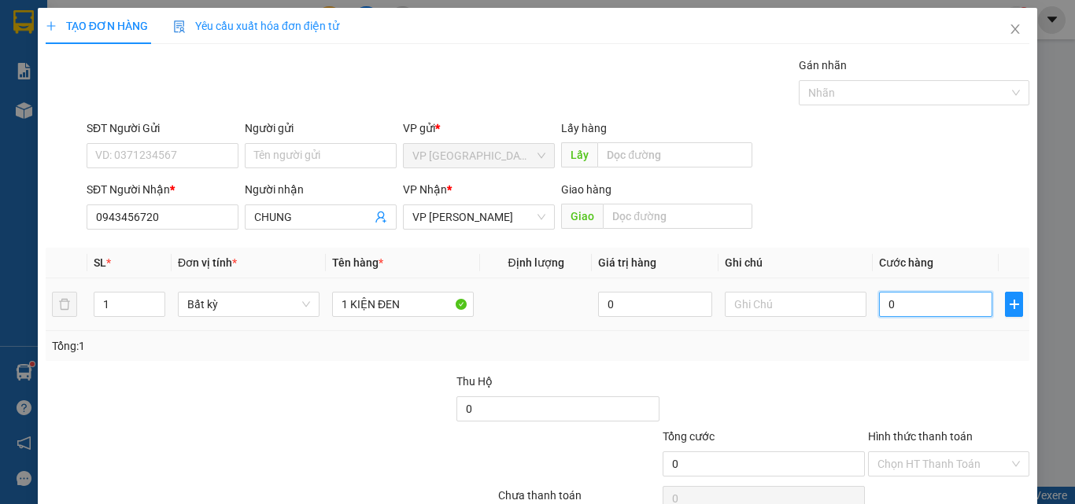
type input "5"
type input "50"
type input "50.000"
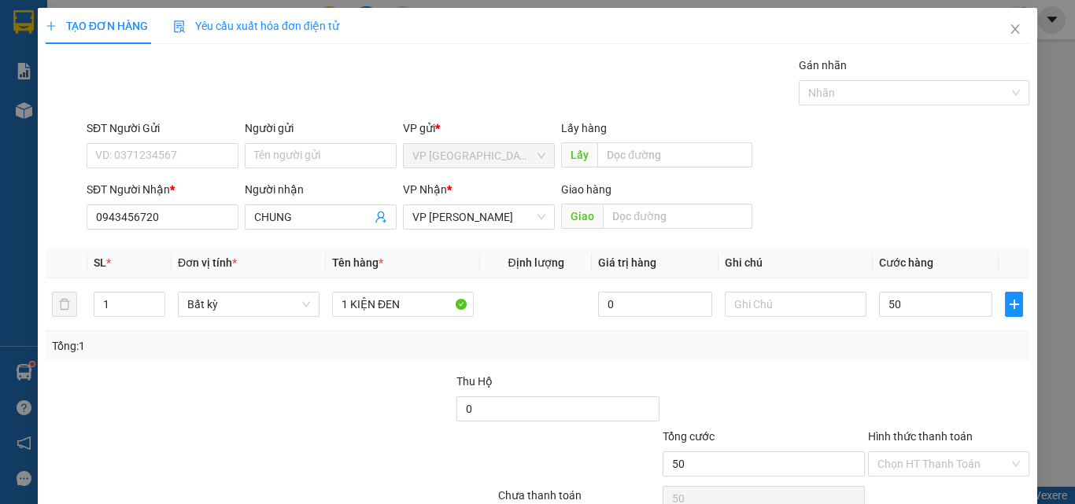
type input "50.000"
click at [816, 211] on div "SĐT Người Nhận * 0943456720 Người nhận CHUNG VP Nhận * VP [PERSON_NAME] Giao hà…" at bounding box center [557, 208] width 949 height 55
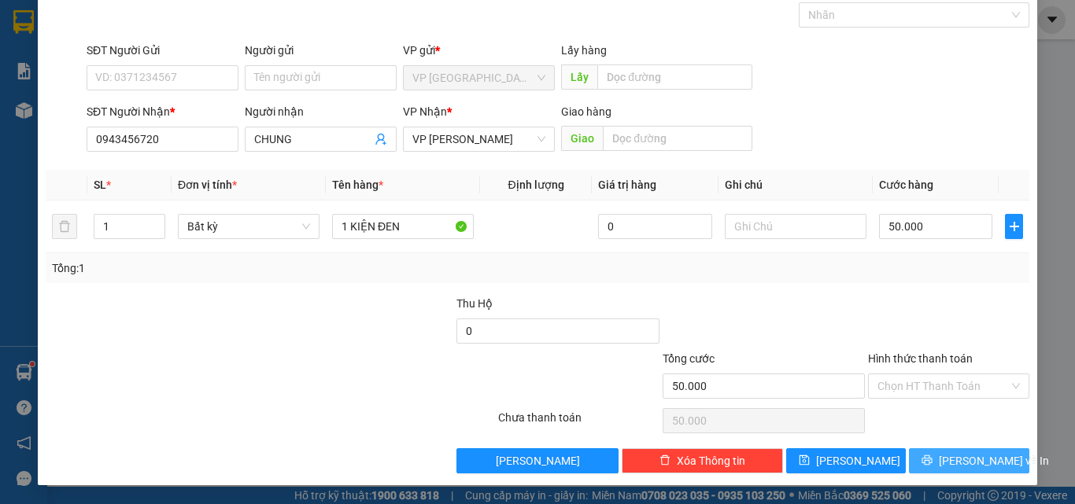
click at [932, 460] on icon "printer" at bounding box center [927, 461] width 10 height 10
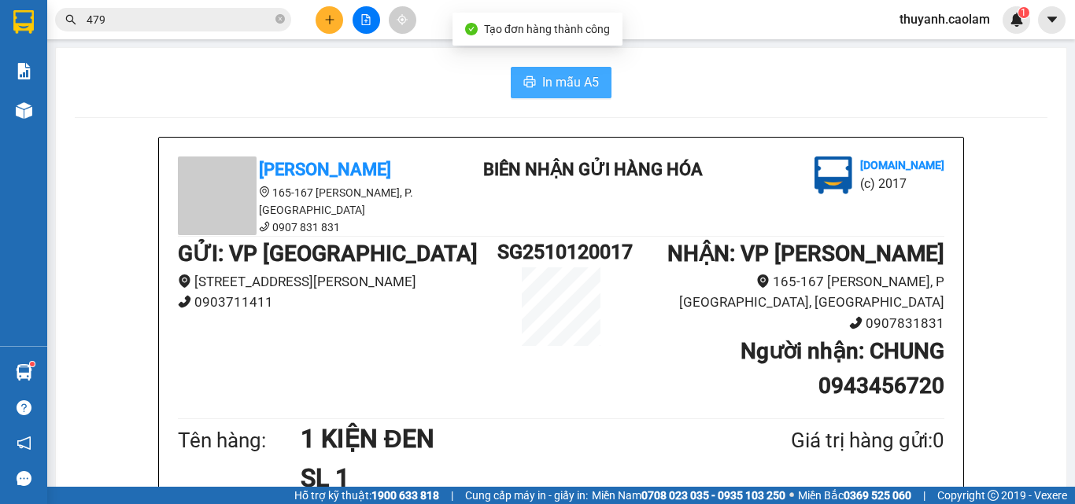
click at [563, 82] on span "In mẫu A5" at bounding box center [570, 82] width 57 height 20
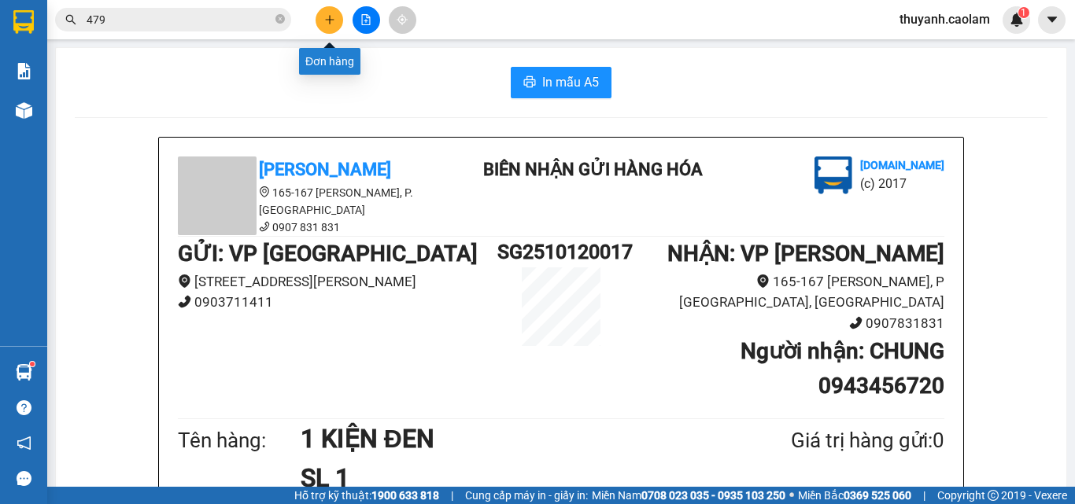
click at [330, 17] on icon "plus" at bounding box center [329, 19] width 11 height 11
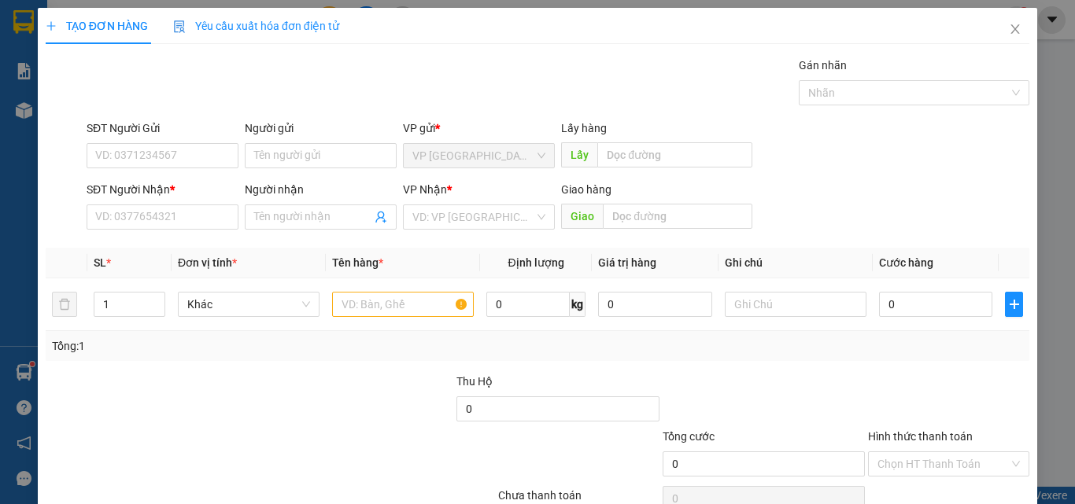
click at [473, 72] on div "Gói vận chuyển * Tiêu chuẩn Gán nhãn Nhãn" at bounding box center [557, 84] width 949 height 55
click at [150, 212] on input "SĐT Người Nhận *" at bounding box center [163, 217] width 152 height 25
type input "0"
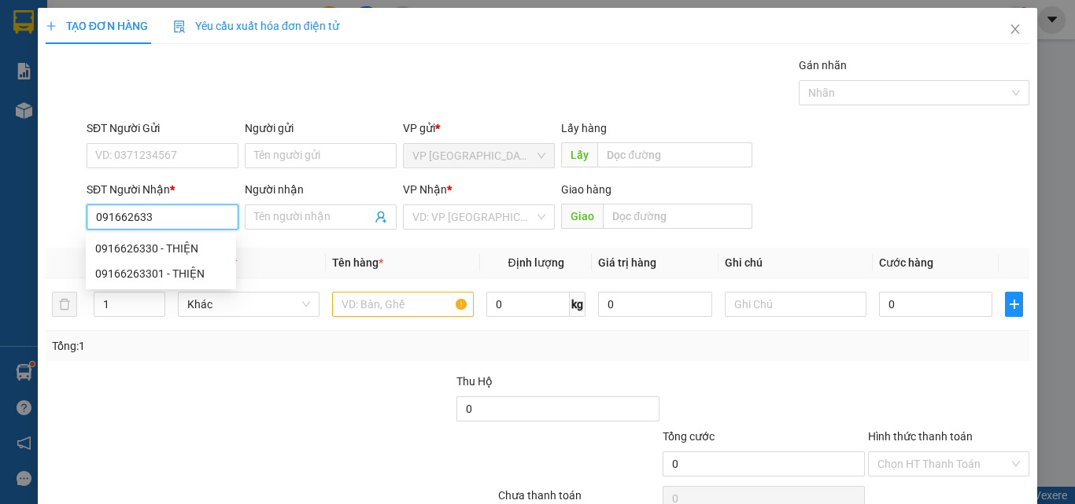
type input "0916626330"
click at [204, 242] on div "0916626330 - THIỆN" at bounding box center [160, 248] width 131 height 17
type input "THIỆN"
type input "KM 10"
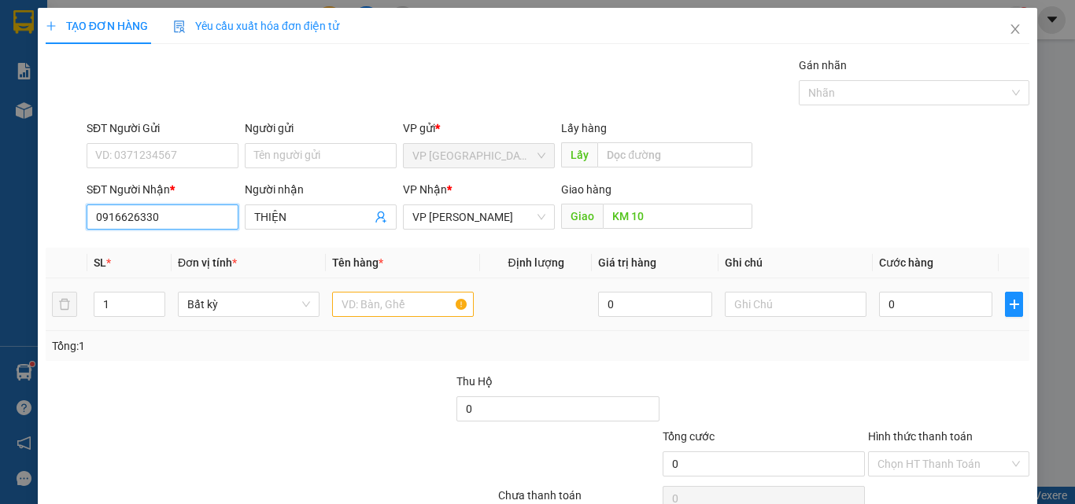
type input "0916626330"
click at [378, 304] on input "text" at bounding box center [403, 304] width 142 height 25
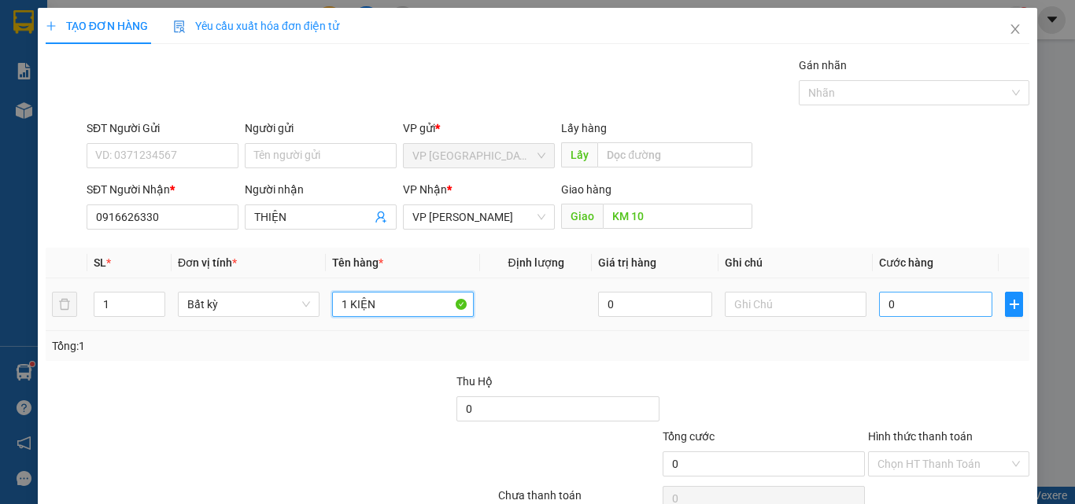
type input "1 KIỆN"
click at [903, 312] on input "0" at bounding box center [935, 304] width 113 height 25
type input "5"
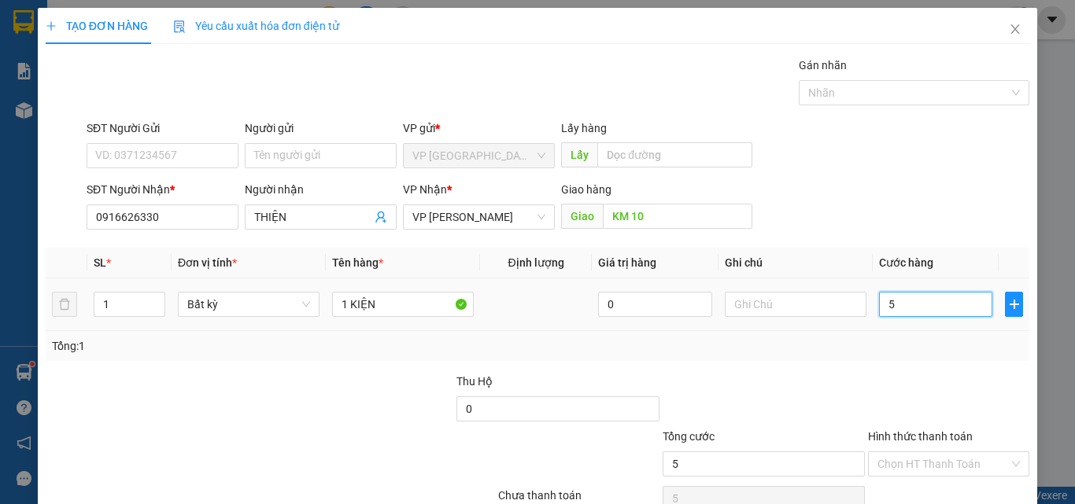
type input "50"
type input "50.000"
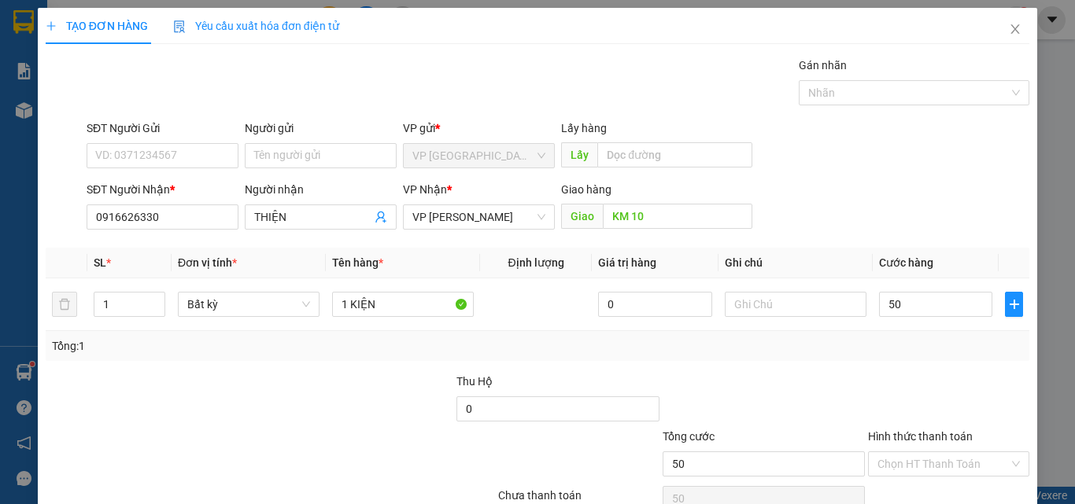
type input "50.000"
click at [921, 390] on div at bounding box center [948, 400] width 164 height 55
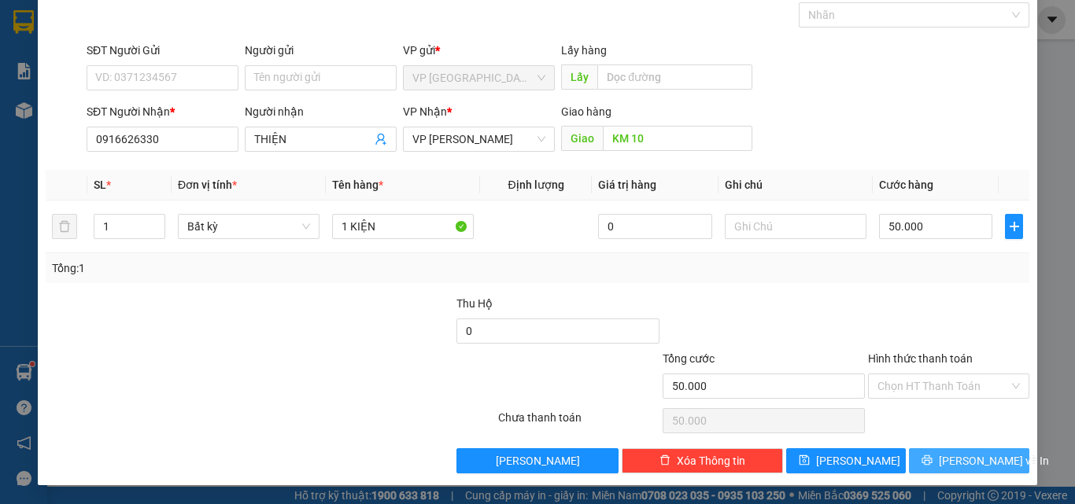
click at [957, 459] on span "[PERSON_NAME] và In" at bounding box center [994, 460] width 110 height 17
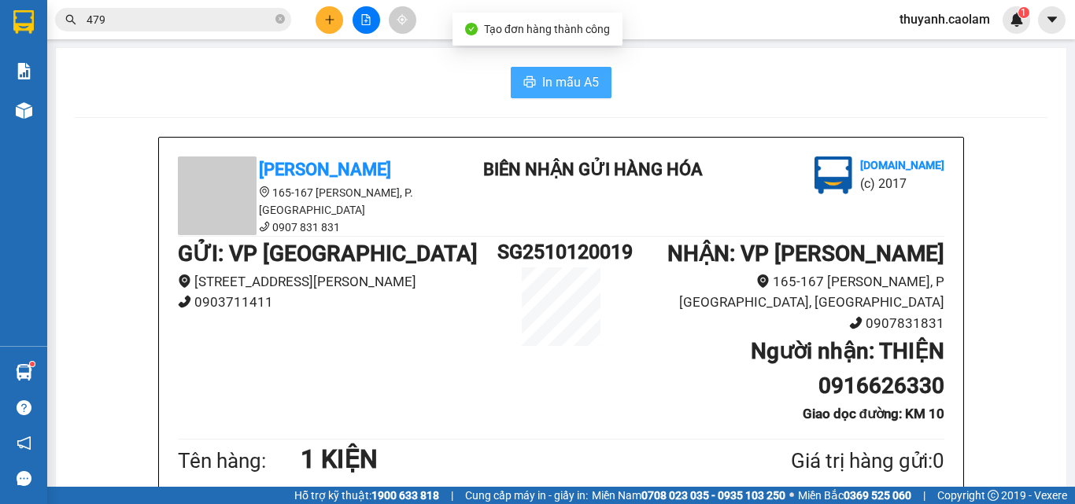
click at [542, 73] on span "In mẫu A5" at bounding box center [570, 82] width 57 height 20
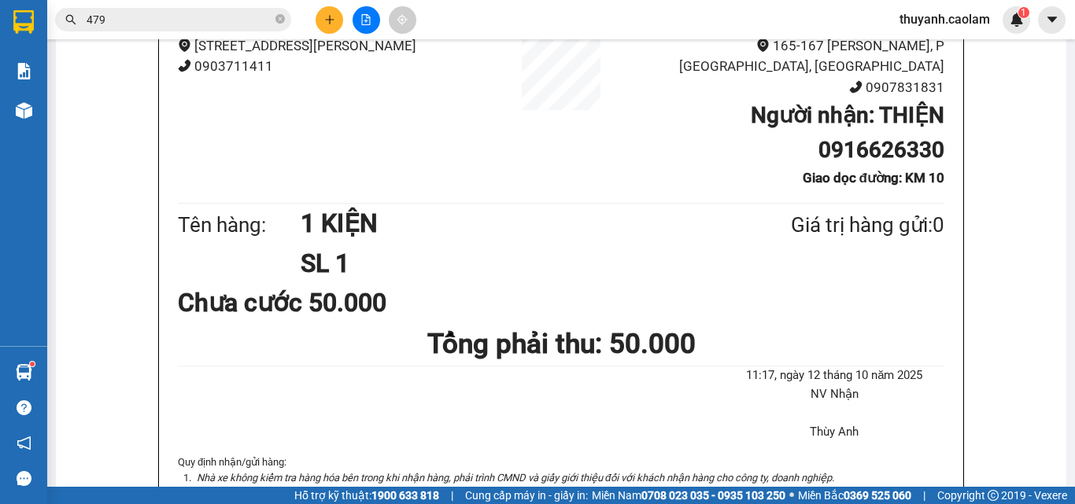
scroll to position [157, 0]
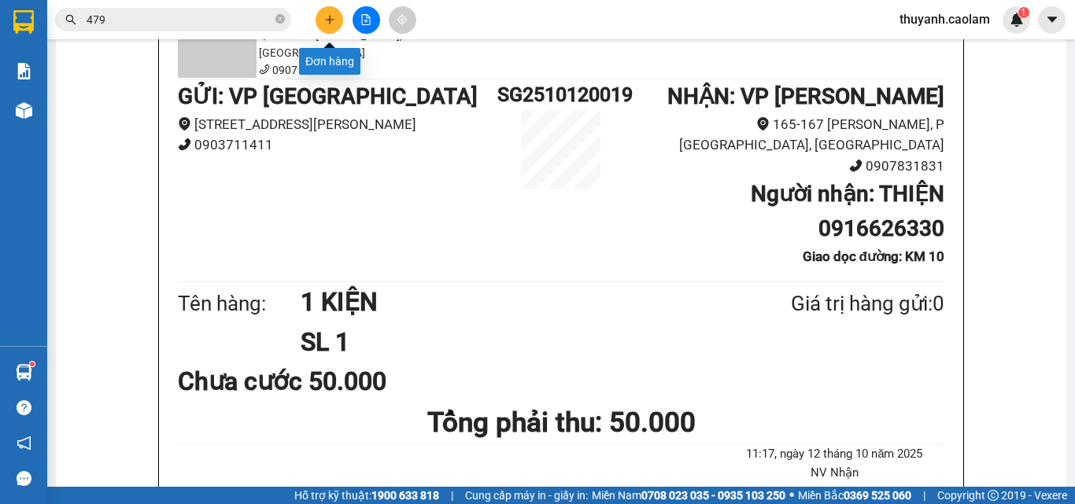
click at [330, 18] on icon "plus" at bounding box center [329, 19] width 11 height 11
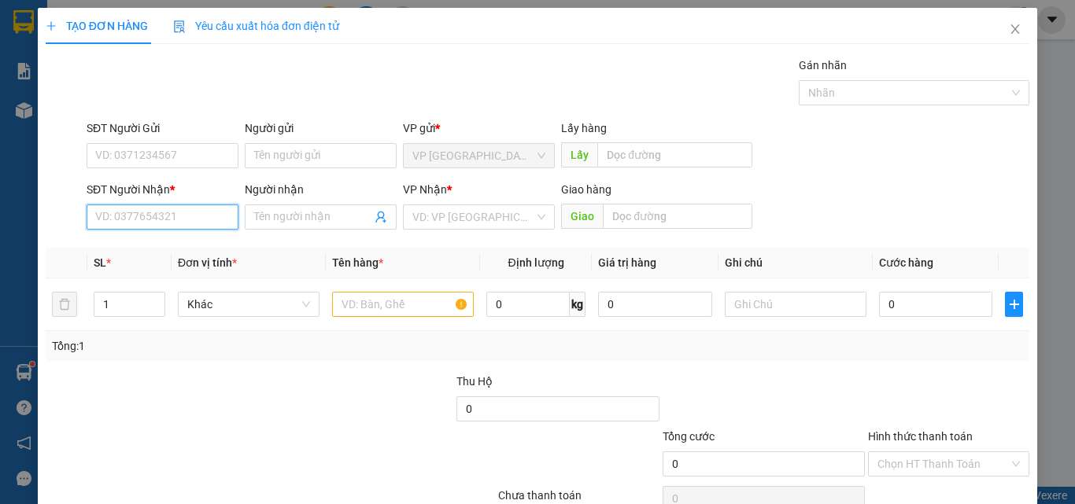
click at [200, 219] on input "SĐT Người Nhận *" at bounding box center [163, 217] width 152 height 25
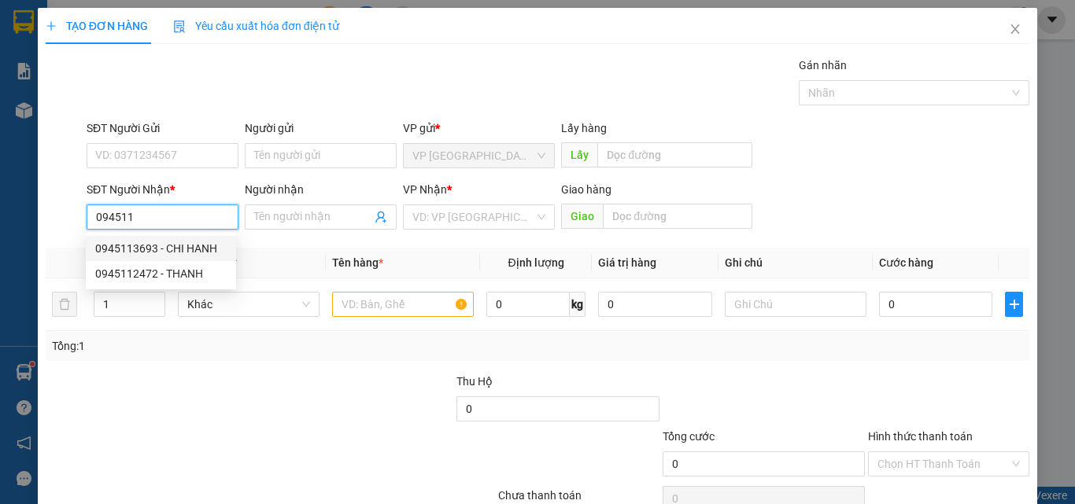
click at [185, 246] on div "0945113693 - CHI HANH" at bounding box center [160, 248] width 131 height 17
type input "0945113693"
type input "CHI HANH"
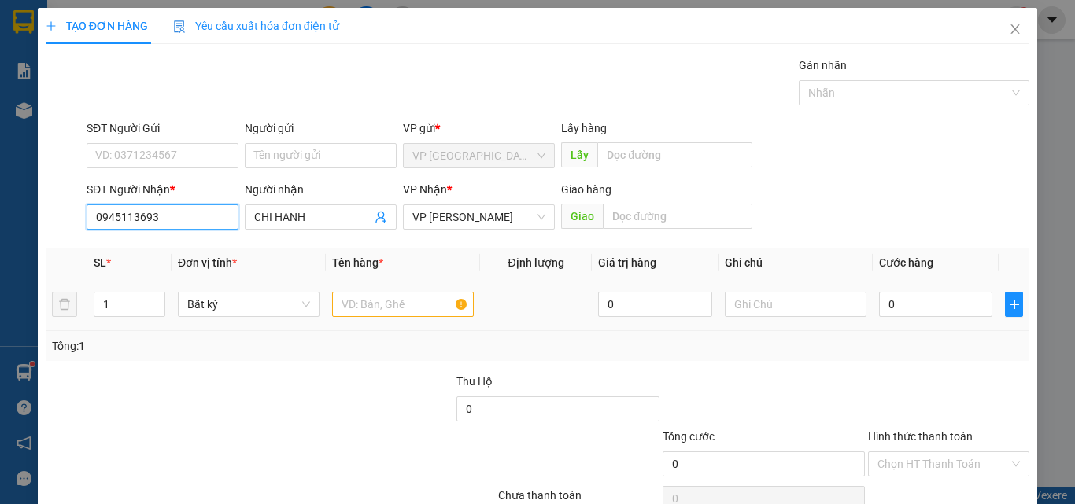
type input "0945113693"
click at [421, 301] on input "text" at bounding box center [403, 304] width 142 height 25
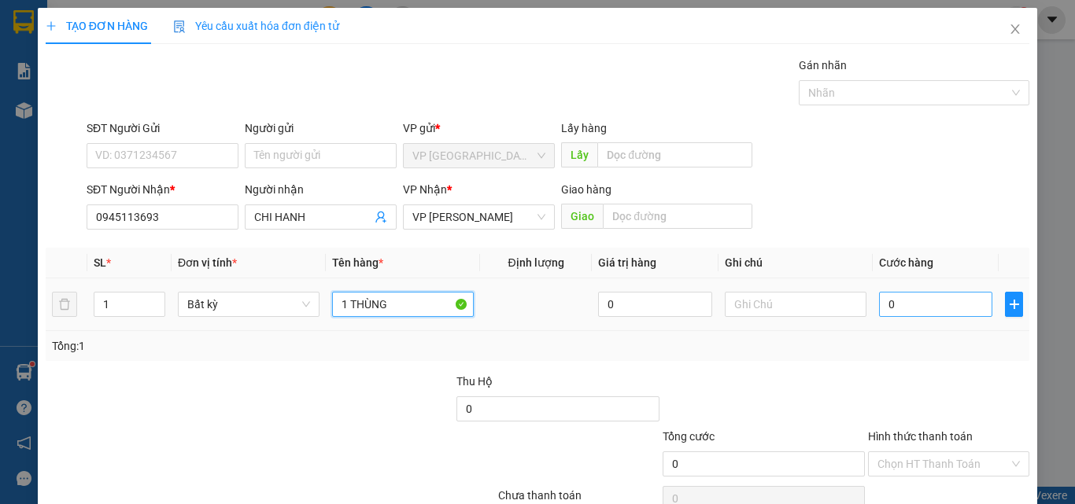
type input "1 THÙNG"
click at [919, 309] on input "0" at bounding box center [935, 304] width 113 height 25
type input "3"
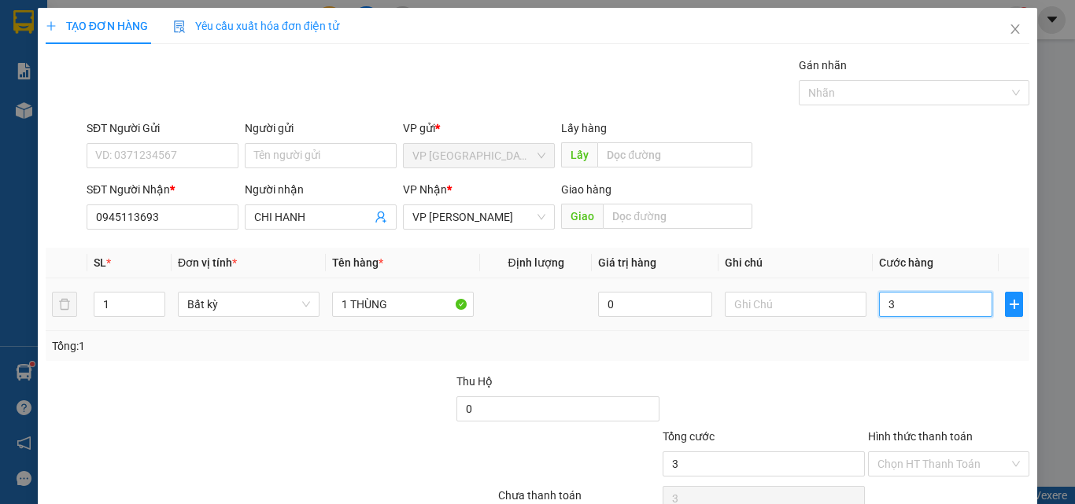
type input "30"
type input "30.000"
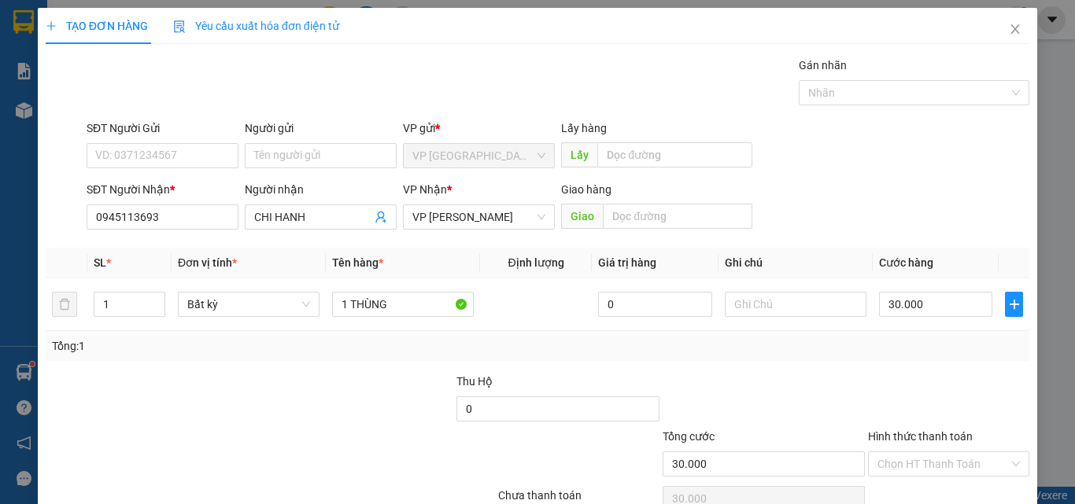
click at [906, 369] on div "Transit Pickup Surcharge Ids Transit Deliver Surcharge Ids Transit Deliver Surc…" at bounding box center [537, 304] width 983 height 495
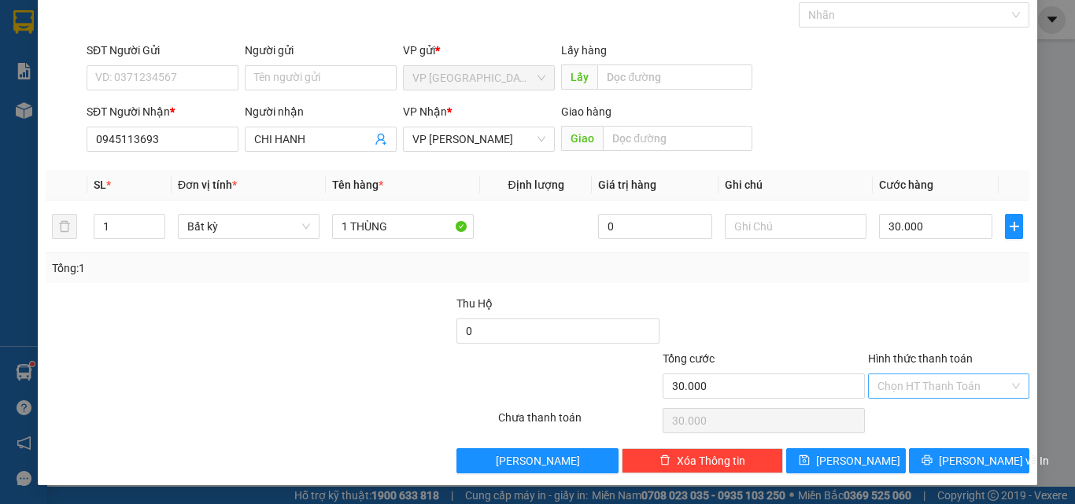
click at [909, 376] on input "Hình thức thanh toán" at bounding box center [942, 386] width 131 height 24
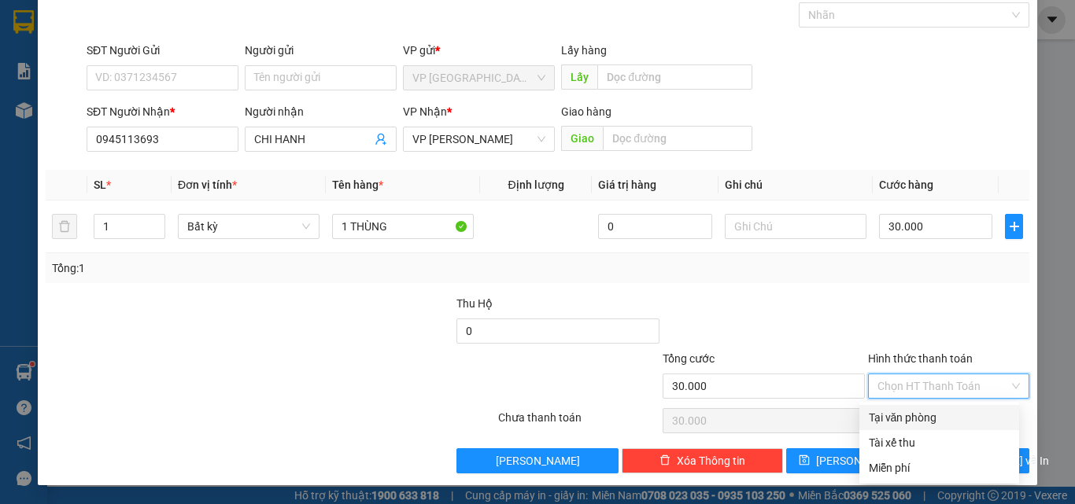
click at [913, 410] on div "Tại văn phòng" at bounding box center [939, 417] width 141 height 17
type input "0"
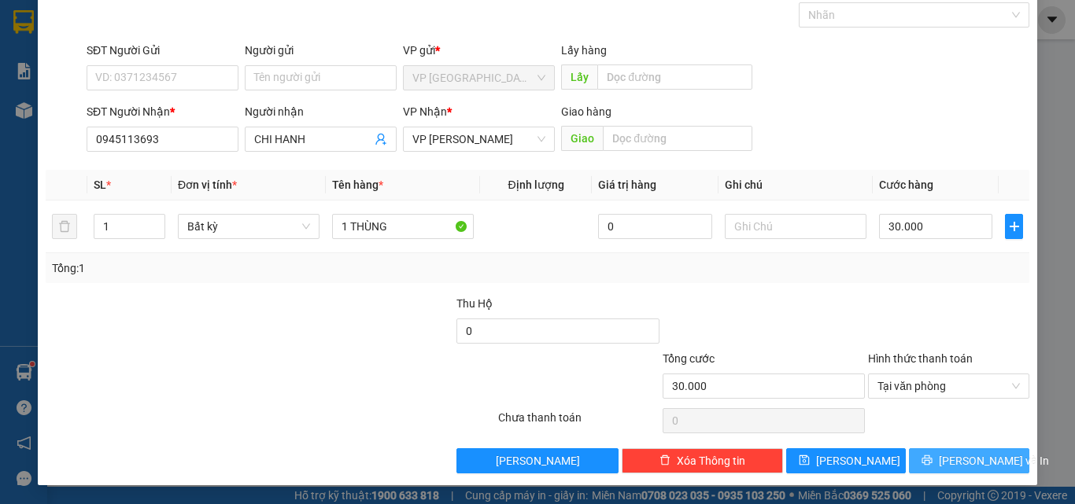
click at [928, 462] on icon "printer" at bounding box center [926, 460] width 11 height 11
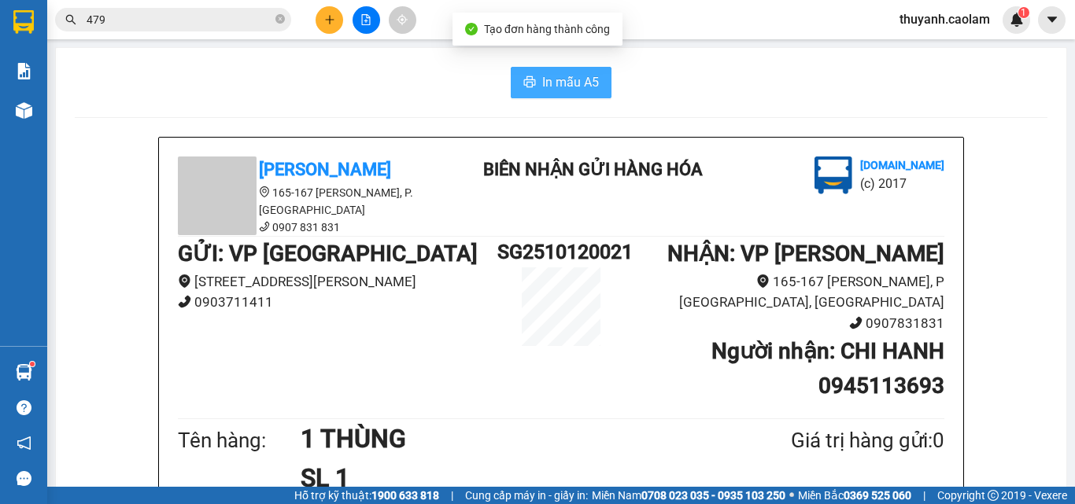
click at [542, 81] on span "In mẫu A5" at bounding box center [570, 82] width 57 height 20
click at [322, 19] on button at bounding box center [329, 20] width 28 height 28
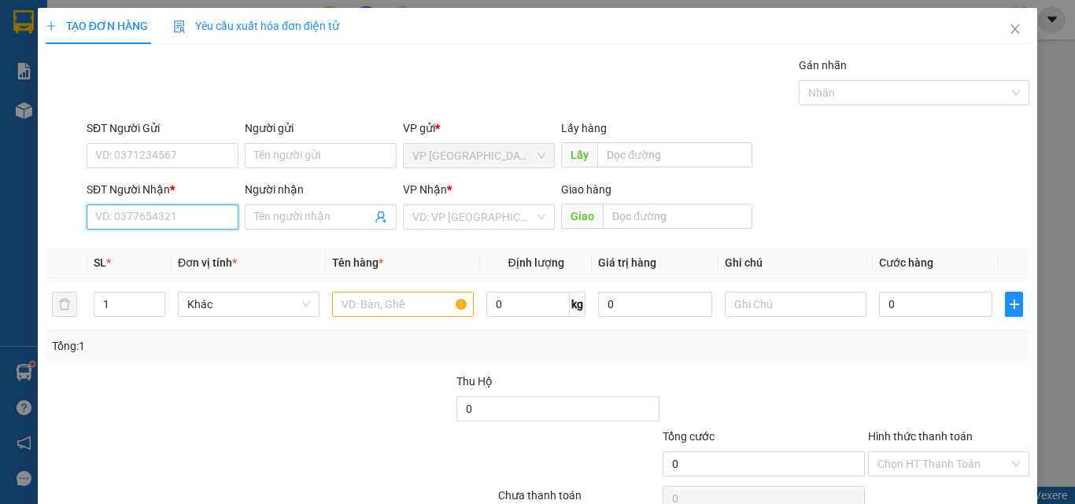
click at [192, 216] on input "SĐT Người Nhận *" at bounding box center [163, 217] width 152 height 25
click at [183, 213] on input "3671" at bounding box center [163, 217] width 152 height 25
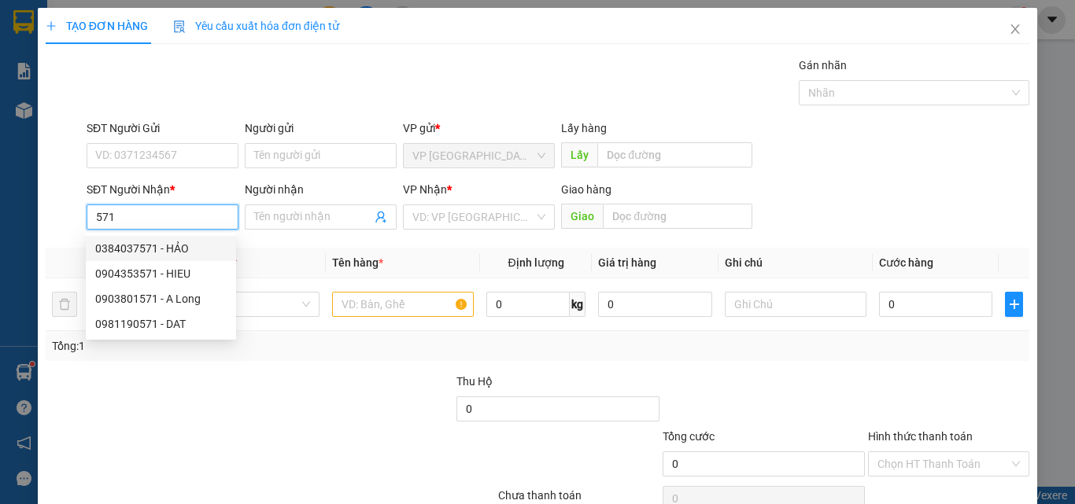
click at [97, 216] on input "571" at bounding box center [163, 217] width 152 height 25
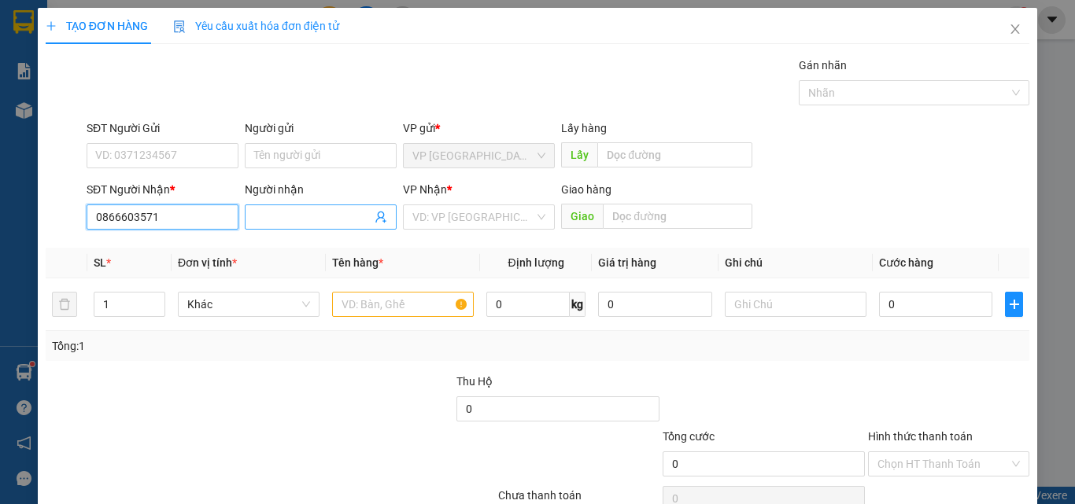
type input "0866603571"
click at [279, 219] on input "Người nhận" at bounding box center [312, 216] width 117 height 17
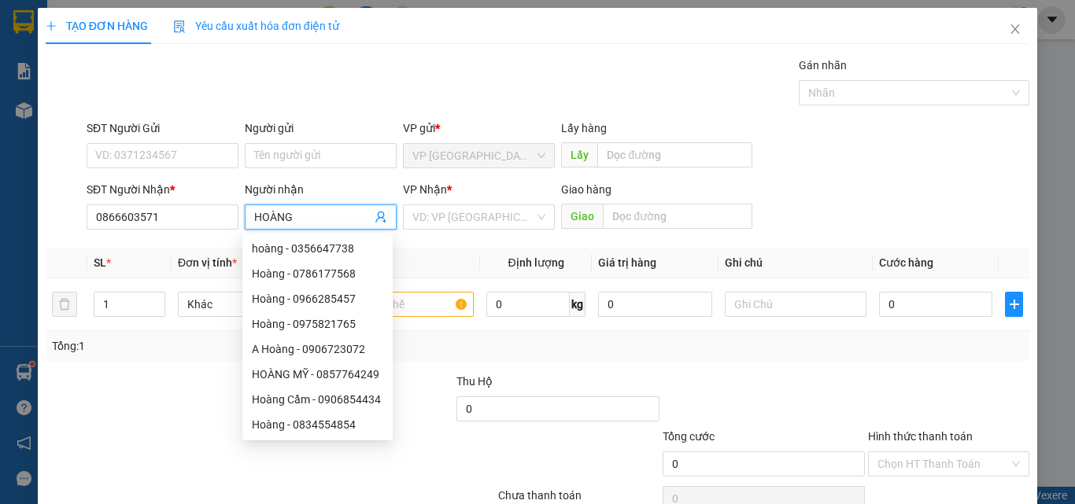
click at [287, 221] on input "HOÀNG" at bounding box center [312, 216] width 117 height 17
type input "HOÀNG"
click at [186, 218] on input "0866603571" at bounding box center [163, 217] width 152 height 25
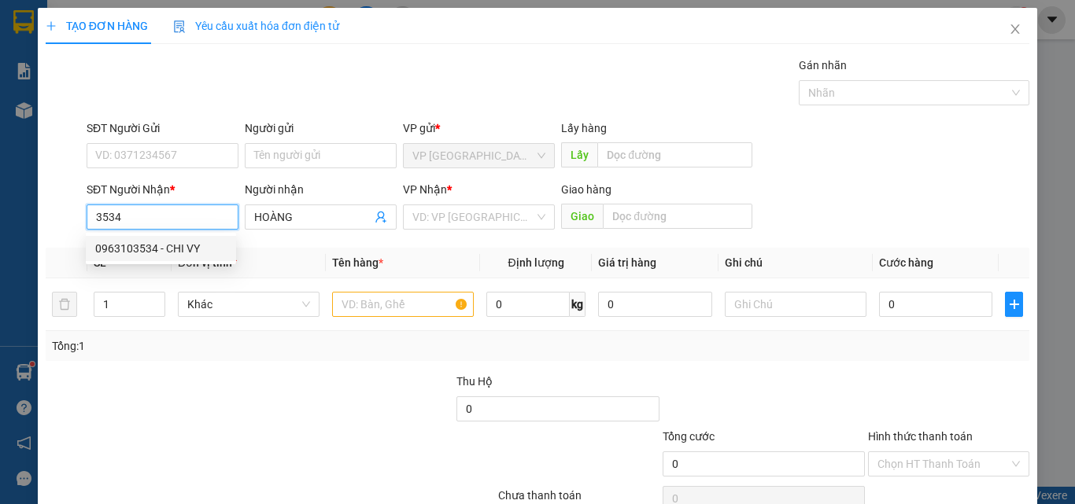
click at [162, 250] on div "0963103534 - CHI VY" at bounding box center [160, 248] width 131 height 17
type input "0963103534"
type input "CHI VY"
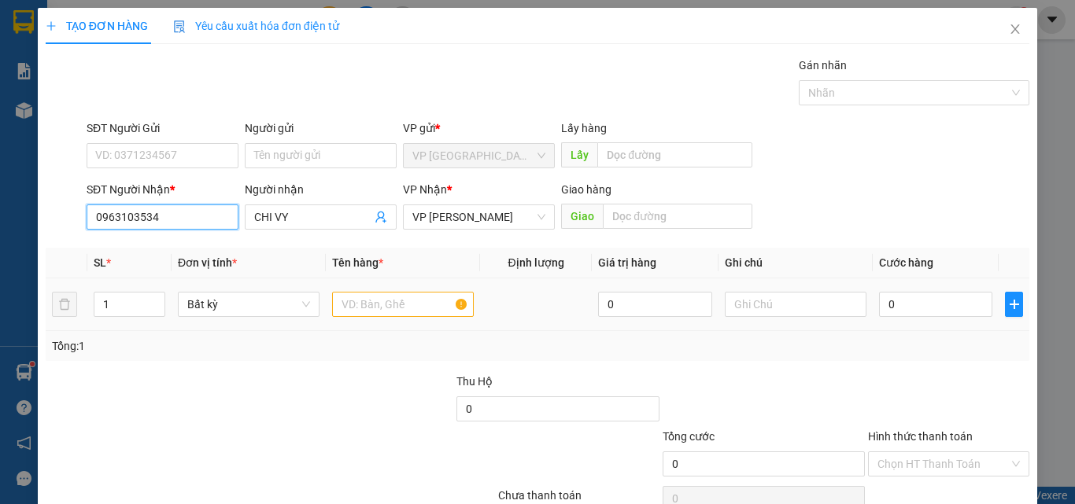
type input "0963103534"
click at [373, 301] on input "text" at bounding box center [403, 304] width 142 height 25
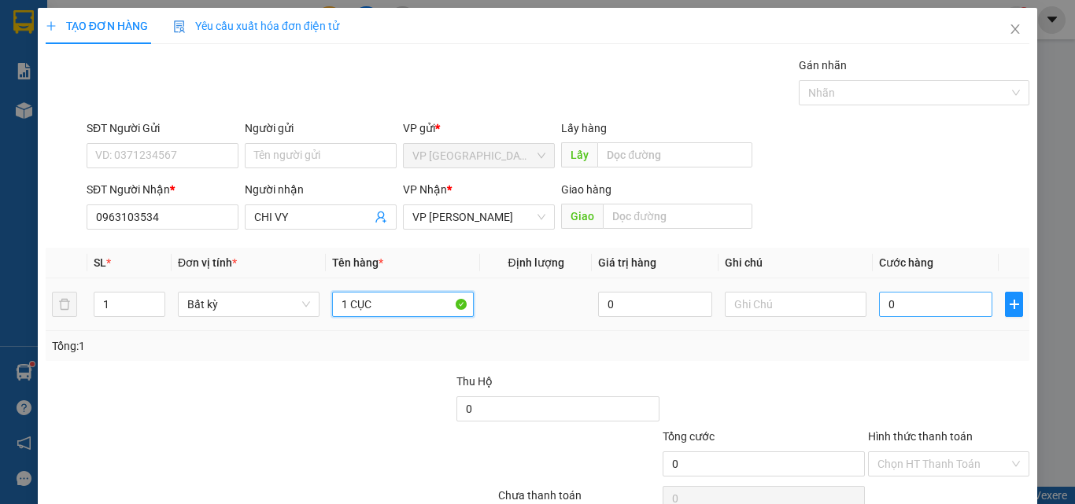
type input "1 CỤC"
click at [952, 309] on input "0" at bounding box center [935, 304] width 113 height 25
type input "3"
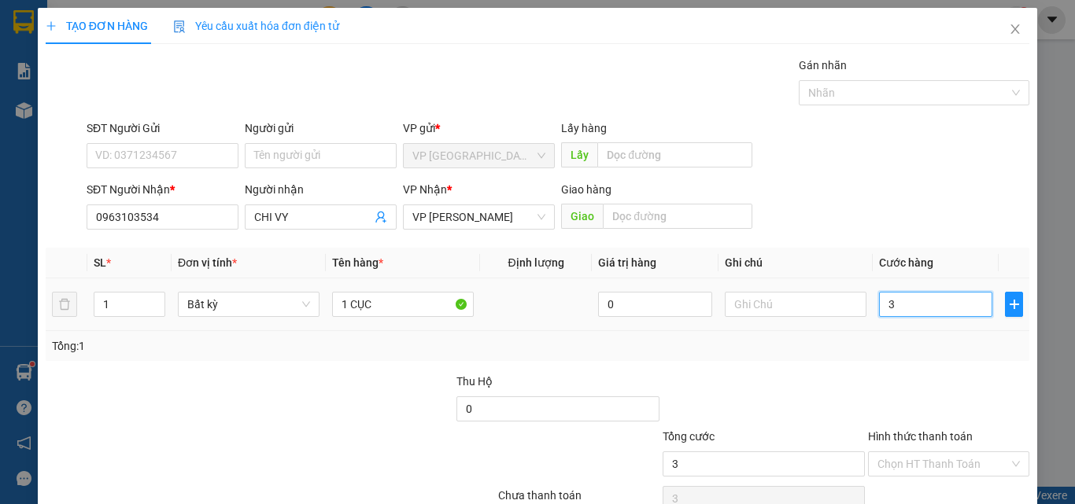
type input "30"
type input "30.000"
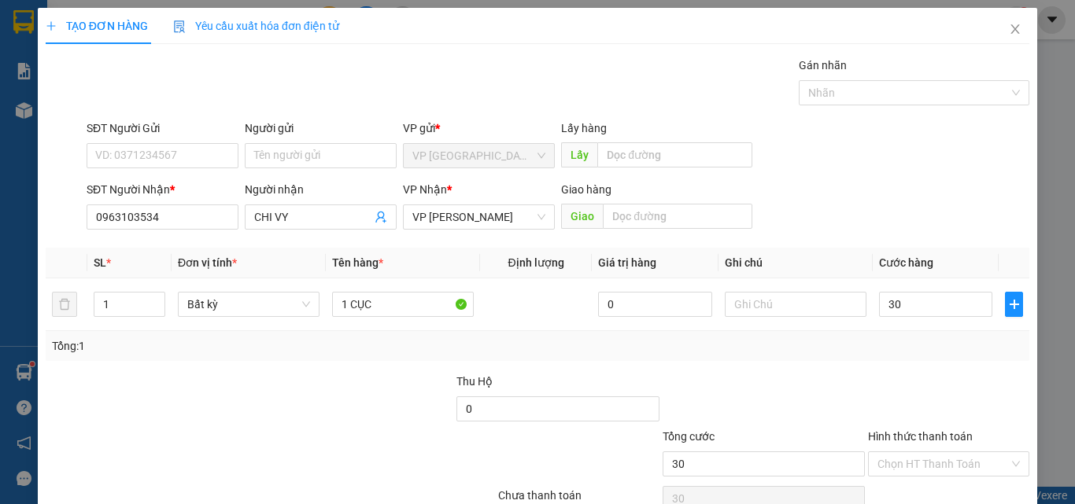
type input "30.000"
click at [913, 350] on div "Tổng: 1" at bounding box center [537, 346] width 971 height 17
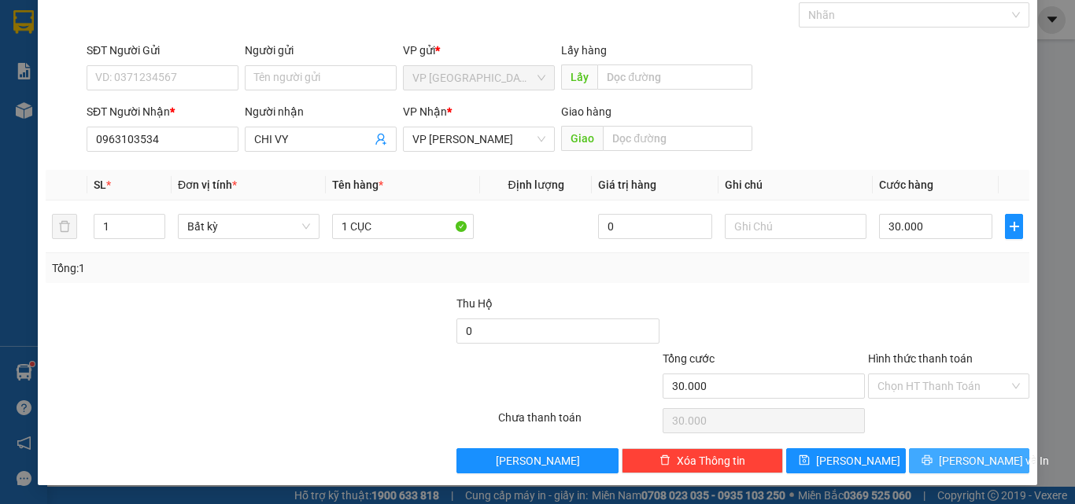
click at [938, 452] on button "[PERSON_NAME] và In" at bounding box center [969, 460] width 120 height 25
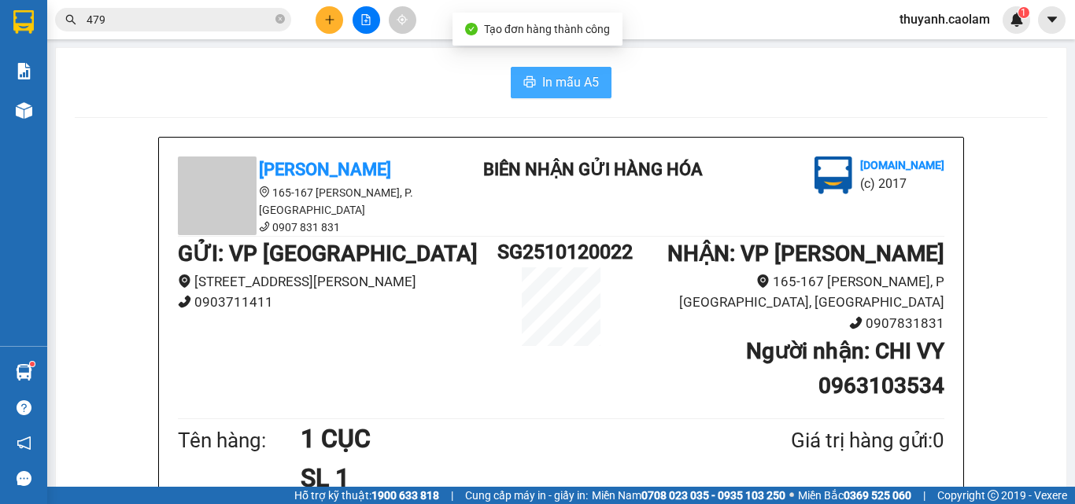
click at [515, 80] on button "In mẫu A5" at bounding box center [561, 82] width 101 height 31
